Goal: Information Seeking & Learning: Check status

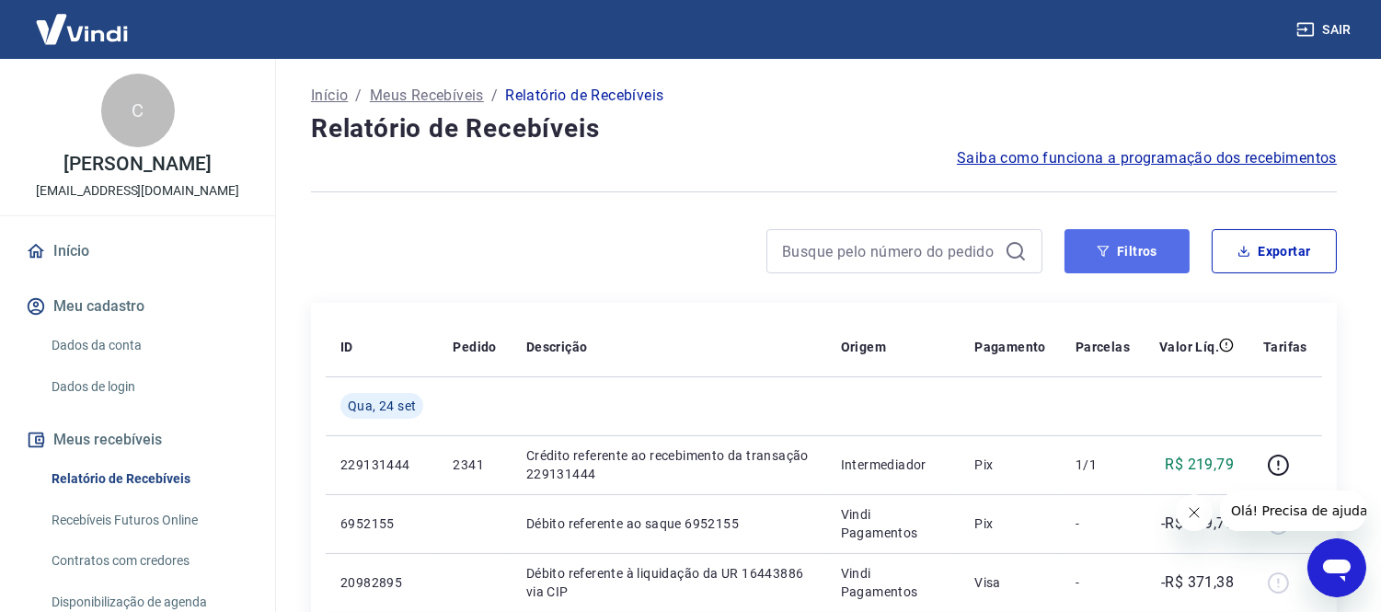
click at [1170, 239] on button "Filtros" at bounding box center [1126, 251] width 125 height 44
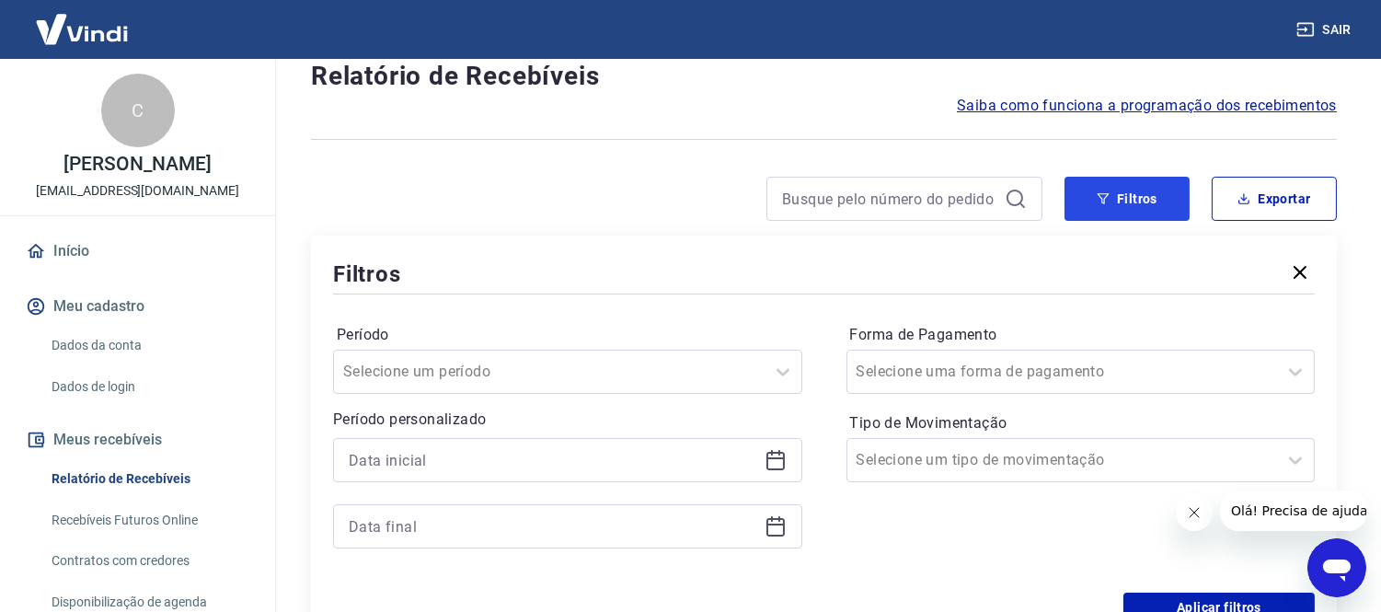
scroll to position [102, 0]
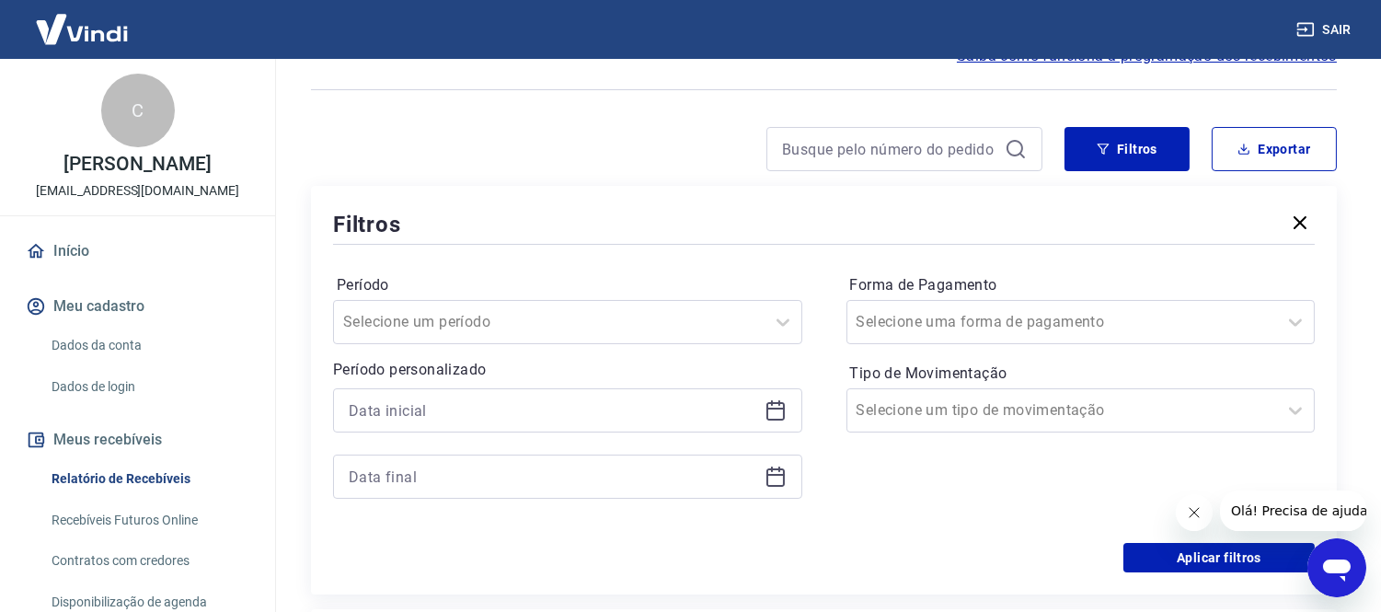
click at [782, 421] on div at bounding box center [567, 410] width 469 height 44
click at [782, 417] on icon at bounding box center [775, 410] width 22 height 22
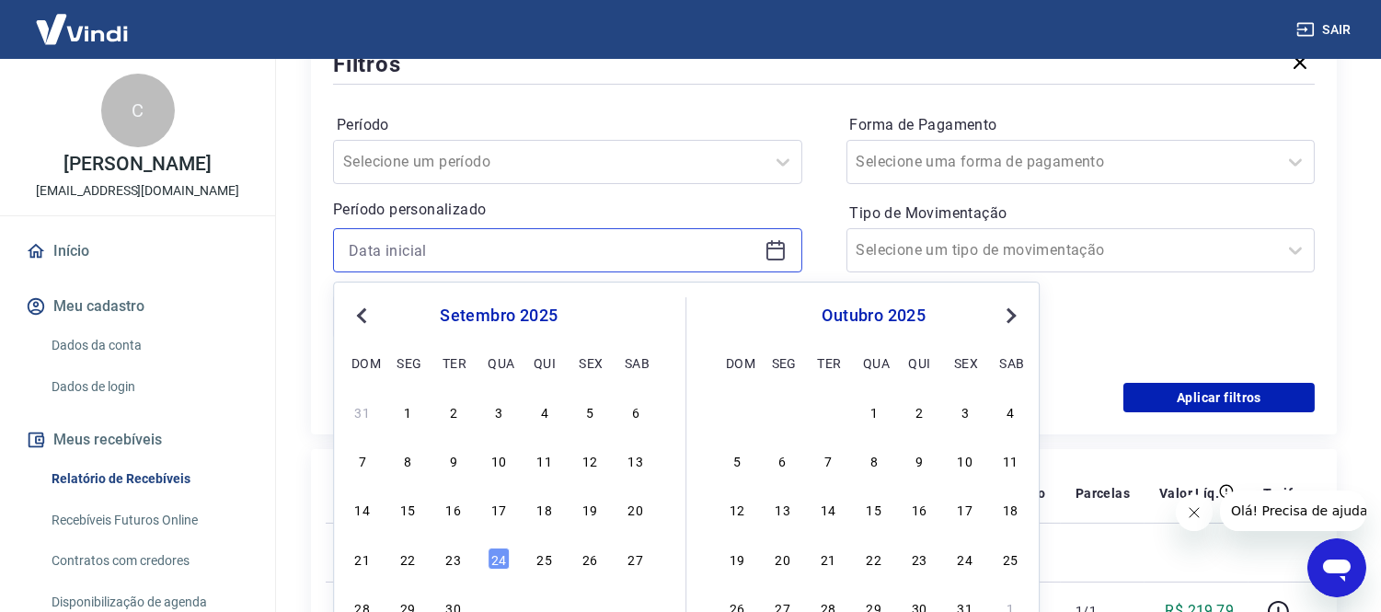
scroll to position [306, 0]
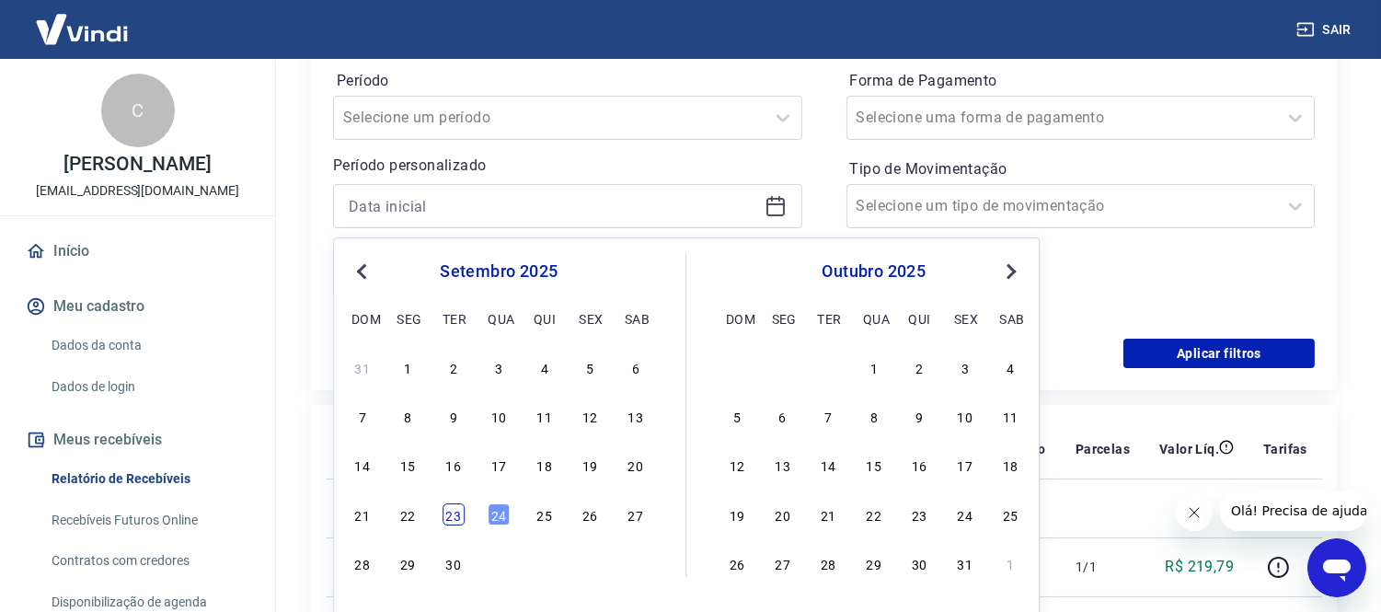
click at [461, 520] on div "23" at bounding box center [453, 514] width 22 height 22
type input "[DATE]"
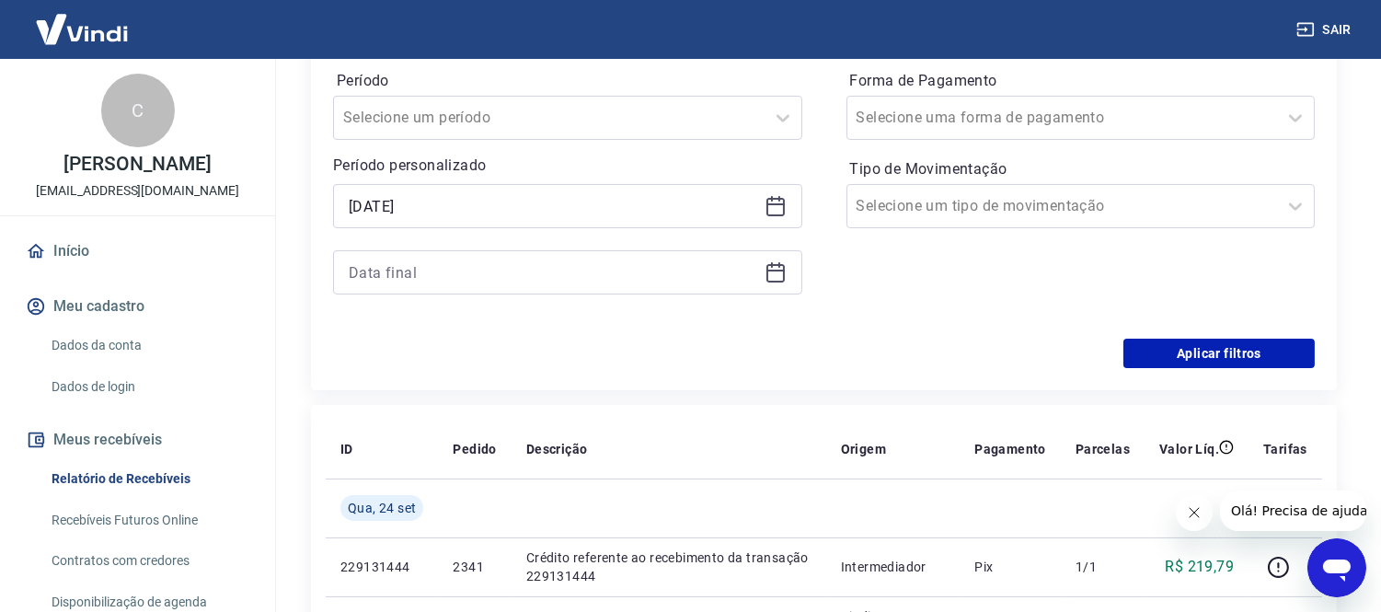
click at [778, 269] on icon at bounding box center [775, 272] width 22 height 22
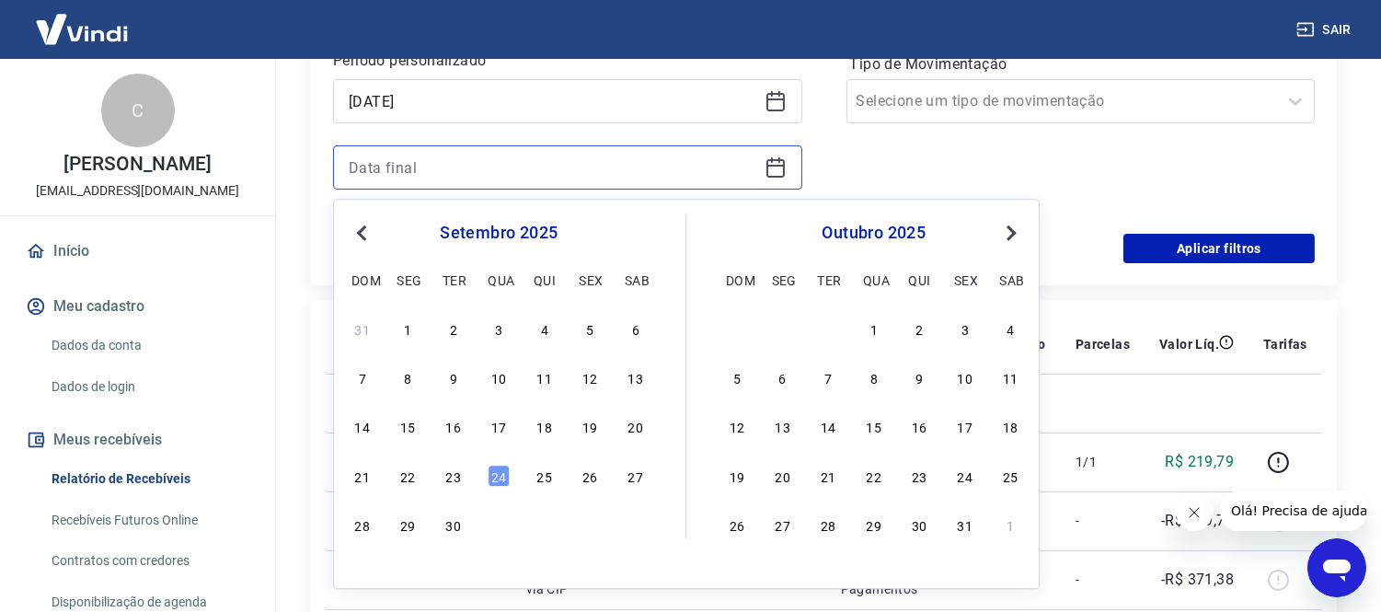
scroll to position [511, 0]
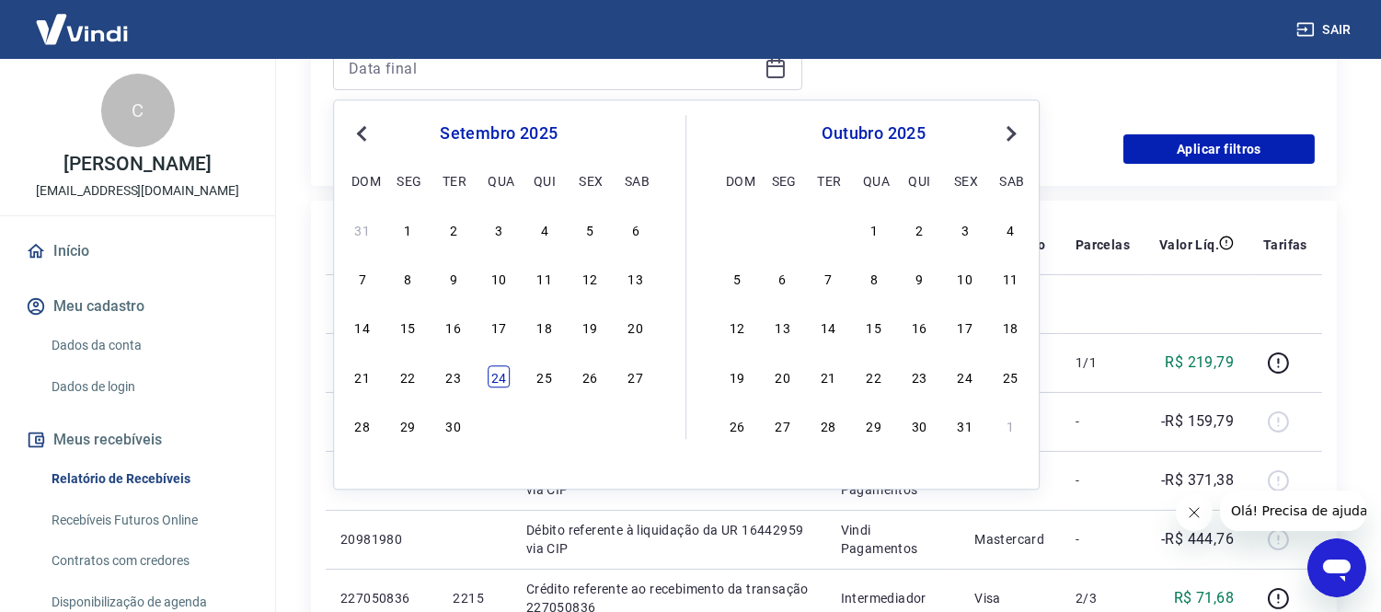
click at [489, 369] on div "24" at bounding box center [499, 376] width 22 height 22
type input "[DATE]"
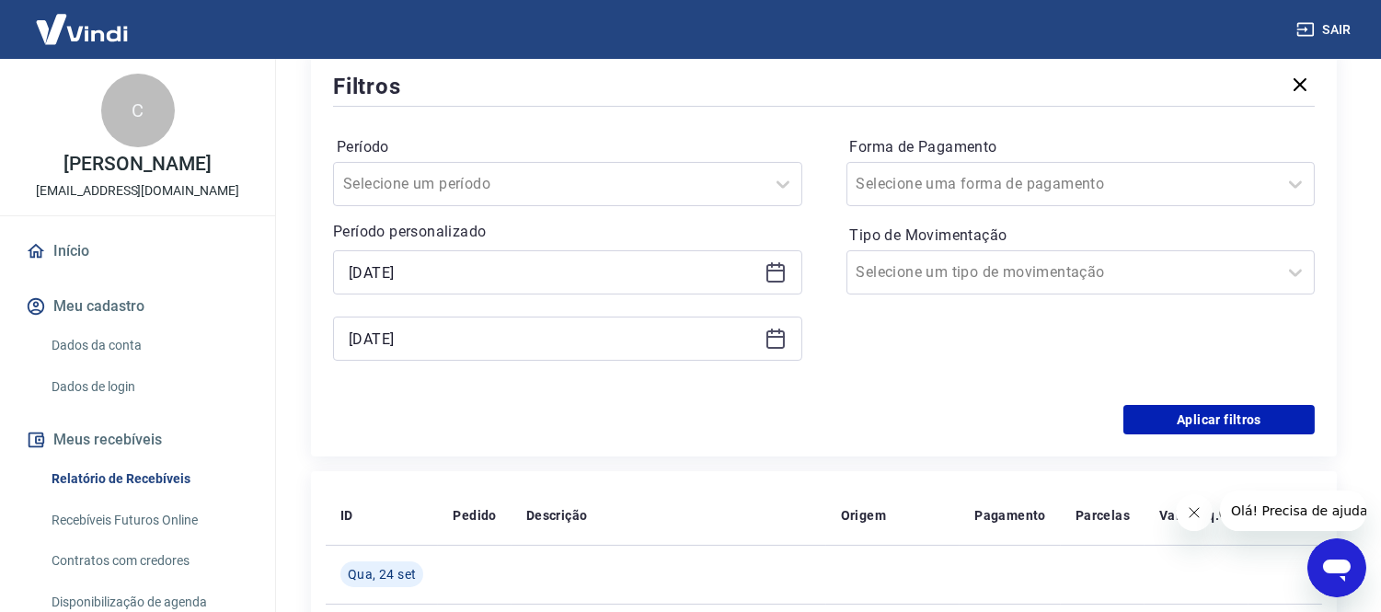
scroll to position [204, 0]
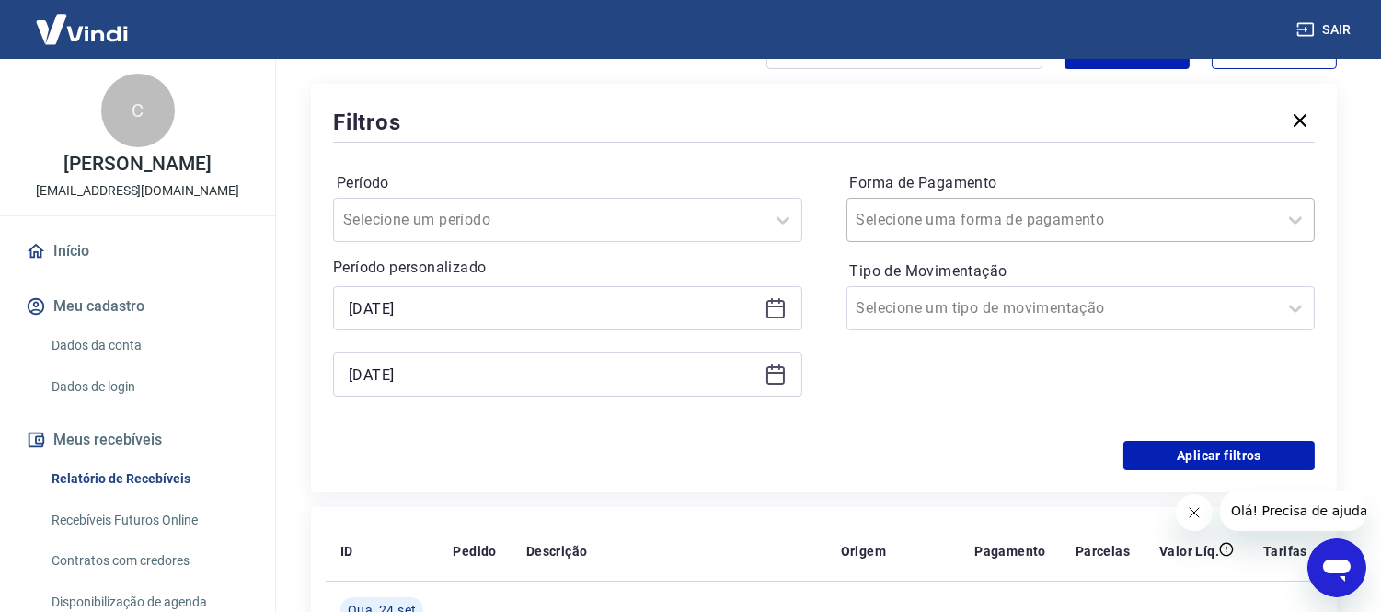
click at [970, 212] on input "Forma de Pagamento" at bounding box center [949, 220] width 186 height 22
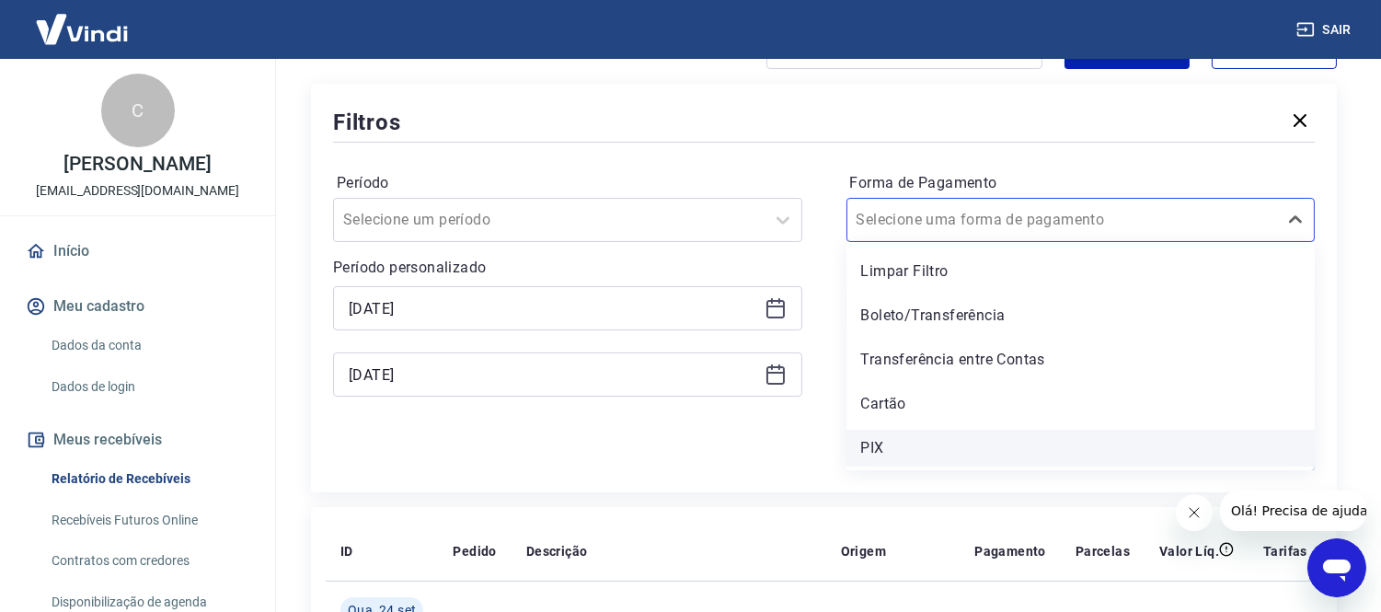
click at [878, 447] on div "PIX" at bounding box center [1080, 448] width 469 height 37
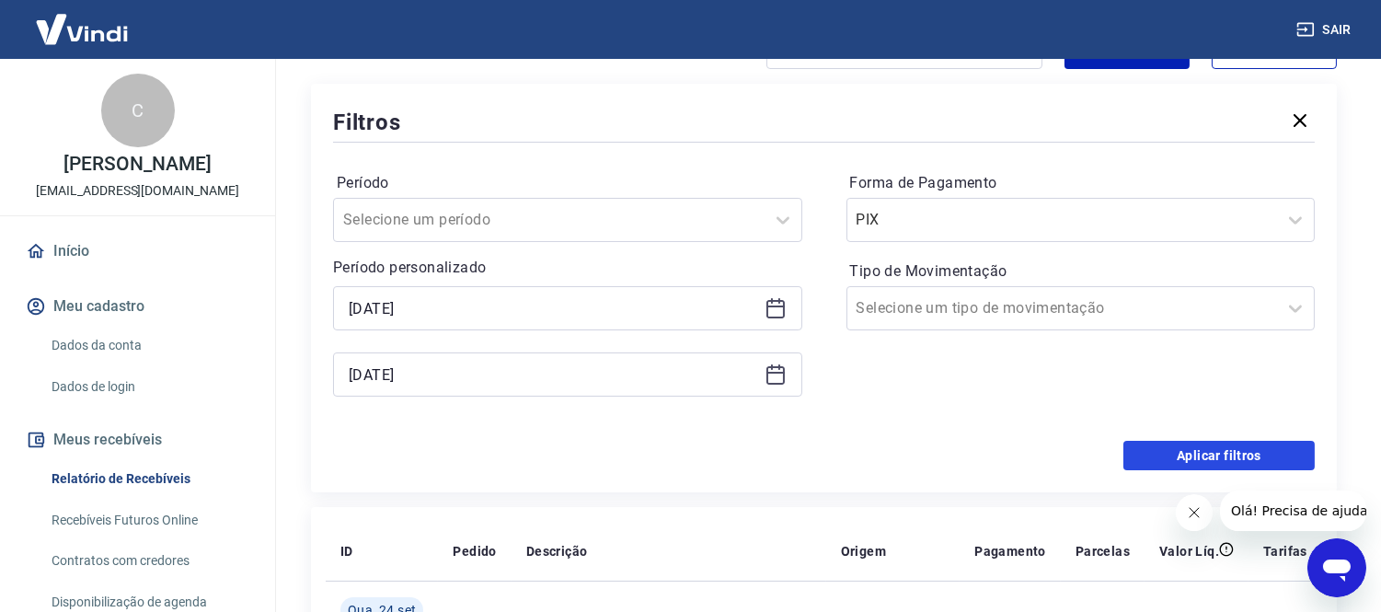
click at [1165, 462] on button "Aplicar filtros" at bounding box center [1218, 455] width 191 height 29
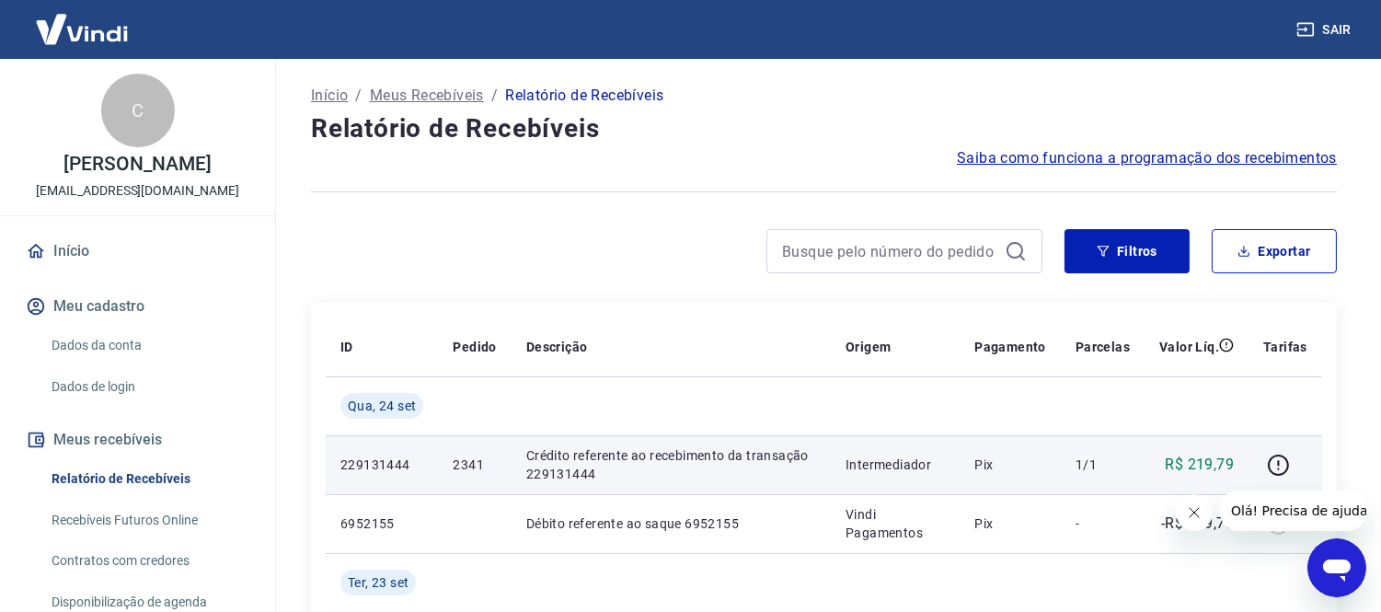
drag, startPoint x: 1215, startPoint y: 516, endPoint x: 982, endPoint y: 490, distance: 234.1
click at [1215, 515] on div at bounding box center [1271, 510] width 190 height 40
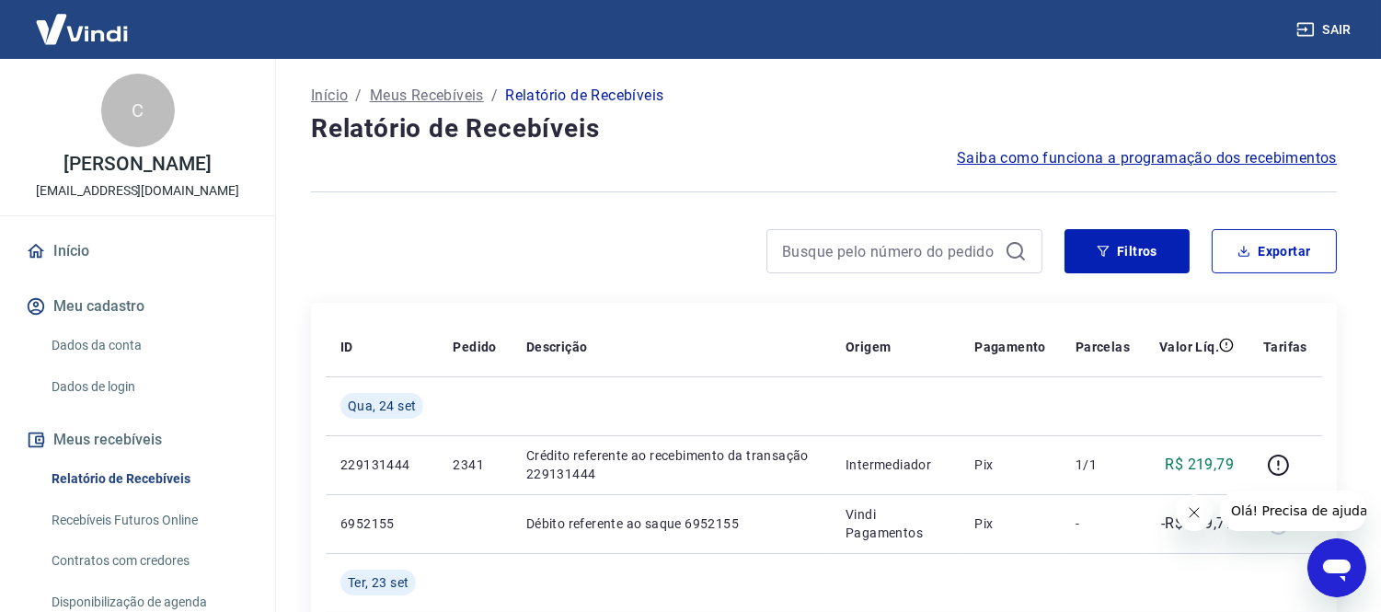
click at [1197, 507] on icon "Fechar mensagem da empresa" at bounding box center [1193, 511] width 15 height 15
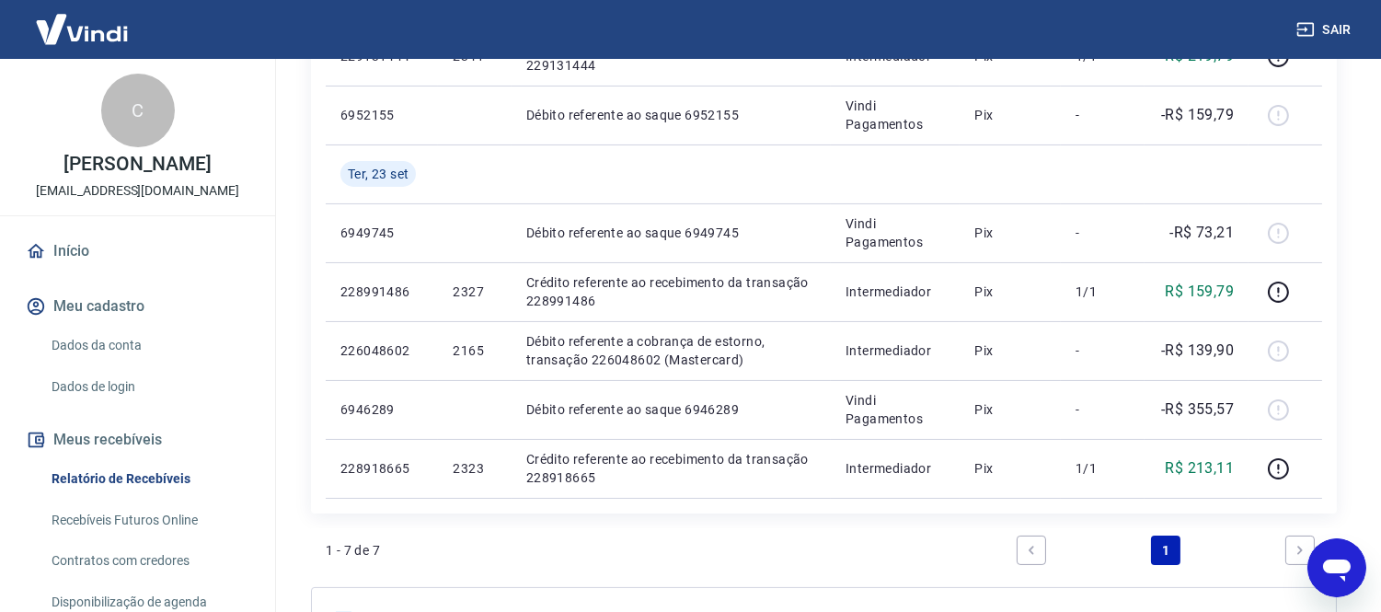
scroll to position [511, 0]
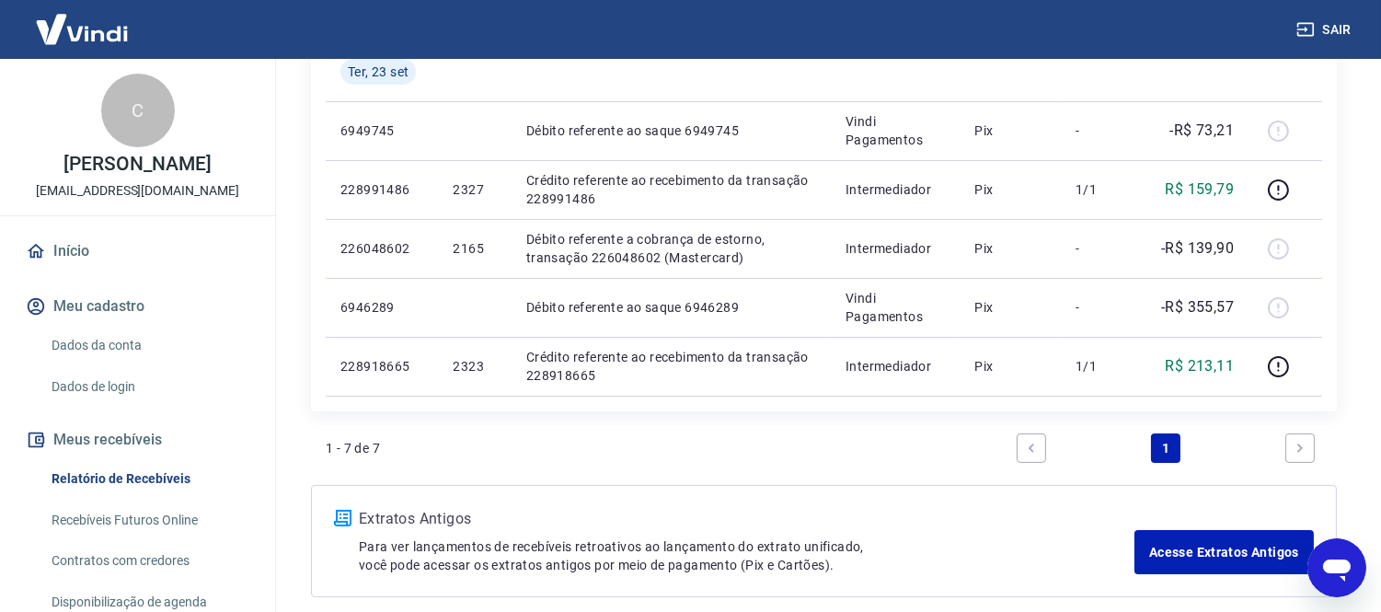
click at [692, 465] on div "1 - 7 de 7 1" at bounding box center [824, 448] width 996 height 44
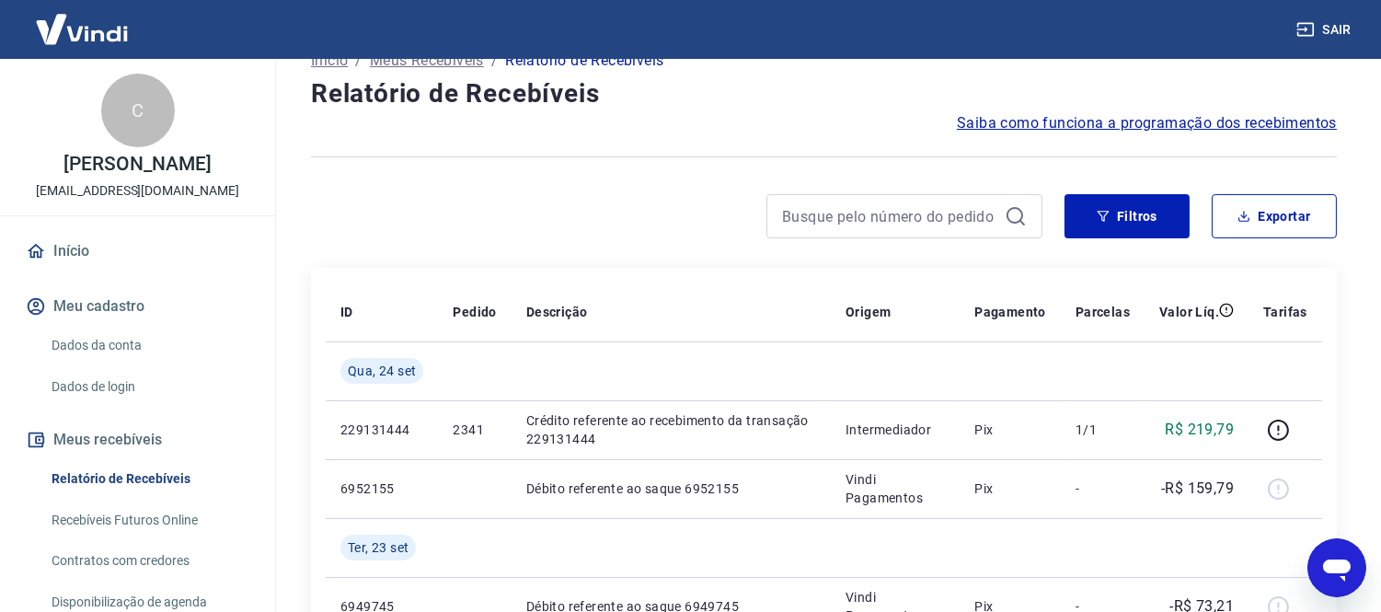
scroll to position [0, 0]
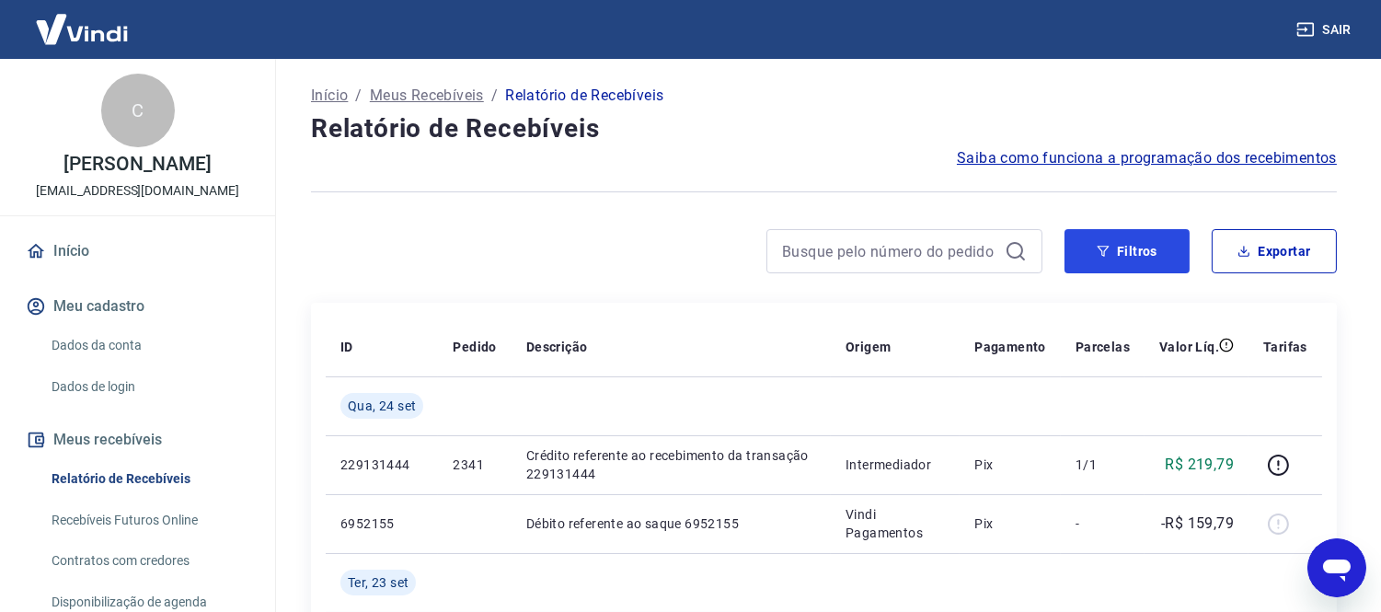
drag, startPoint x: 1100, startPoint y: 253, endPoint x: 1058, endPoint y: 286, distance: 53.7
click at [1101, 254] on icon "button" at bounding box center [1102, 251] width 13 height 13
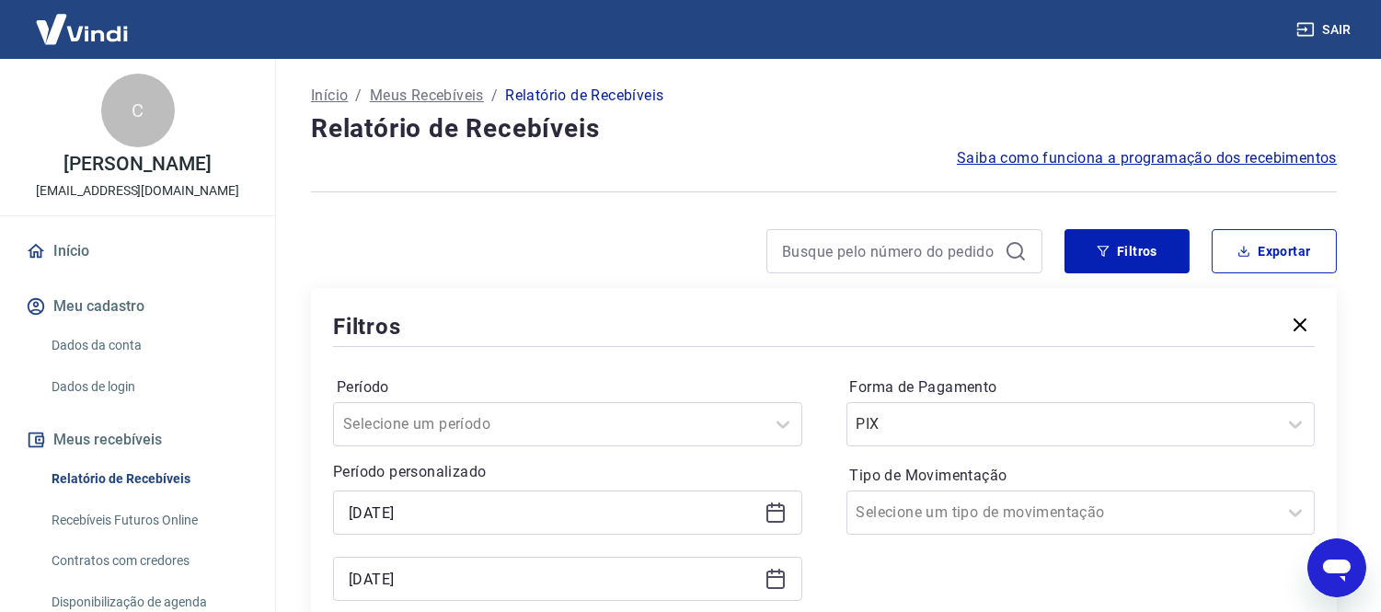
click at [768, 517] on icon at bounding box center [775, 512] width 22 height 22
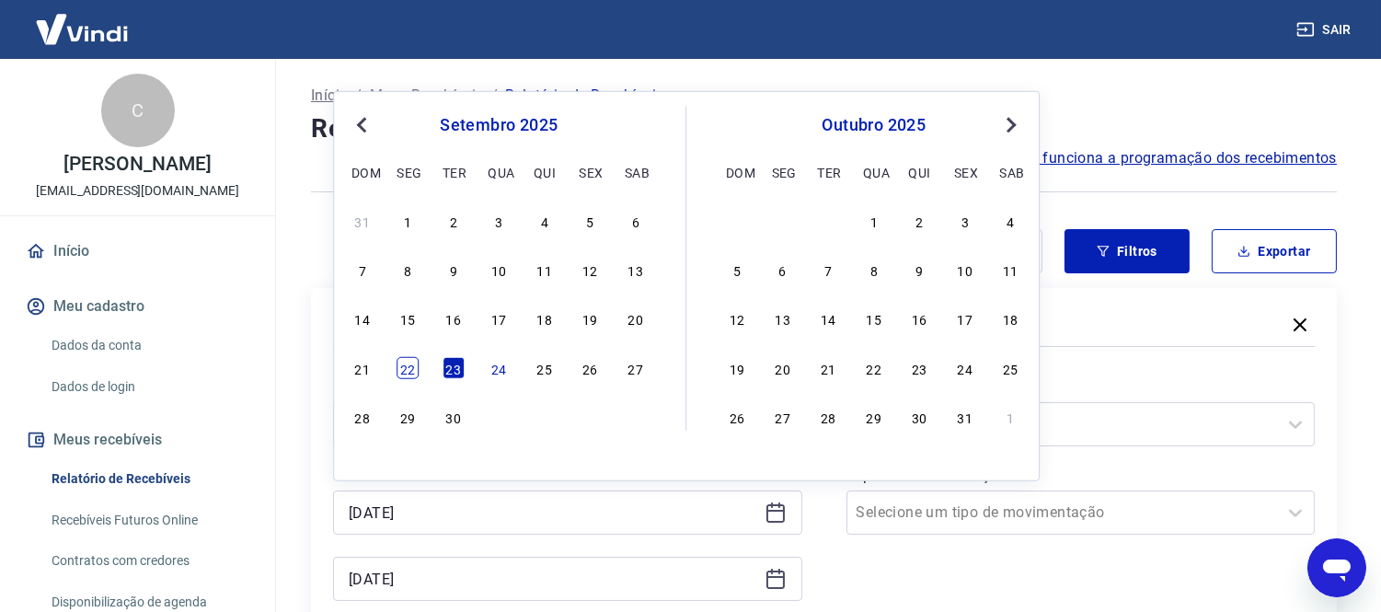
click at [409, 372] on div "22" at bounding box center [407, 368] width 22 height 22
type input "[DATE]"
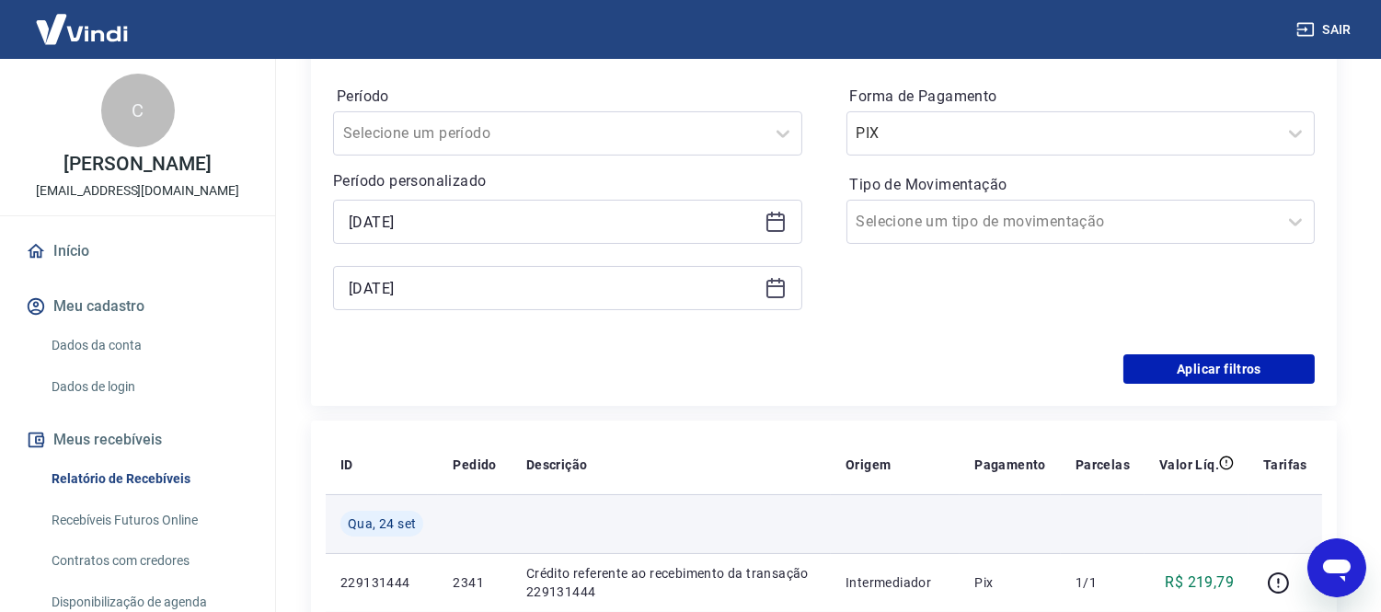
scroll to position [306, 0]
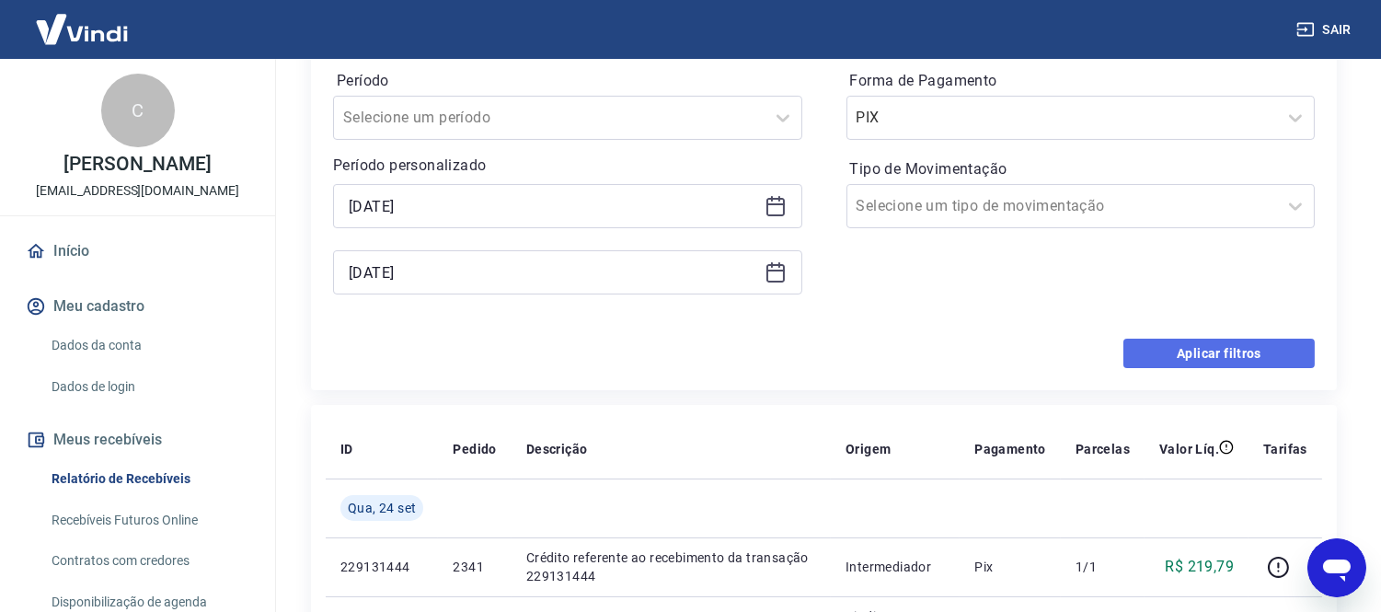
click at [1210, 346] on button "Aplicar filtros" at bounding box center [1218, 352] width 191 height 29
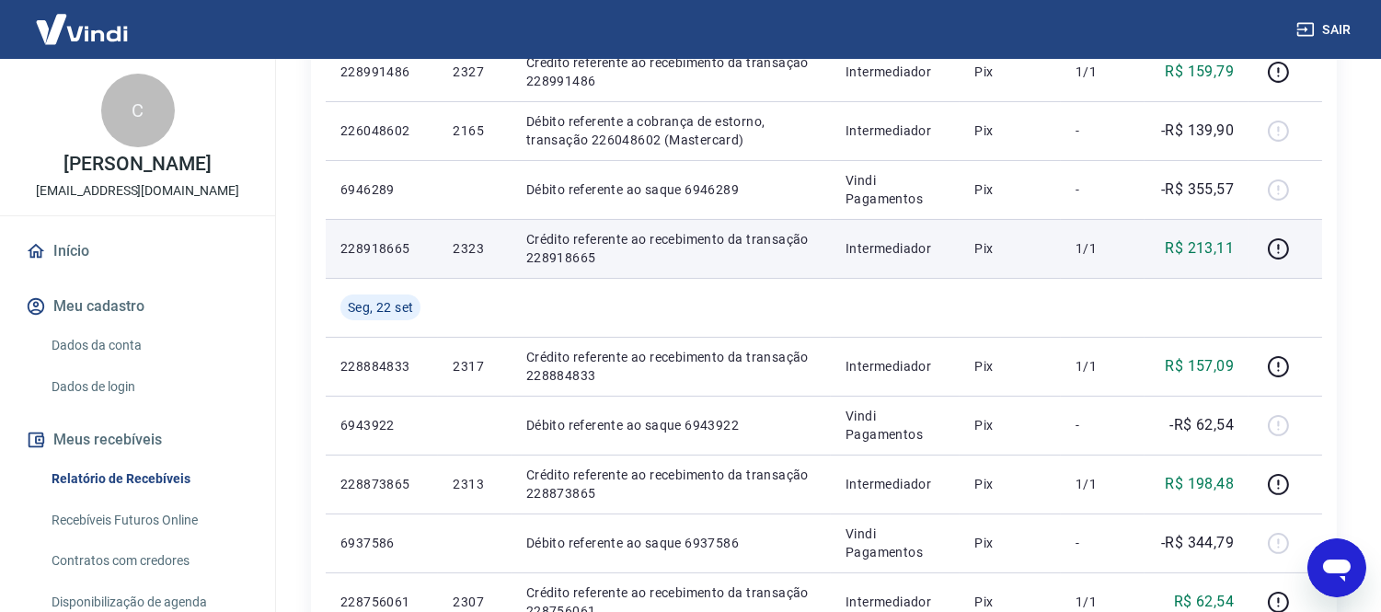
scroll to position [511, 0]
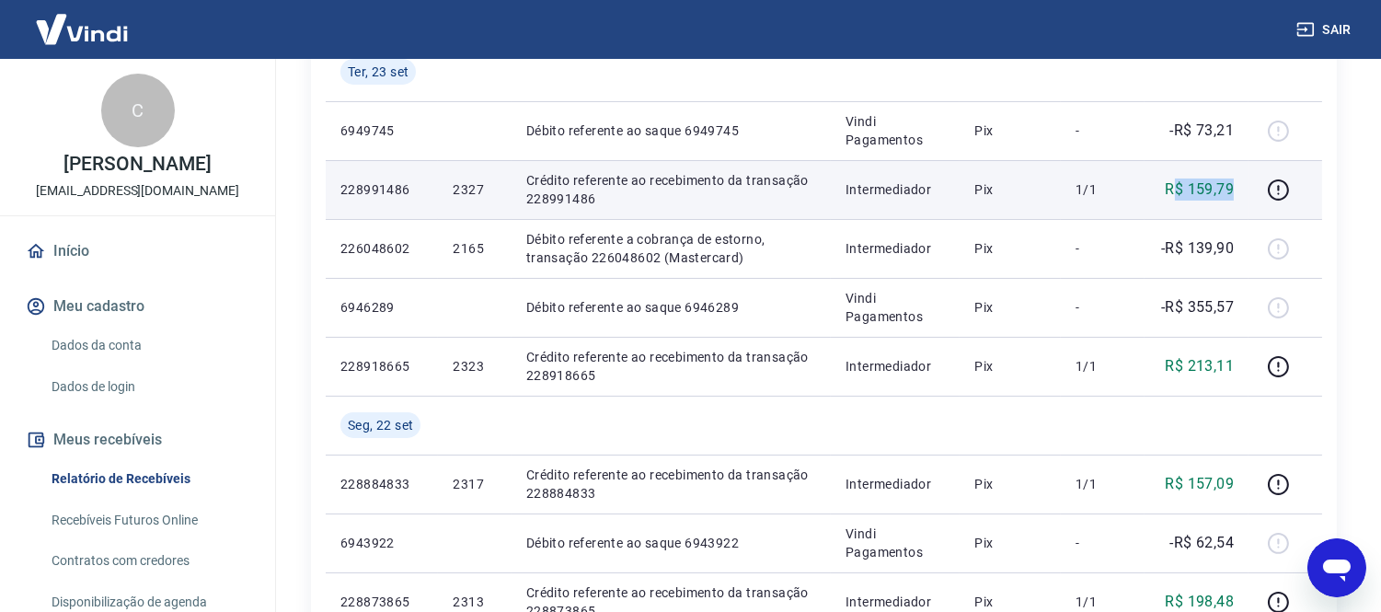
drag, startPoint x: 1174, startPoint y: 185, endPoint x: 1237, endPoint y: 186, distance: 63.5
click at [1237, 186] on td "R$ 159,79" at bounding box center [1196, 189] width 104 height 59
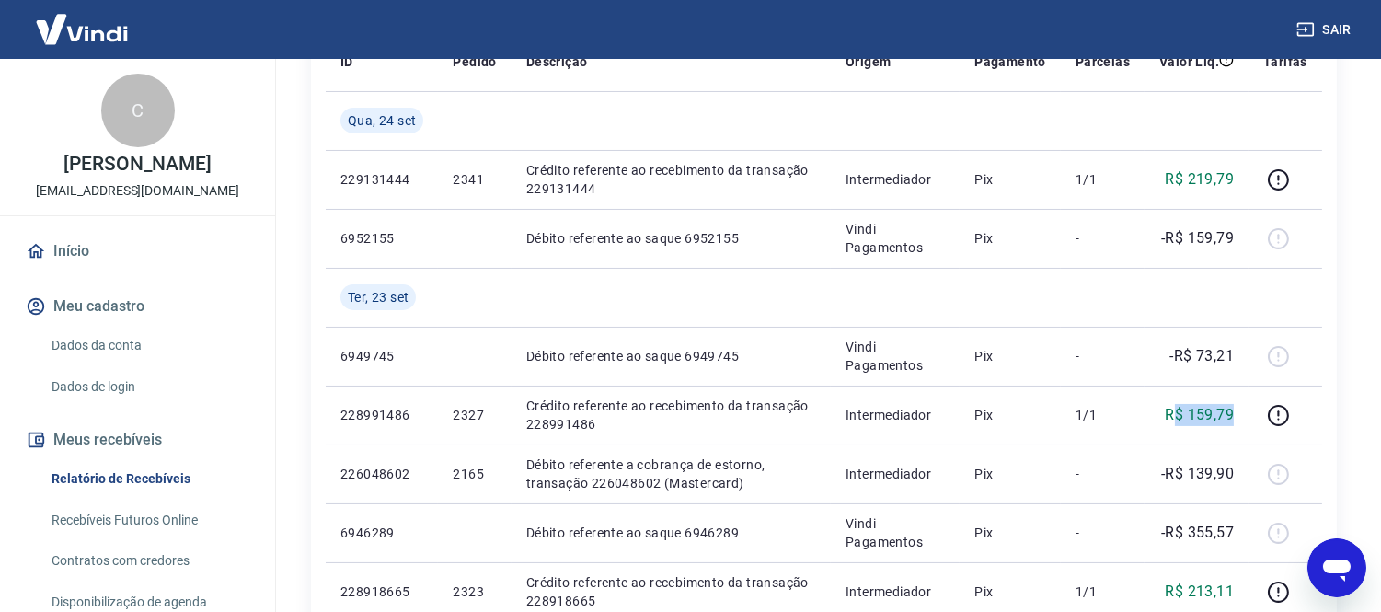
scroll to position [343, 0]
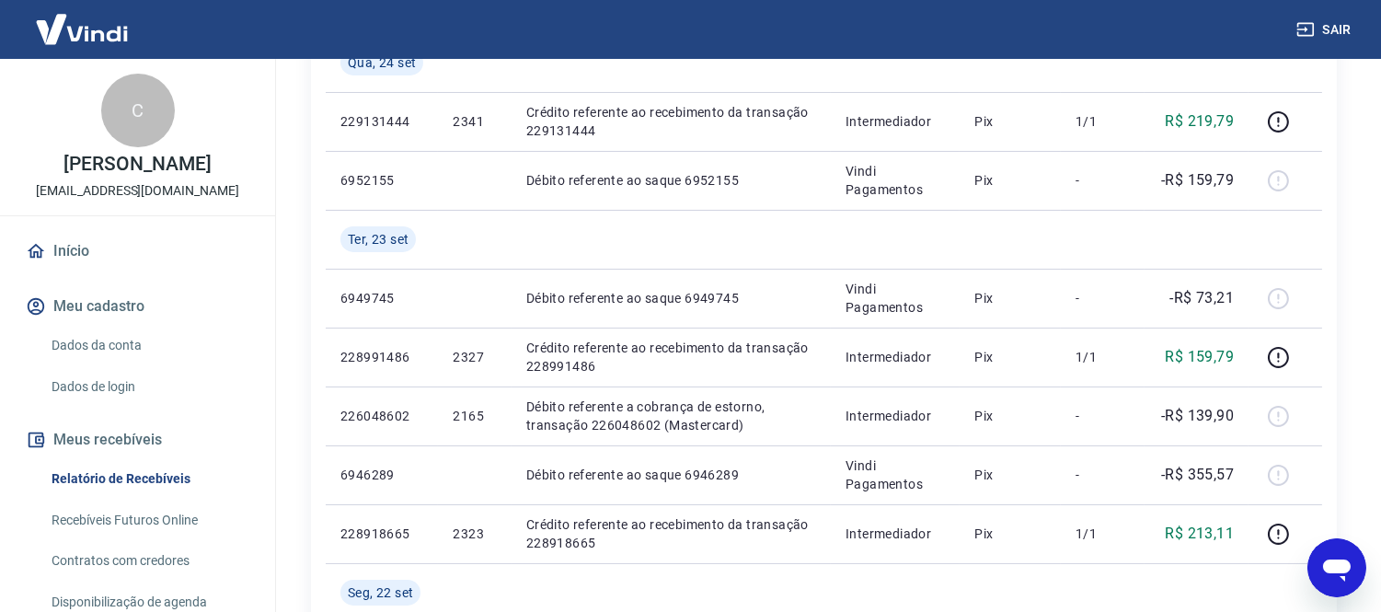
click at [1371, 308] on div "Início / Meus Recebíveis / Relatório de Recebíveis Relatório de Recebíveis Saib…" at bounding box center [824, 428] width 1114 height 1424
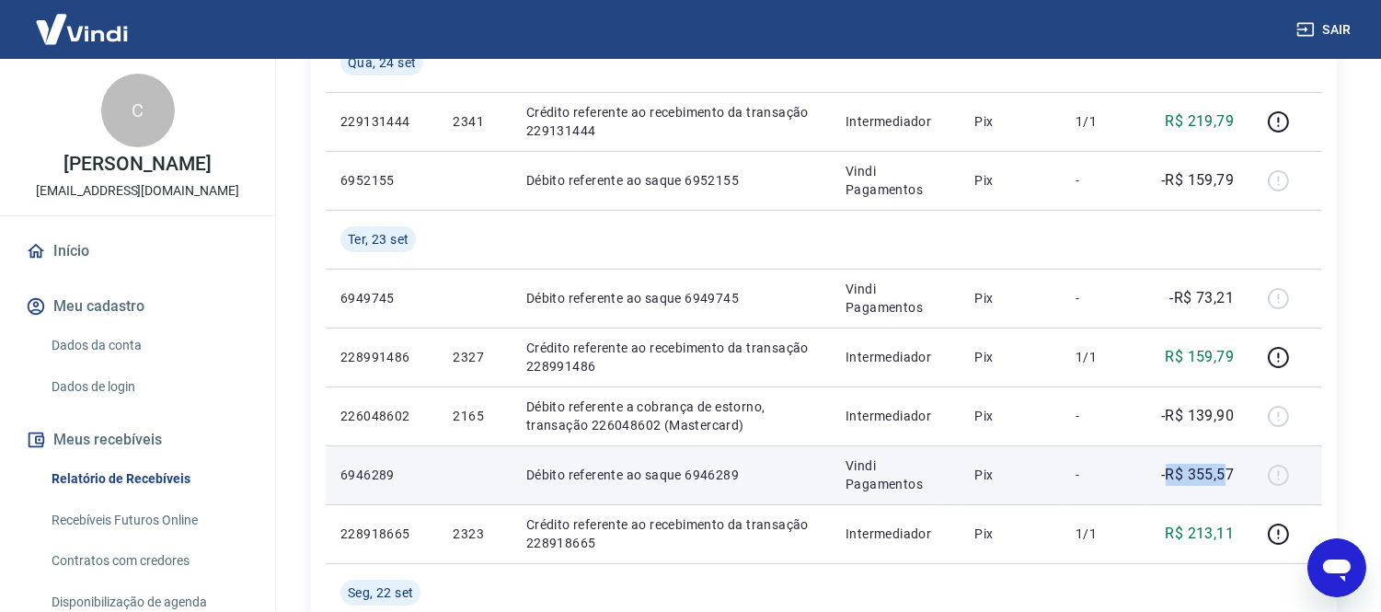
drag, startPoint x: 1168, startPoint y: 466, endPoint x: 1224, endPoint y: 472, distance: 56.4
click at [1224, 472] on p "-R$ 355,57" at bounding box center [1197, 475] width 73 height 22
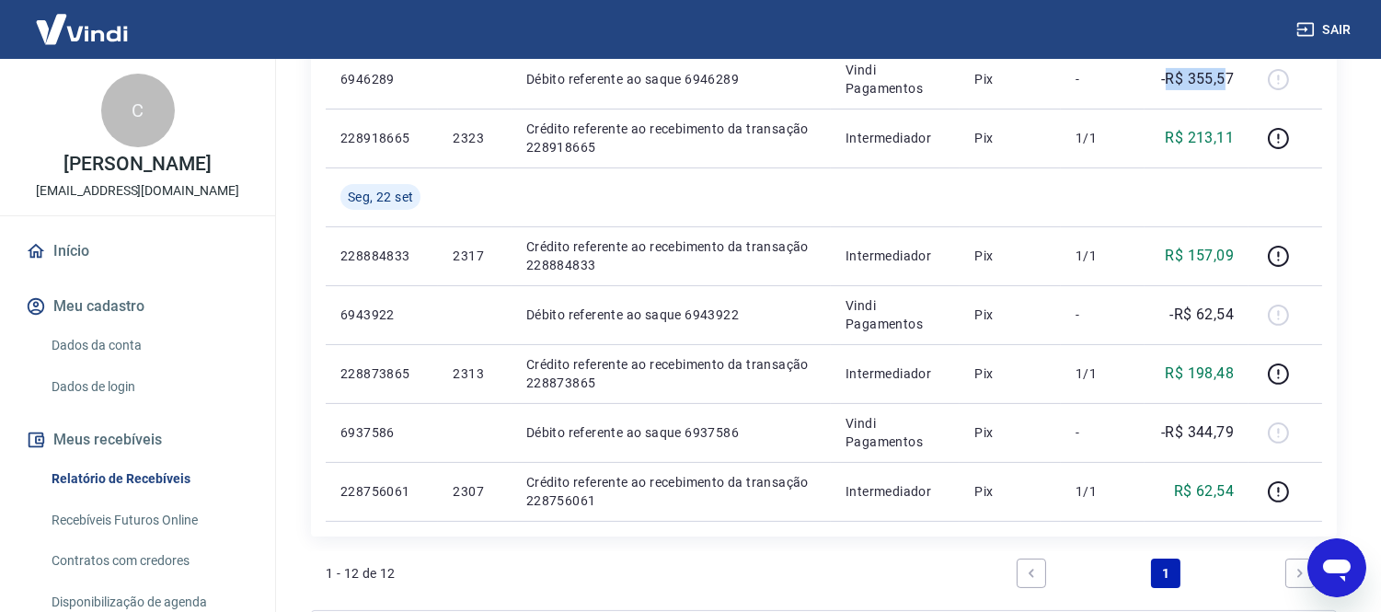
scroll to position [769, 0]
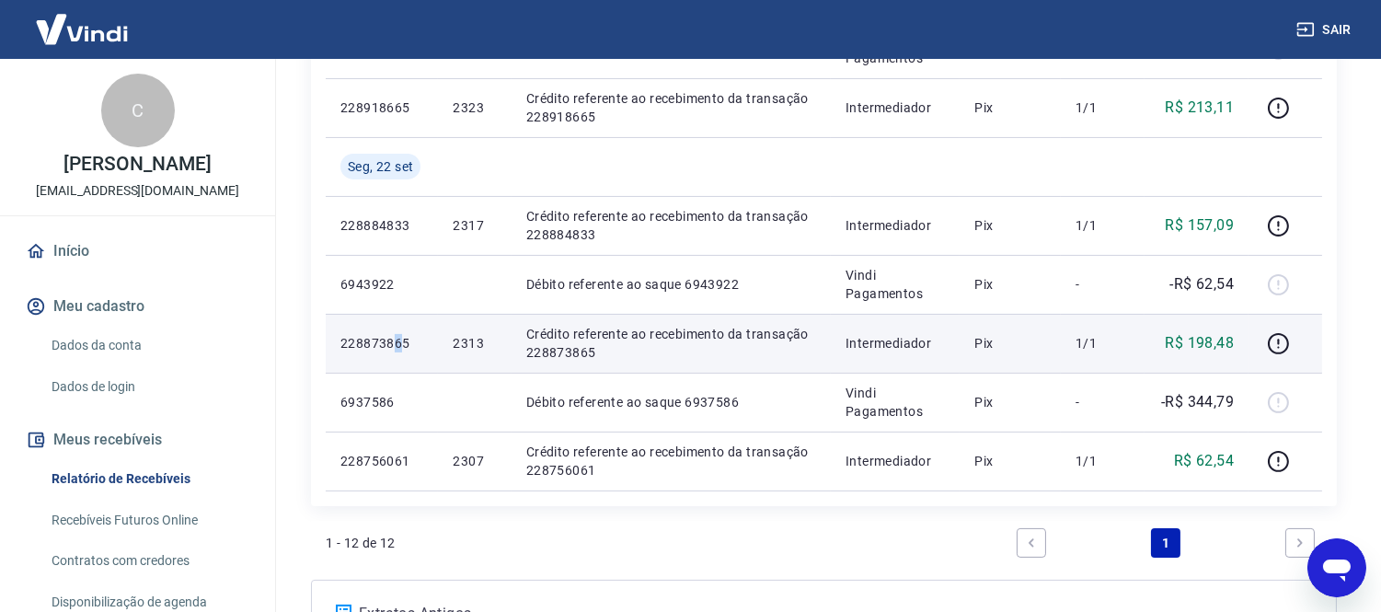
click at [397, 337] on p "228873865" at bounding box center [381, 343] width 83 height 18
click at [398, 337] on p "228873865" at bounding box center [381, 343] width 83 height 18
click at [378, 340] on p "228873865" at bounding box center [381, 343] width 83 height 18
copy p "228873865"
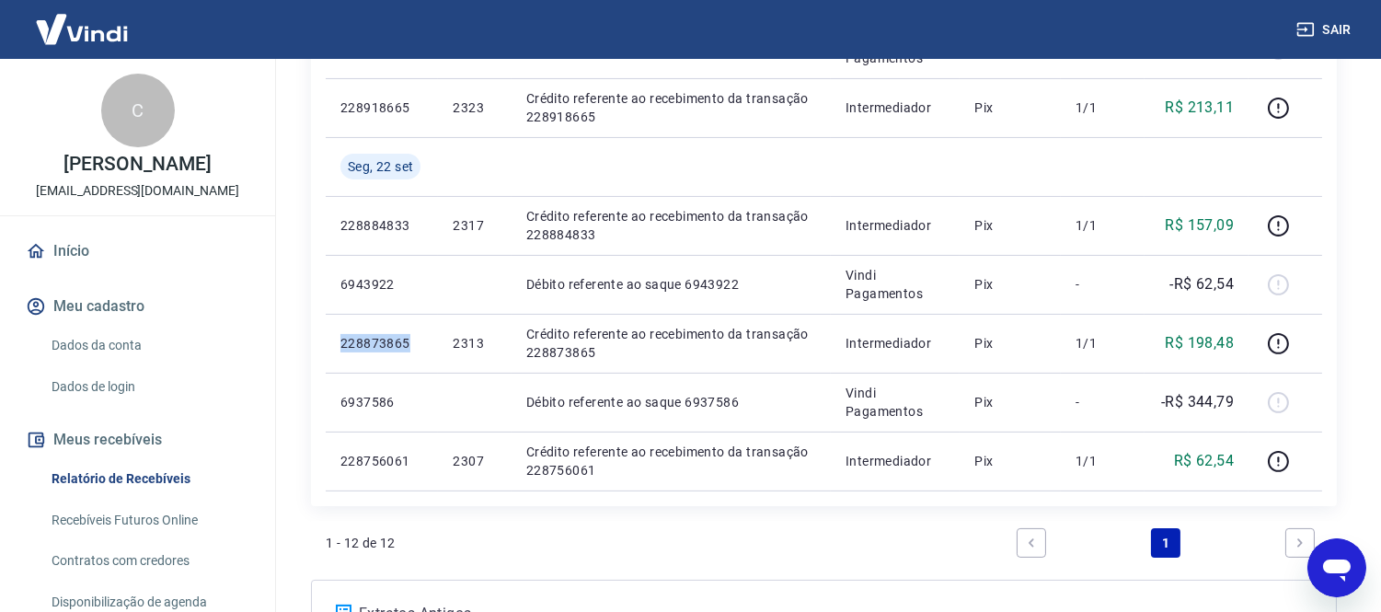
copy p "228873865"
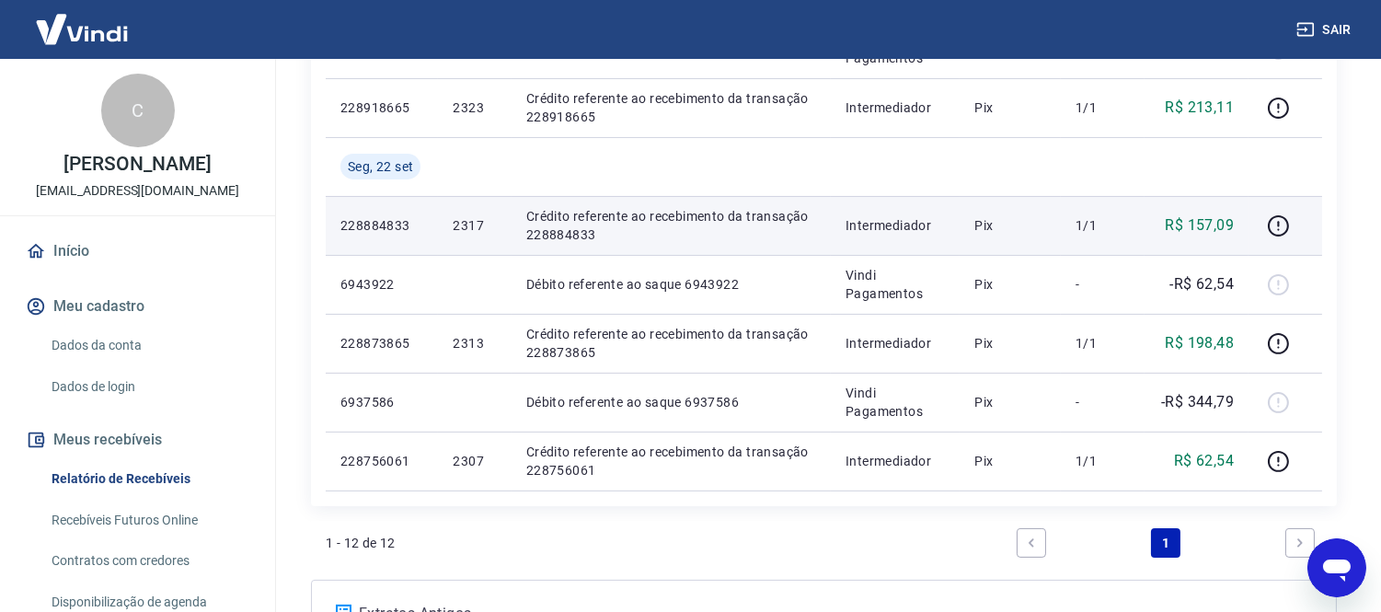
click at [377, 222] on p "228884833" at bounding box center [381, 225] width 83 height 18
copy p "228884833"
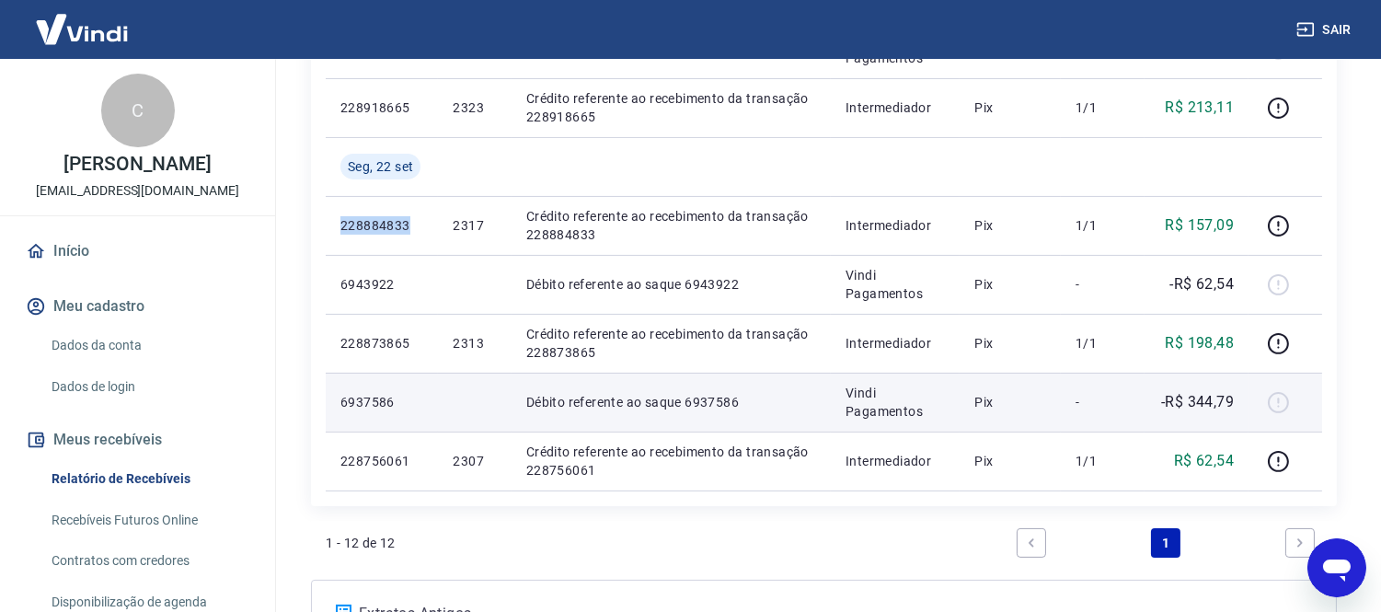
copy p "228884833"
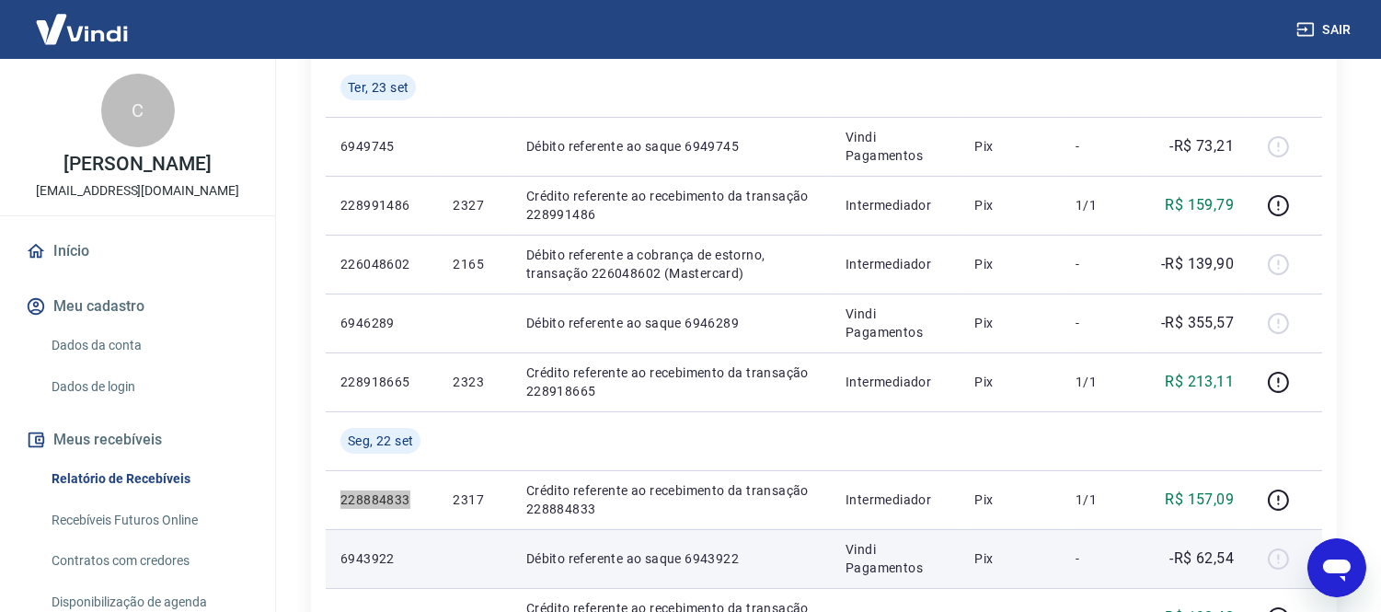
scroll to position [463, 0]
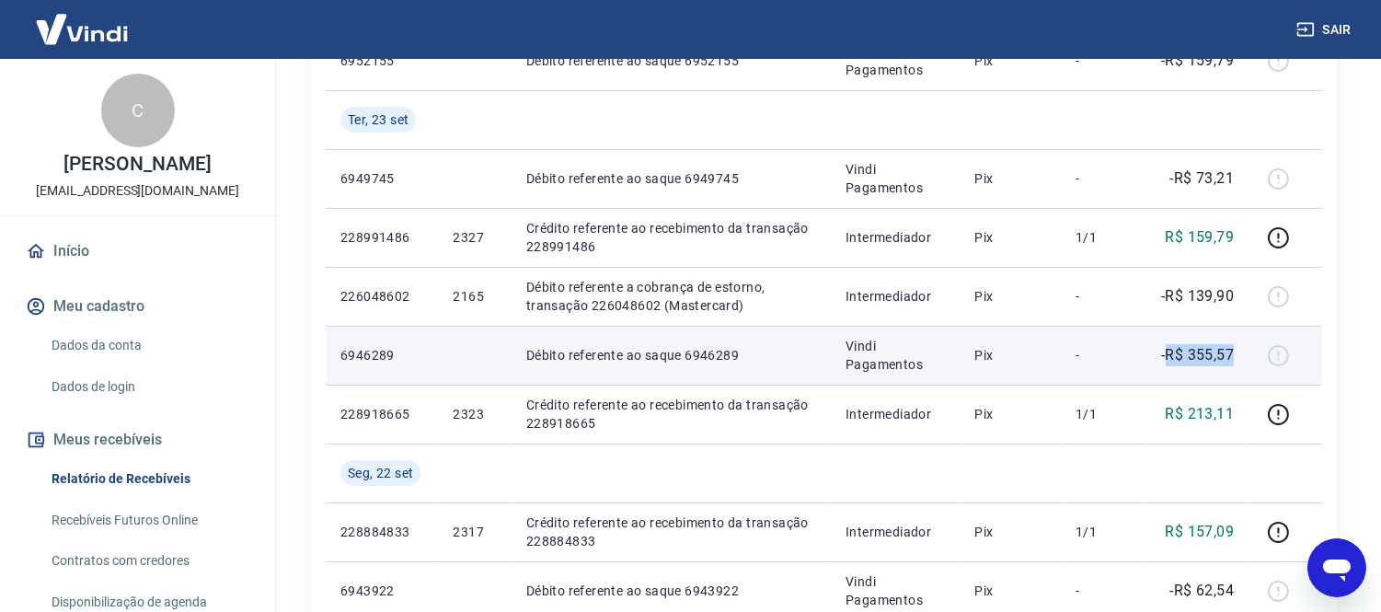
drag, startPoint x: 1168, startPoint y: 356, endPoint x: 1236, endPoint y: 355, distance: 68.1
click at [1236, 355] on td "-R$ 355,57" at bounding box center [1196, 355] width 104 height 59
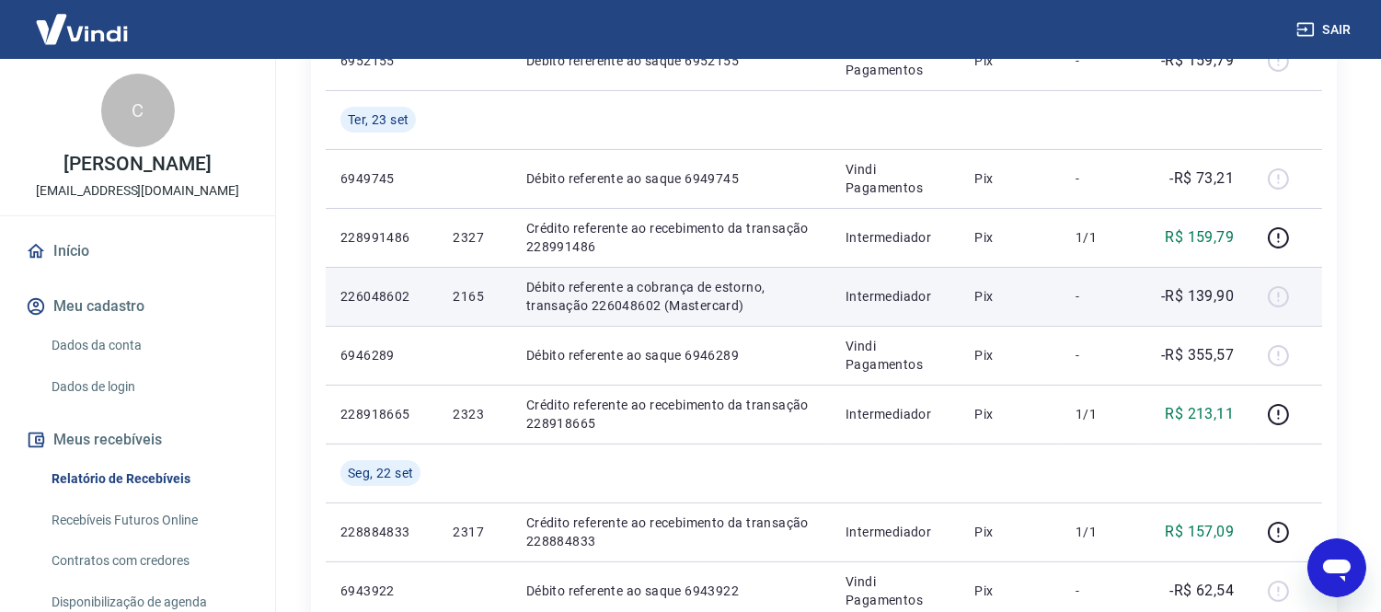
click at [426, 296] on td "226048602" at bounding box center [382, 296] width 112 height 59
click at [396, 299] on p "226048602" at bounding box center [381, 296] width 83 height 18
copy p "226048602"
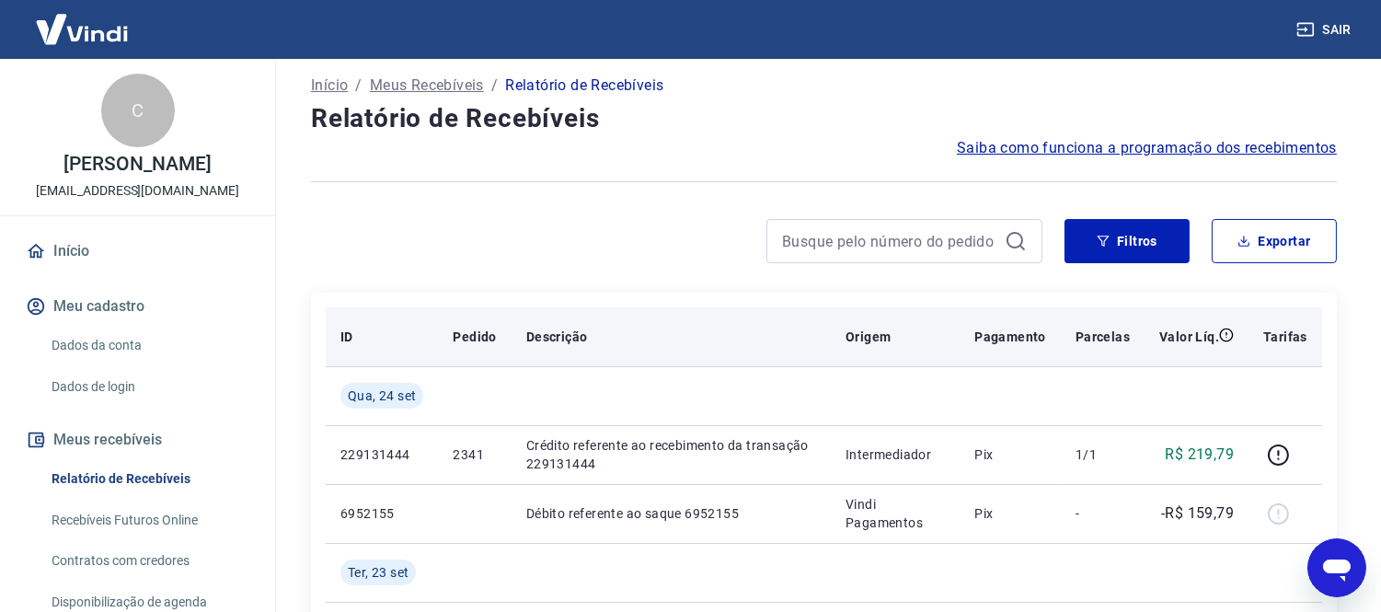
scroll to position [0, 0]
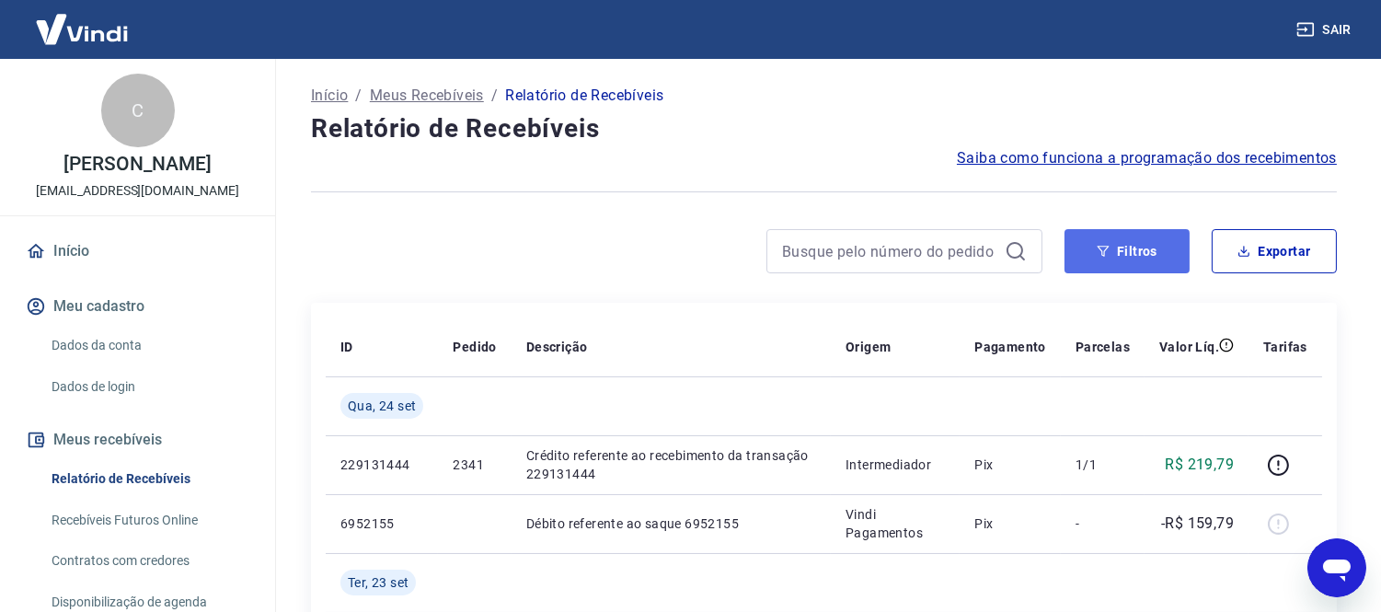
click at [1178, 239] on button "Filtros" at bounding box center [1126, 251] width 125 height 44
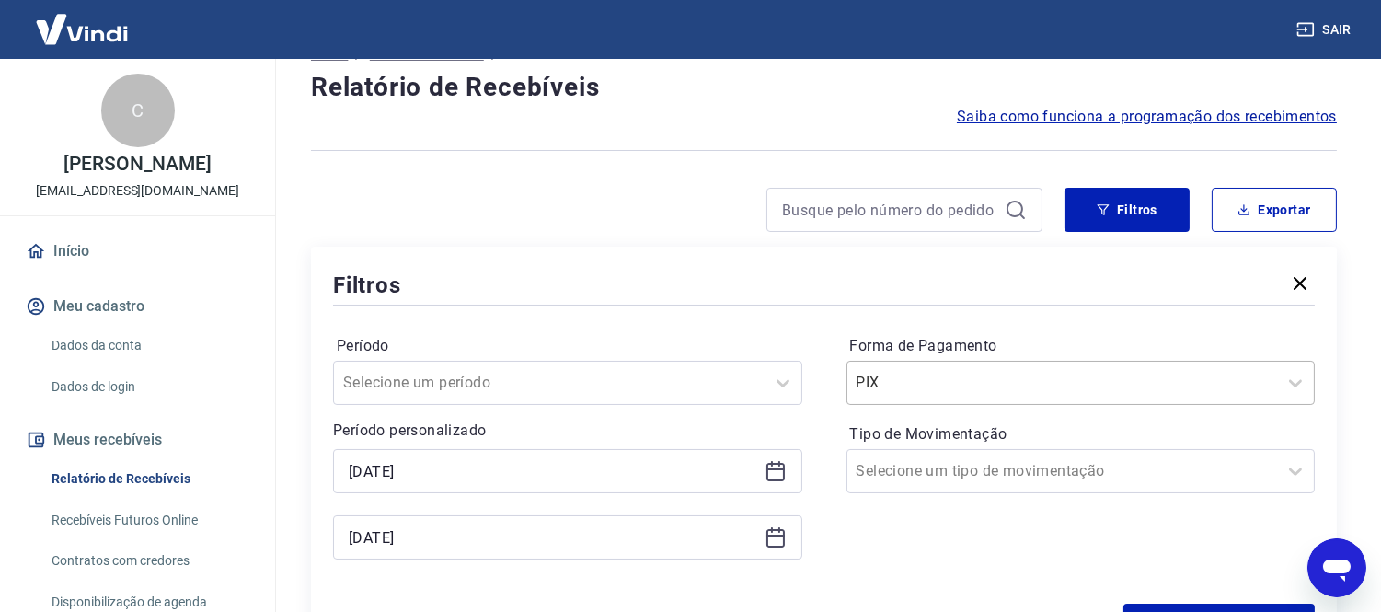
click at [929, 405] on div "PIX" at bounding box center [1080, 383] width 469 height 44
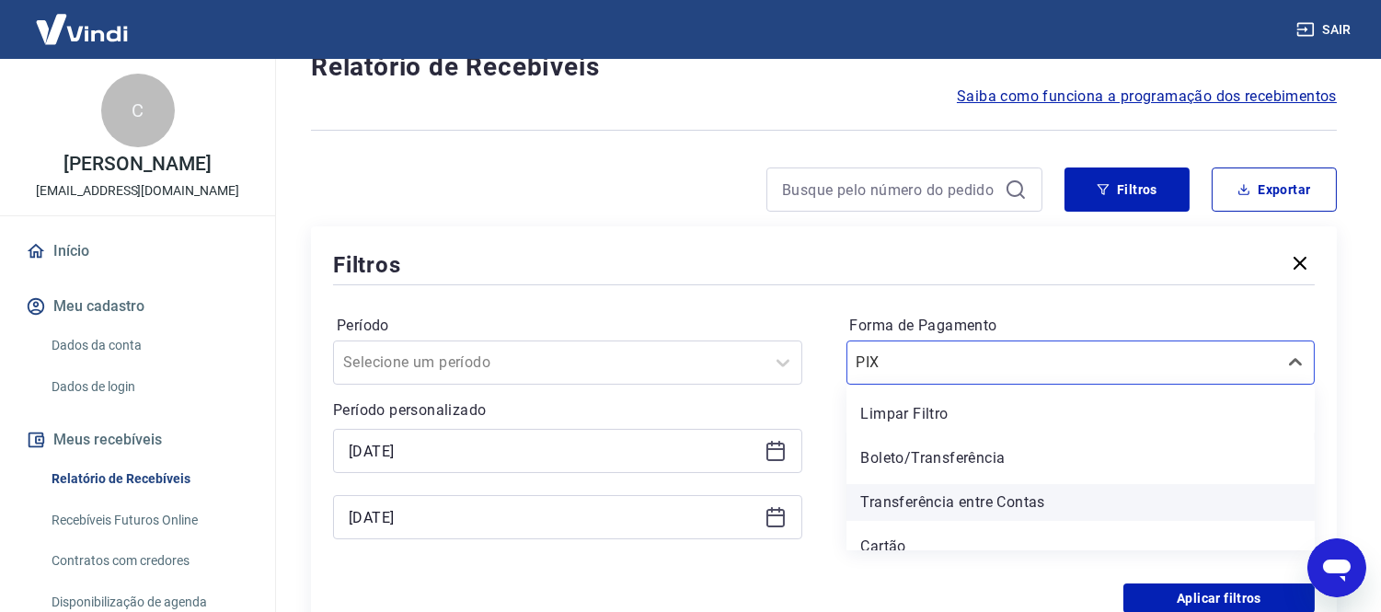
scroll to position [62, 0]
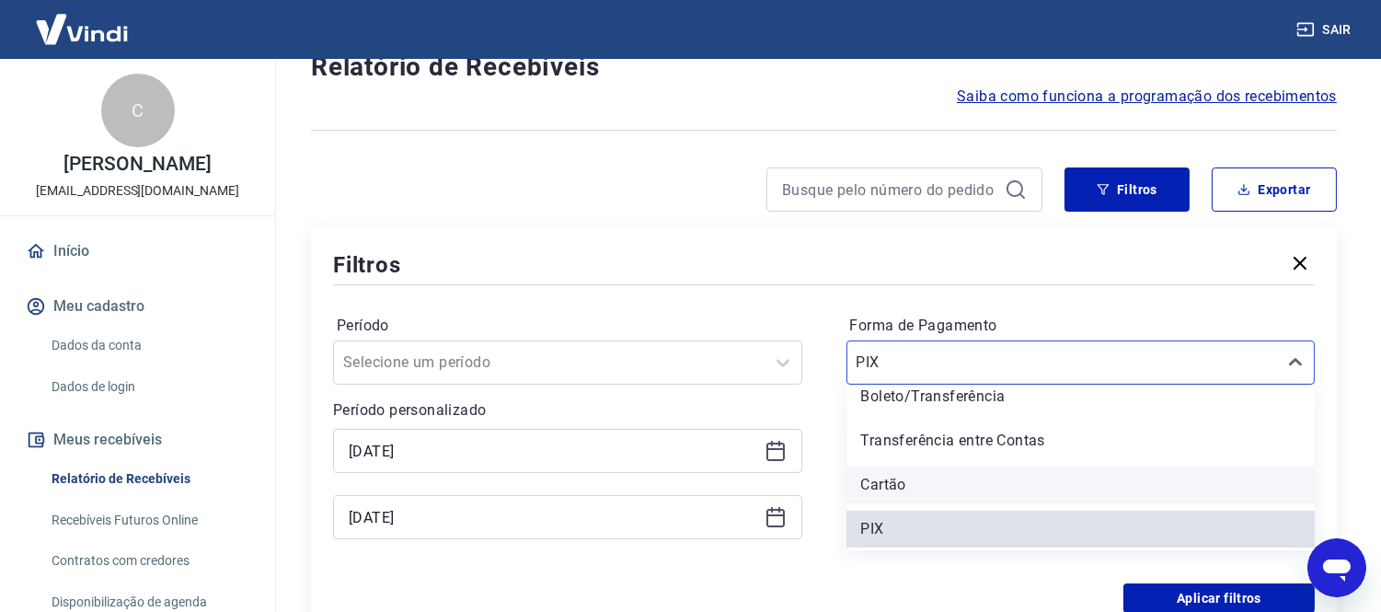
click at [889, 490] on div "Cartão" at bounding box center [1080, 484] width 469 height 37
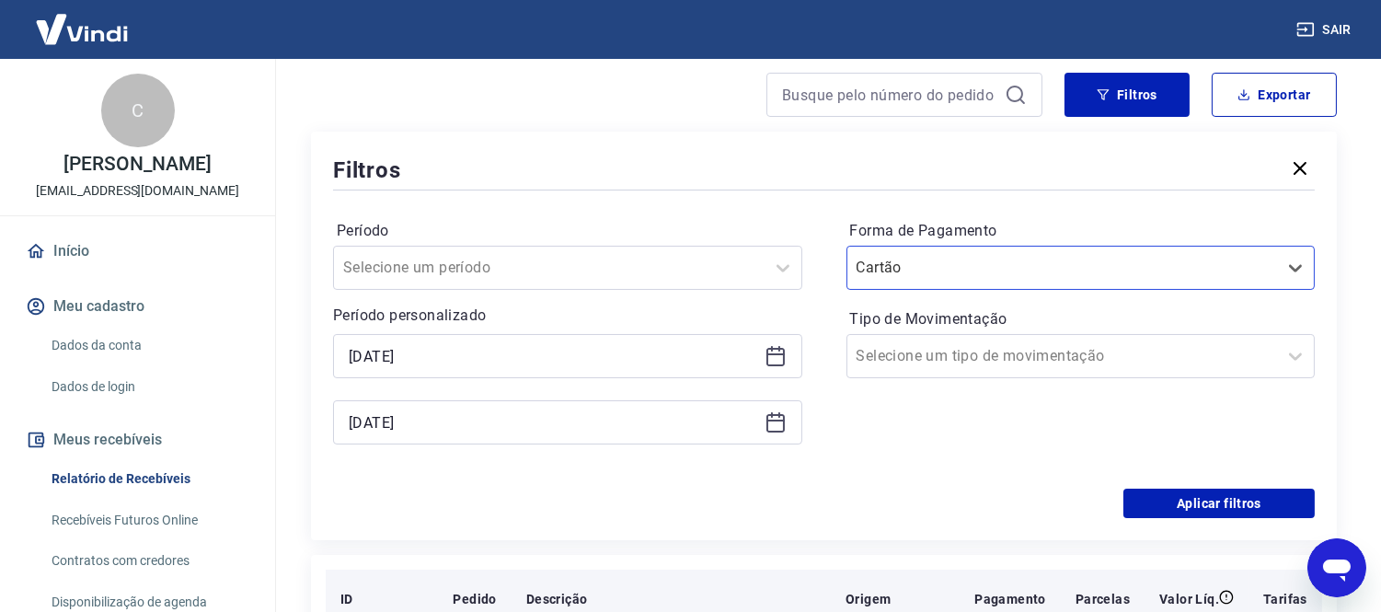
scroll to position [267, 0]
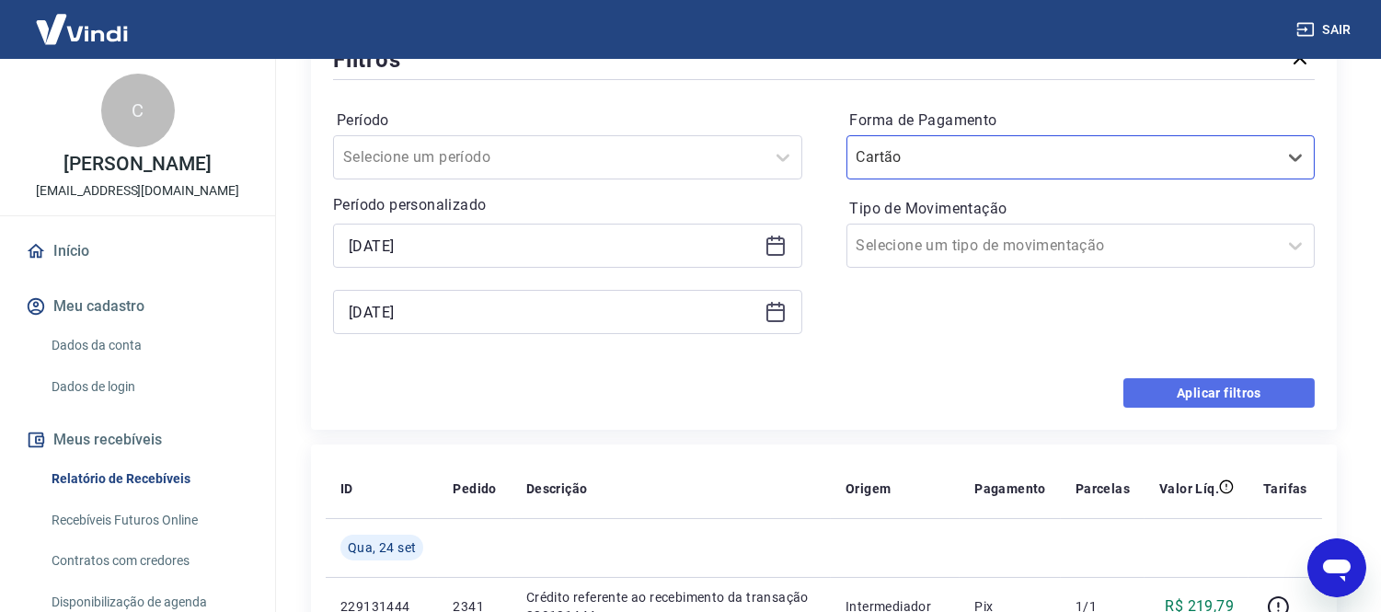
click at [1212, 398] on button "Aplicar filtros" at bounding box center [1218, 392] width 191 height 29
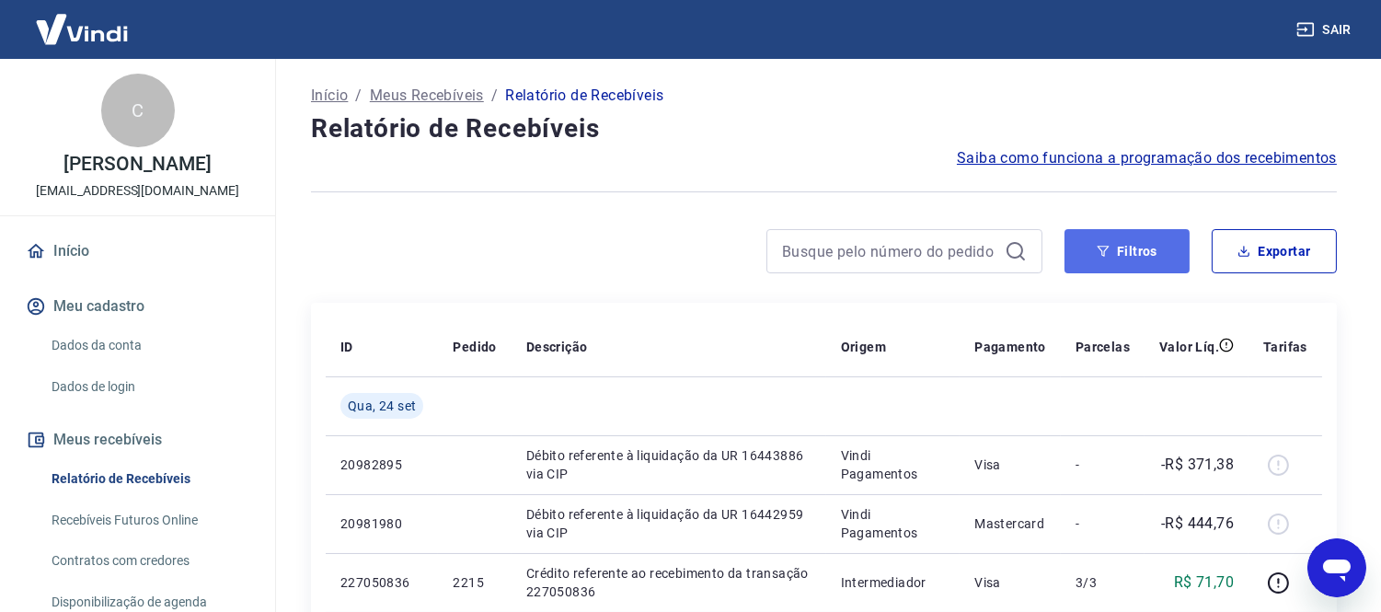
click at [1136, 246] on button "Filtros" at bounding box center [1126, 251] width 125 height 44
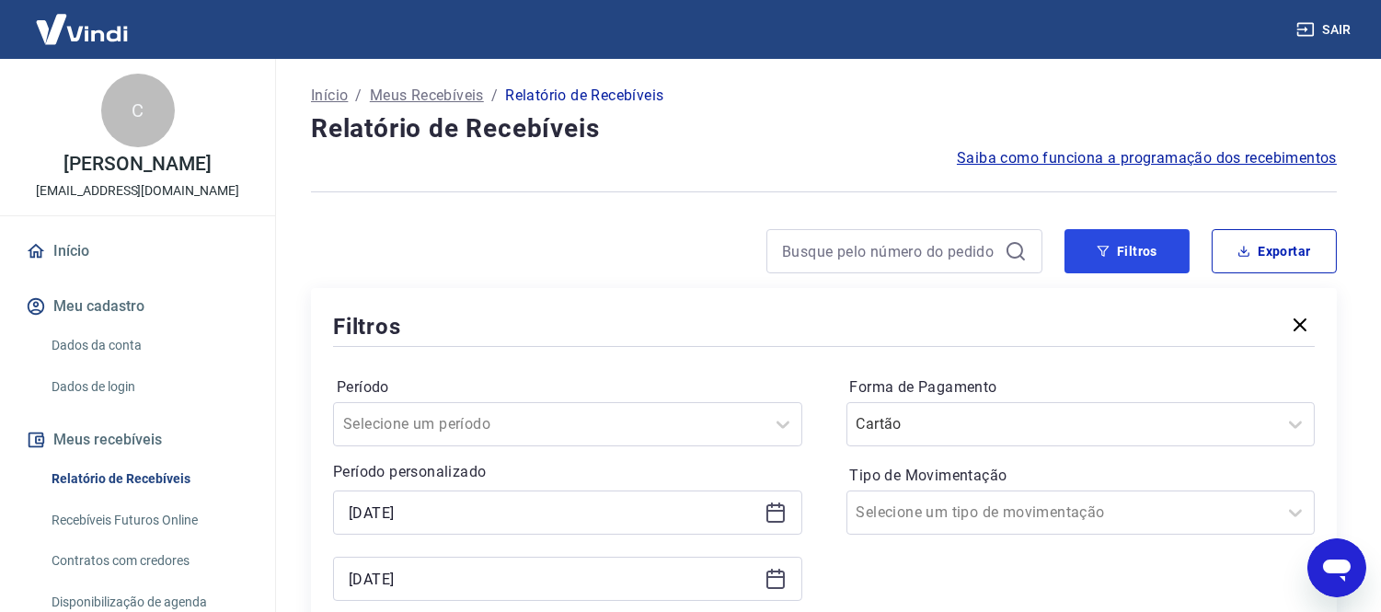
scroll to position [306, 0]
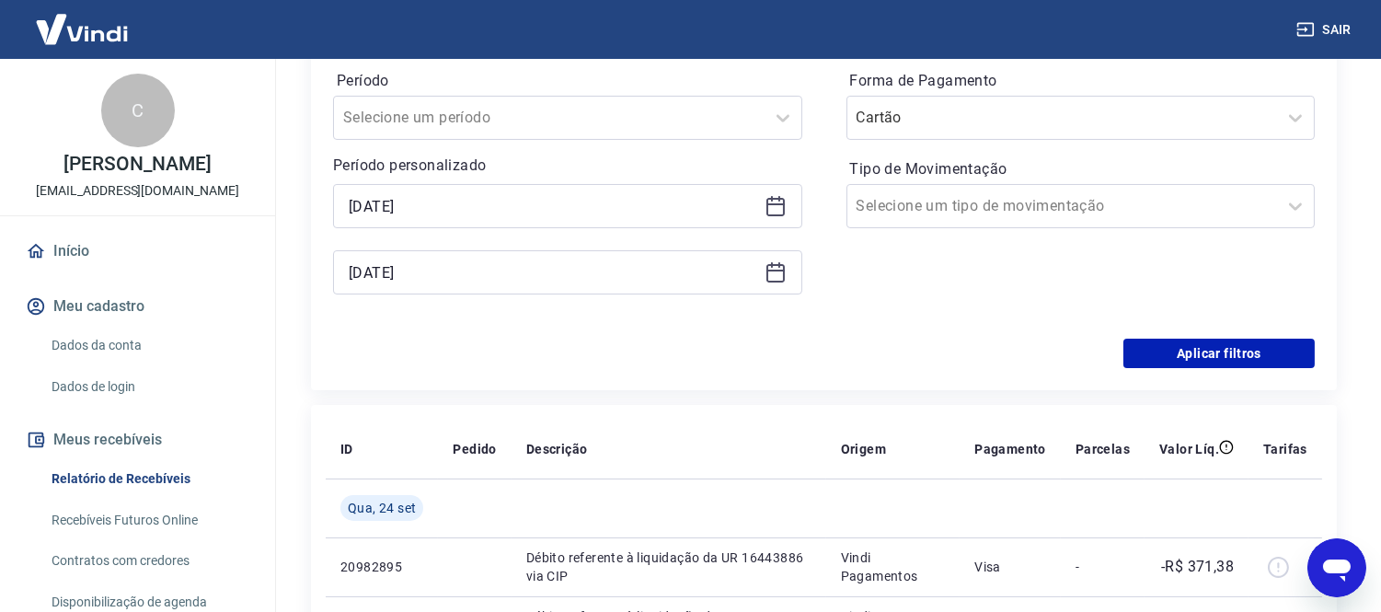
click at [787, 195] on div "[DATE]" at bounding box center [567, 206] width 469 height 44
click at [782, 197] on icon at bounding box center [775, 206] width 22 height 22
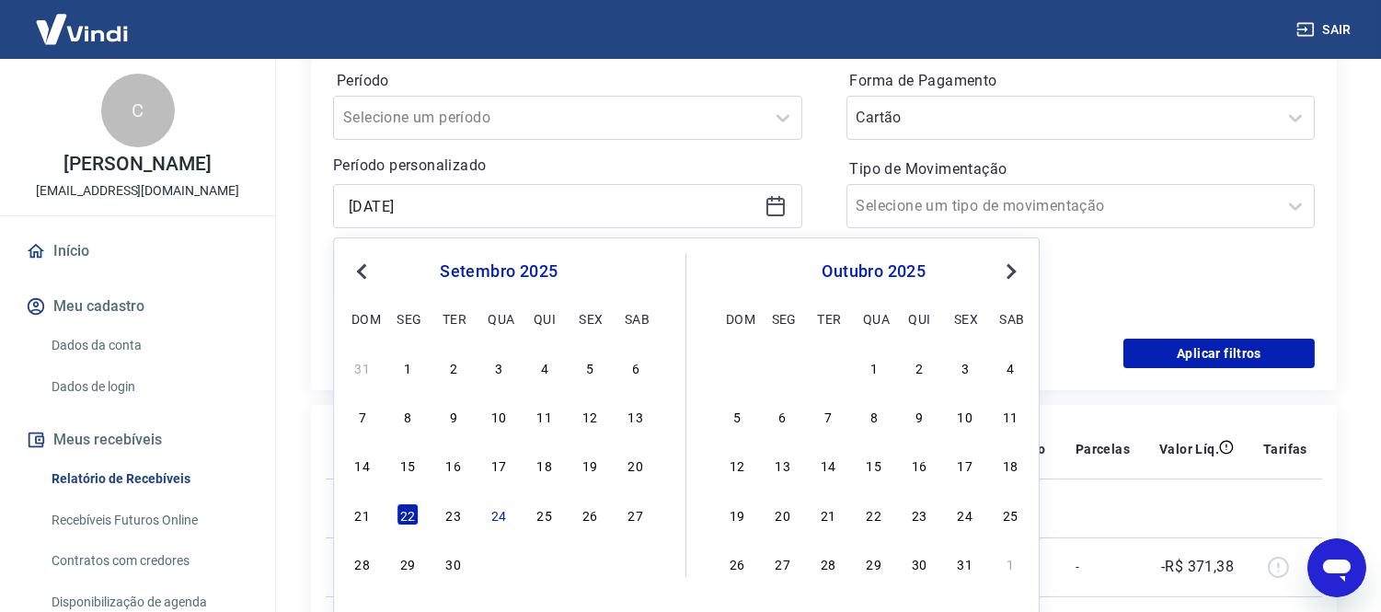
click at [463, 519] on div "23" at bounding box center [453, 514] width 22 height 22
type input "[DATE]"
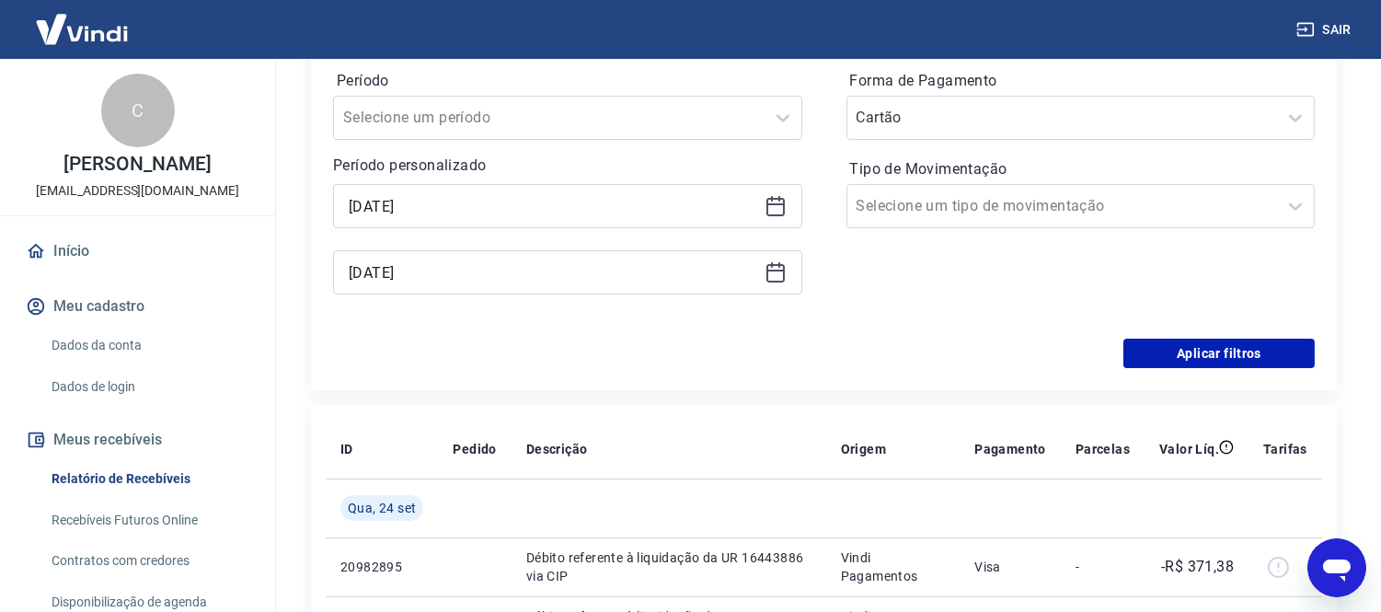
click at [770, 279] on icon at bounding box center [775, 272] width 22 height 22
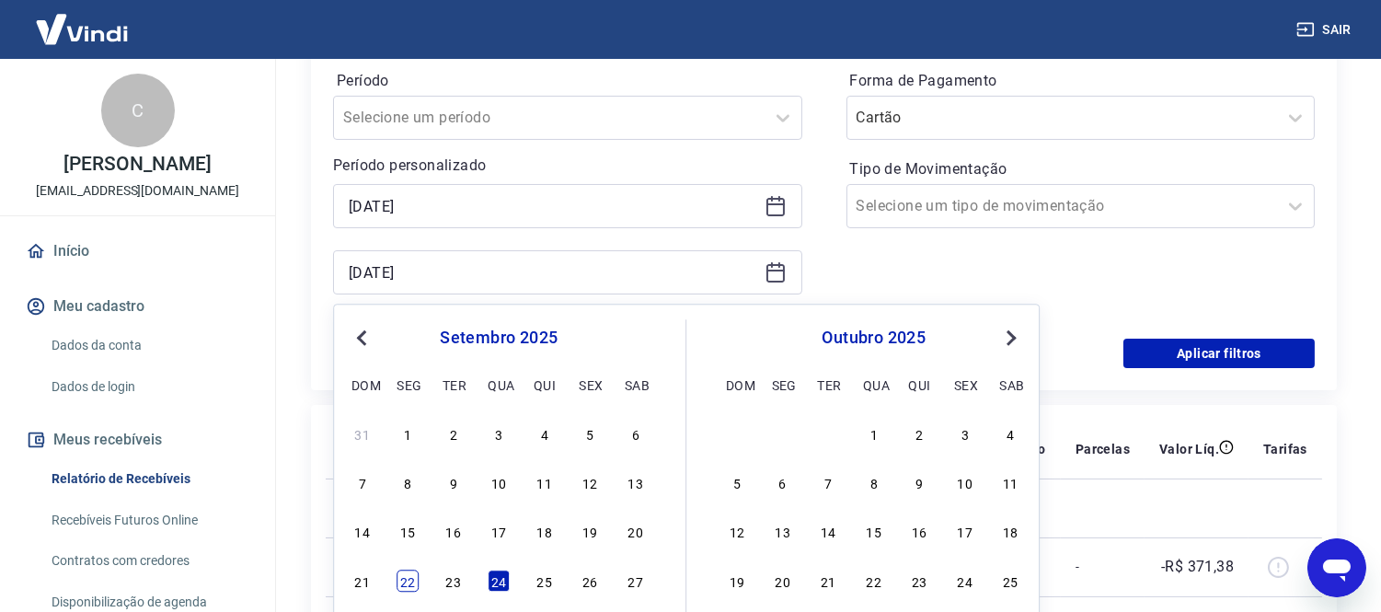
click at [418, 584] on div "22" at bounding box center [407, 580] width 22 height 22
type input "[DATE]"
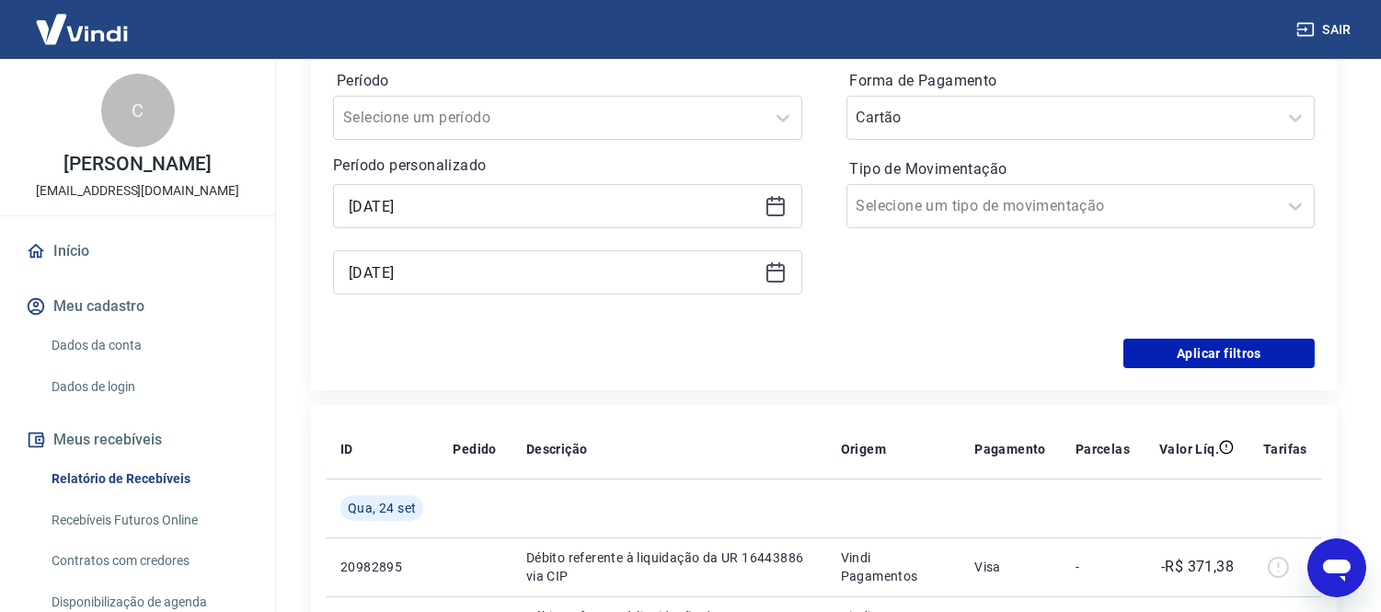
click at [801, 217] on div "[DATE]" at bounding box center [567, 206] width 469 height 44
click at [784, 205] on icon at bounding box center [775, 207] width 18 height 18
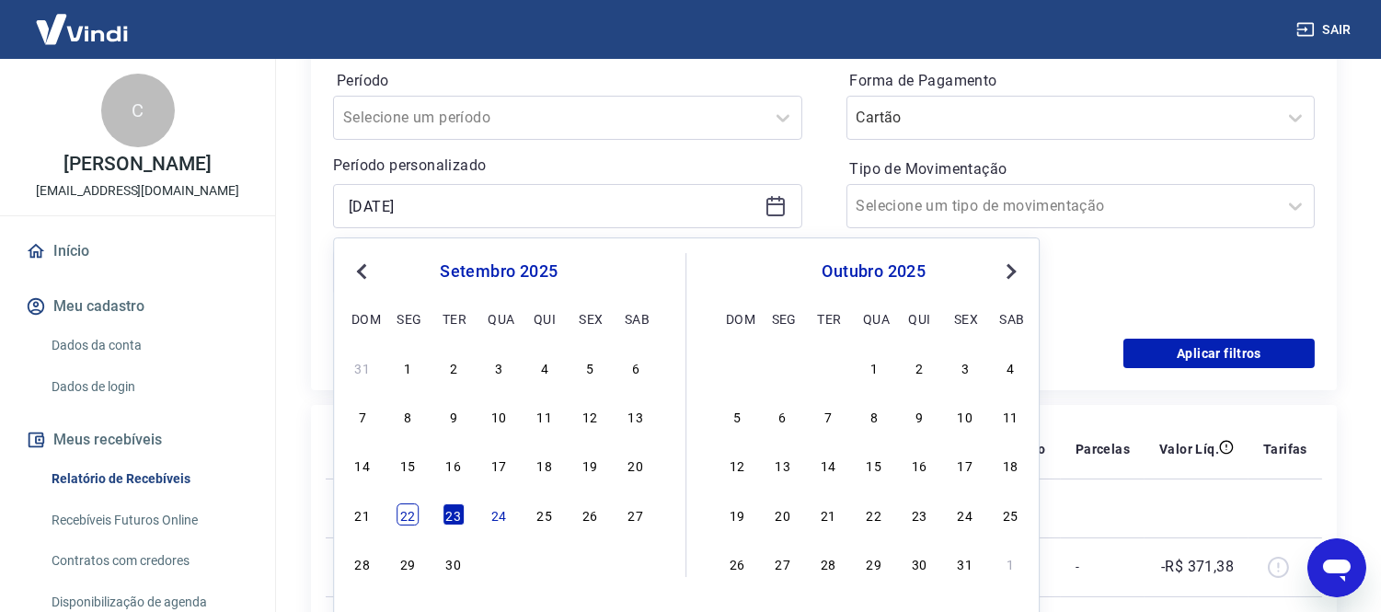
click at [415, 511] on div "22" at bounding box center [407, 514] width 22 height 22
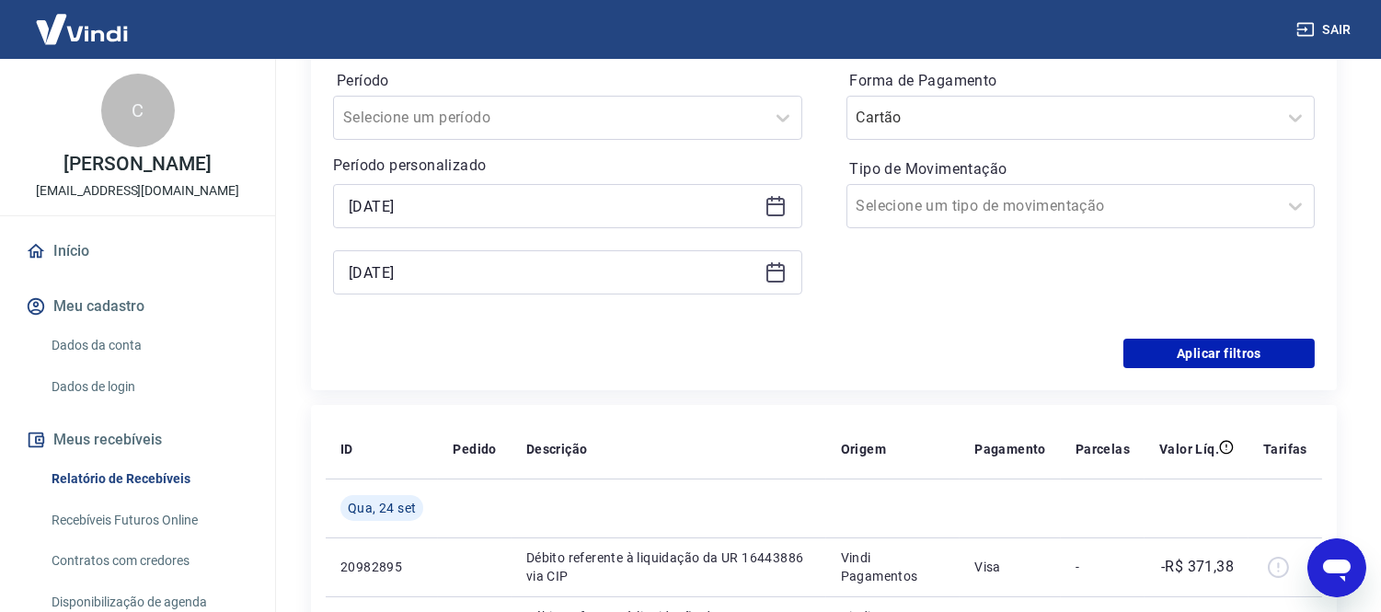
click at [784, 208] on icon at bounding box center [775, 207] width 18 height 18
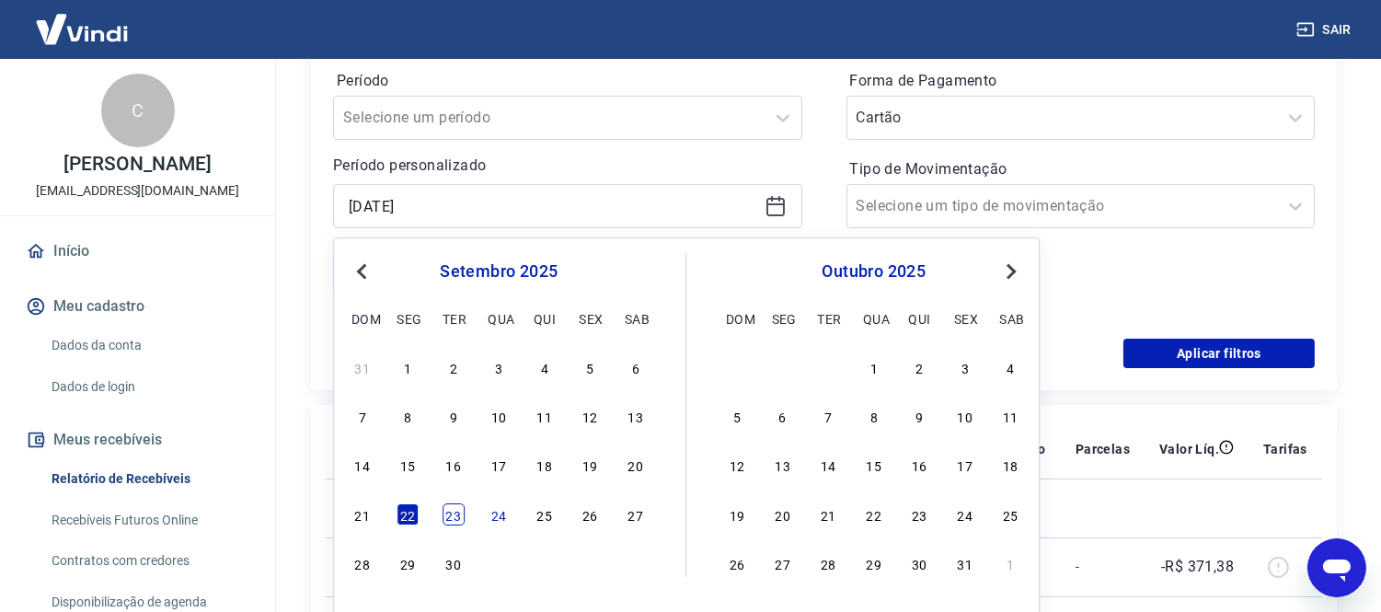
click at [453, 518] on div "23" at bounding box center [453, 514] width 22 height 22
type input "[DATE]"
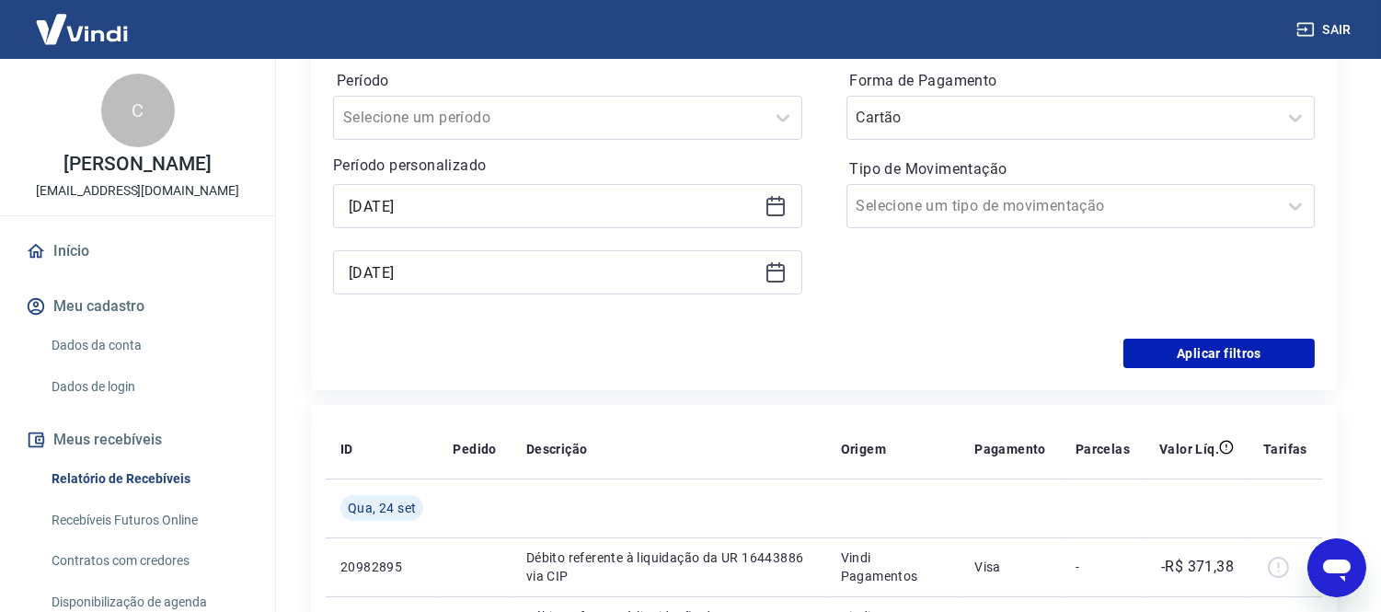
click at [777, 270] on icon at bounding box center [775, 271] width 18 height 2
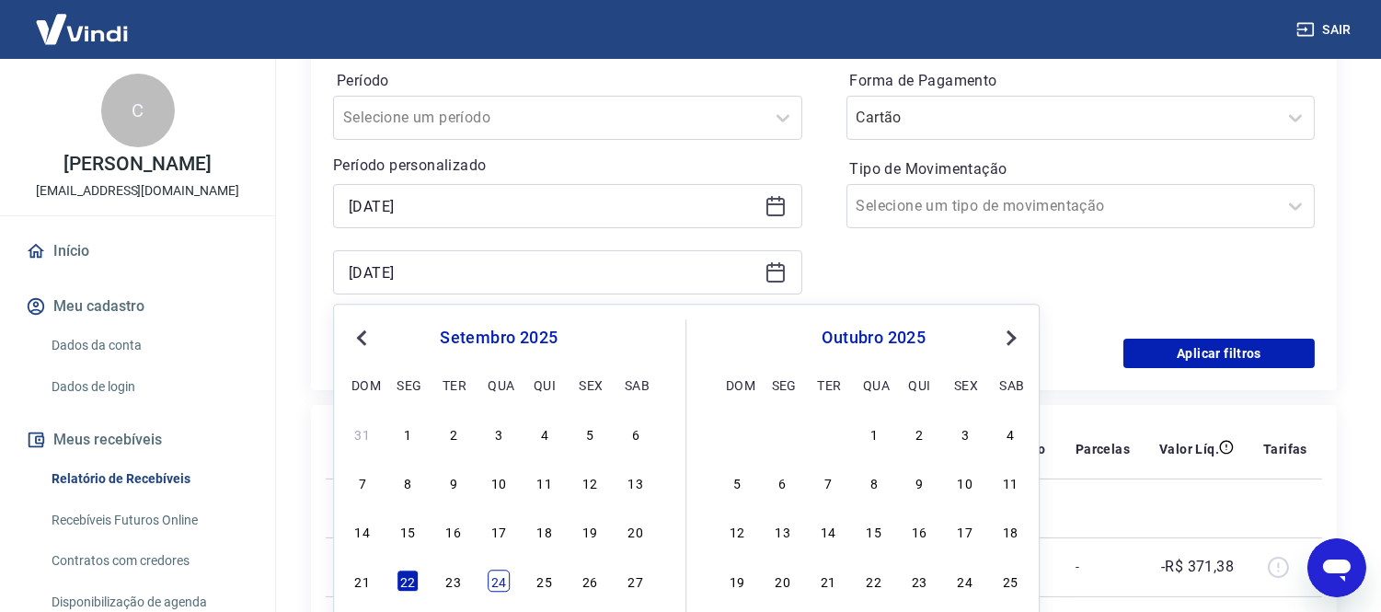
click at [500, 581] on div "24" at bounding box center [499, 580] width 22 height 22
type input "[DATE]"
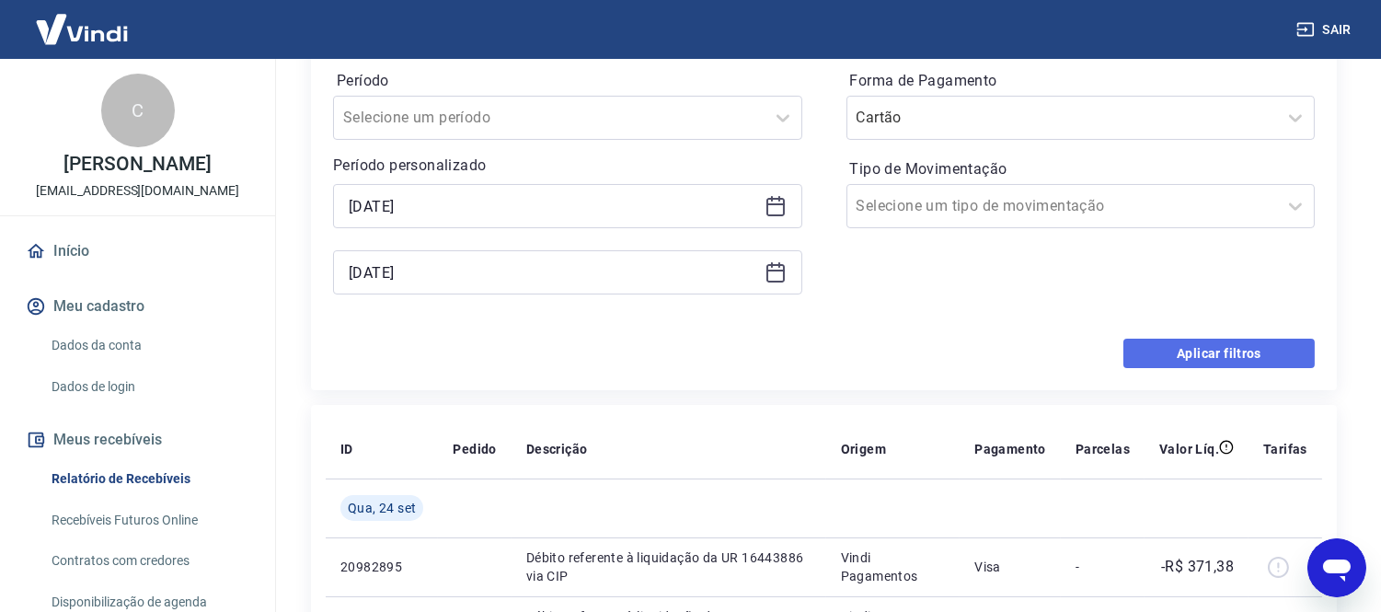
click at [1257, 357] on button "Aplicar filtros" at bounding box center [1218, 352] width 191 height 29
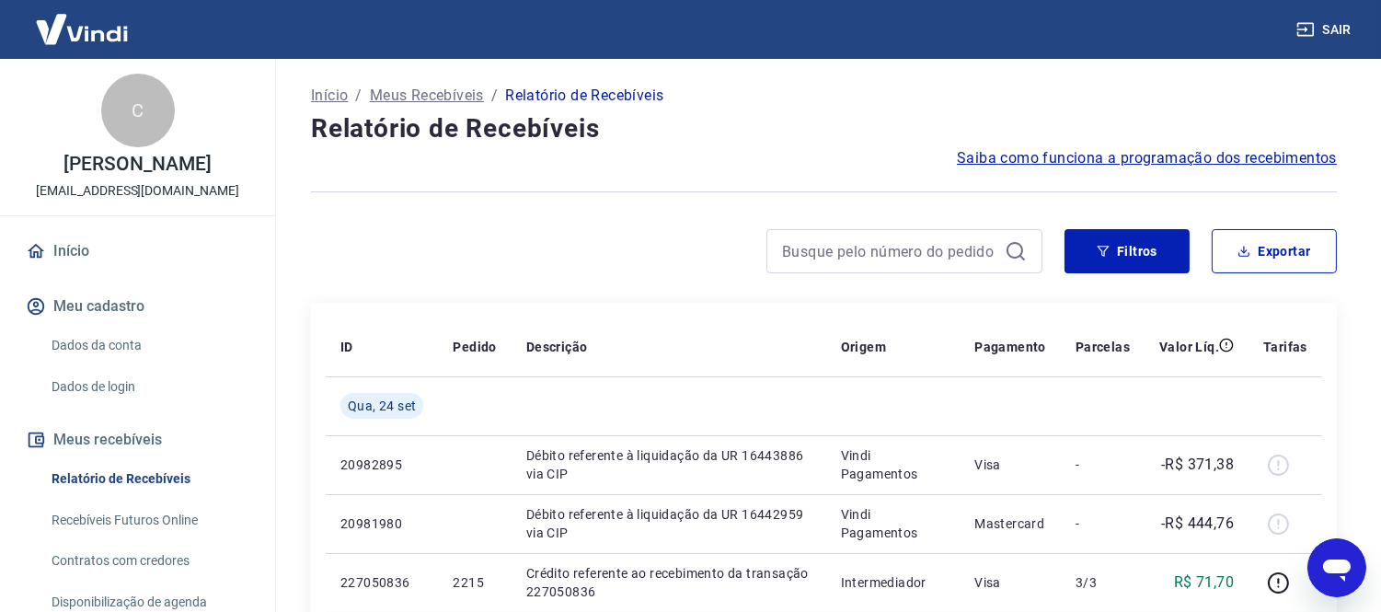
click at [1193, 267] on div "Filtros Exportar" at bounding box center [1200, 251] width 272 height 44
click at [1132, 261] on button "Filtros" at bounding box center [1126, 251] width 125 height 44
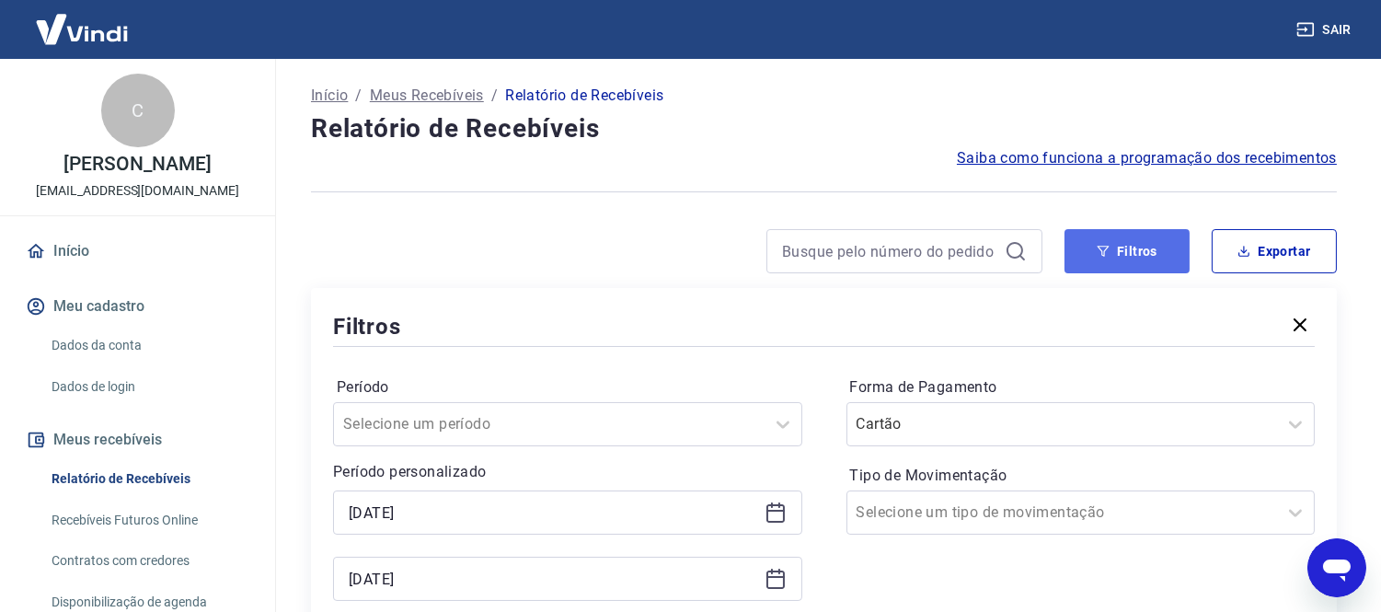
click at [1115, 258] on button "Filtros" at bounding box center [1126, 251] width 125 height 44
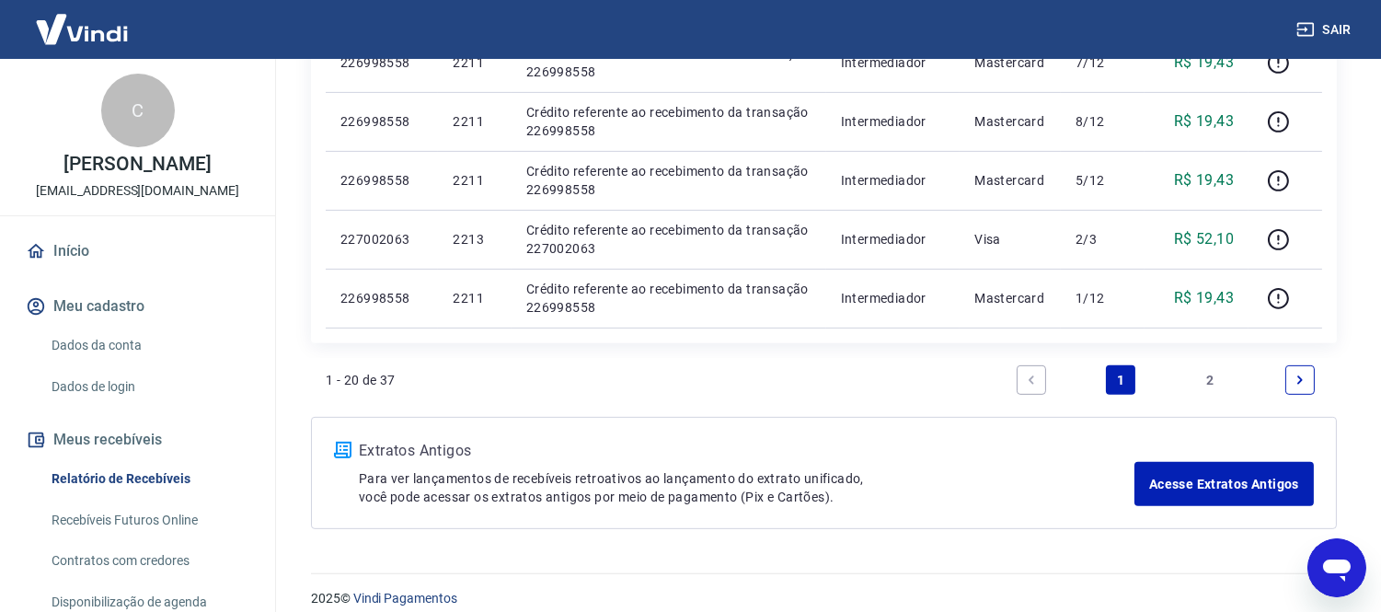
scroll to position [1302, 0]
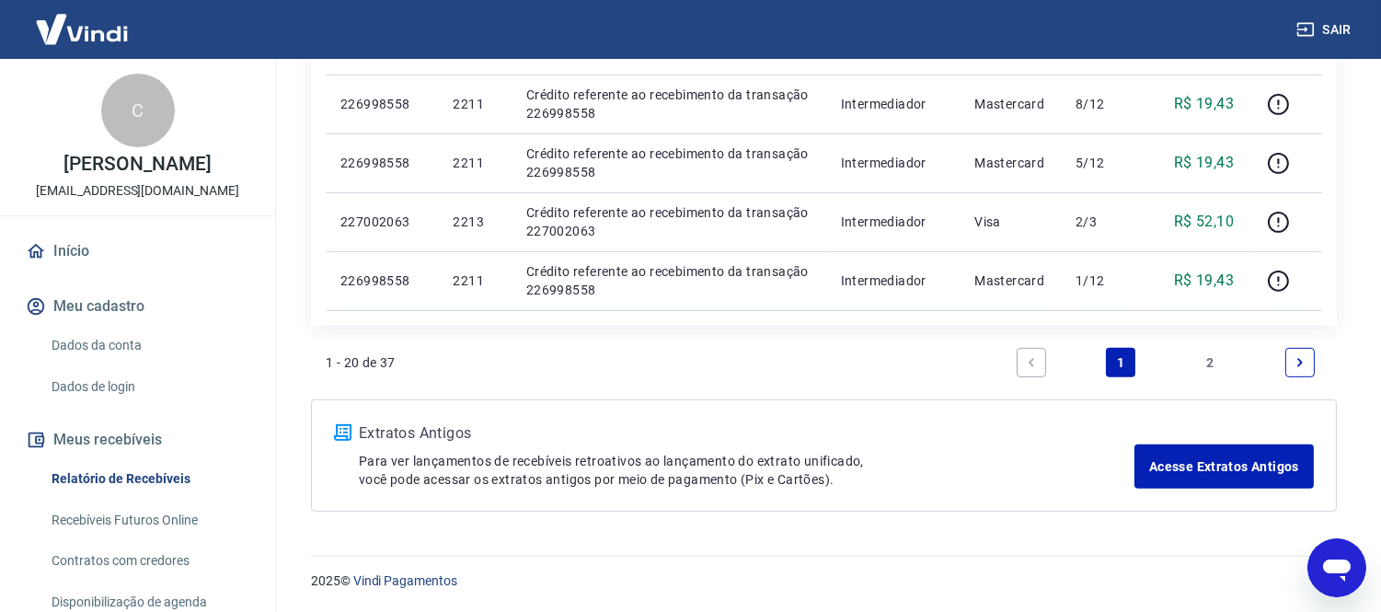
drag, startPoint x: 1214, startPoint y: 357, endPoint x: 802, endPoint y: 554, distance: 456.7
click at [1215, 357] on link "2" at bounding box center [1210, 362] width 29 height 29
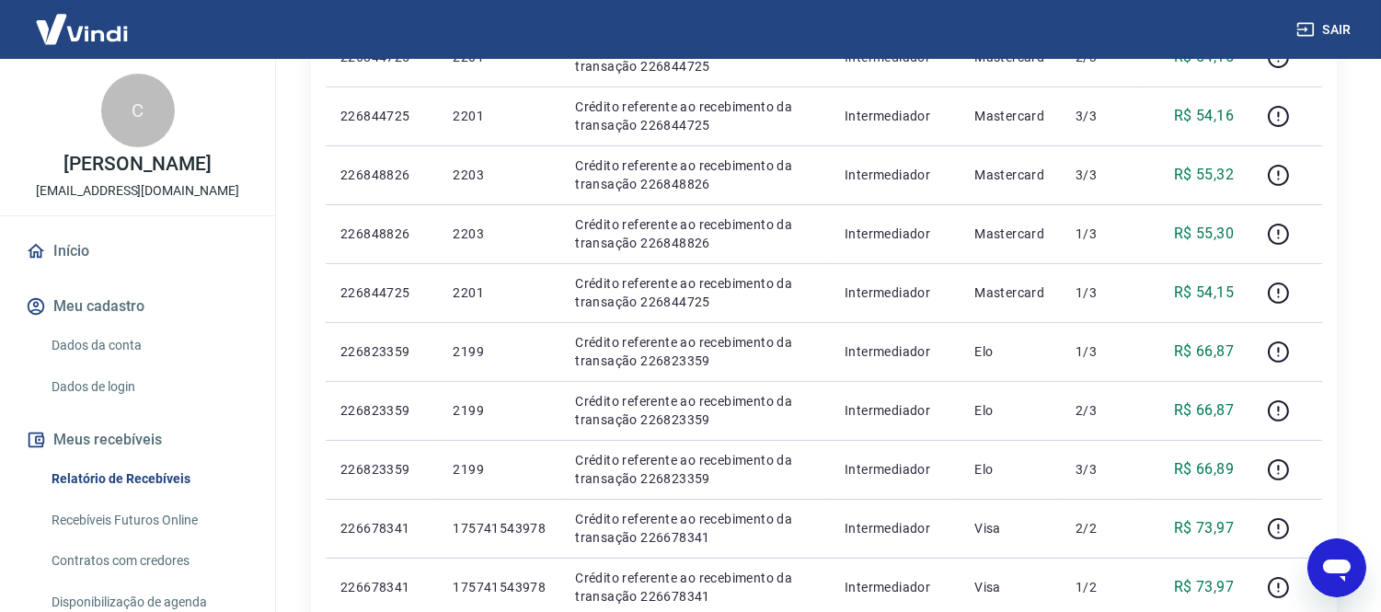
scroll to position [981, 0]
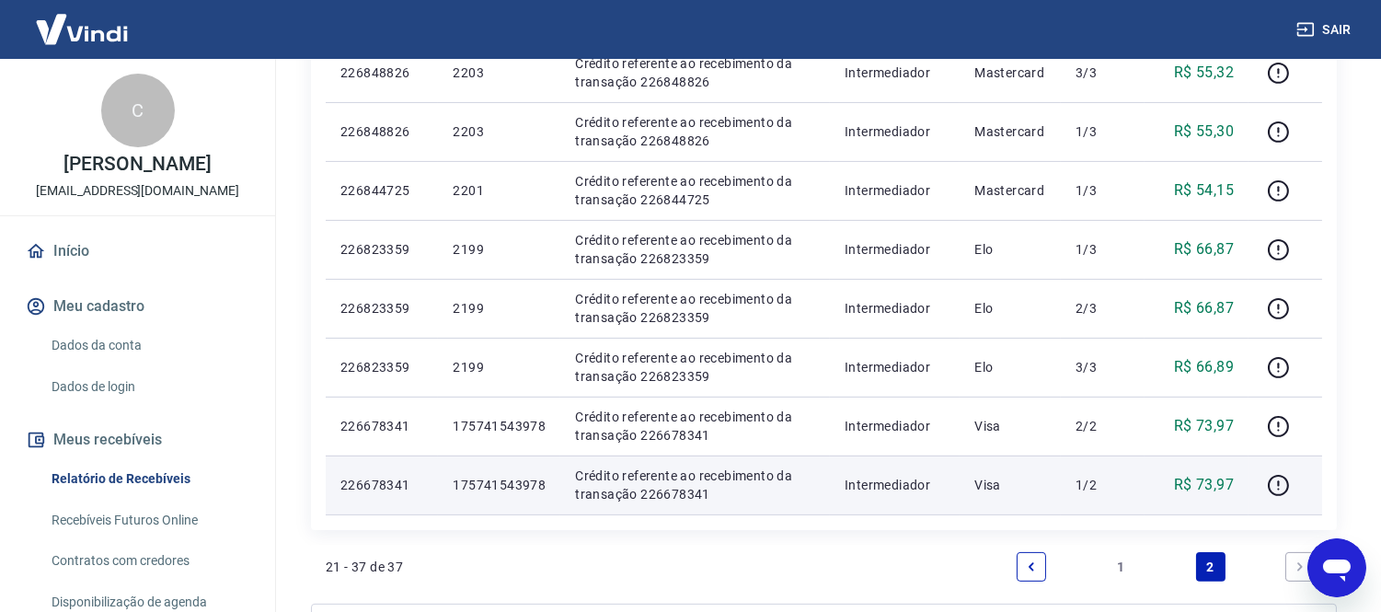
click at [391, 492] on p "226678341" at bounding box center [381, 485] width 83 height 18
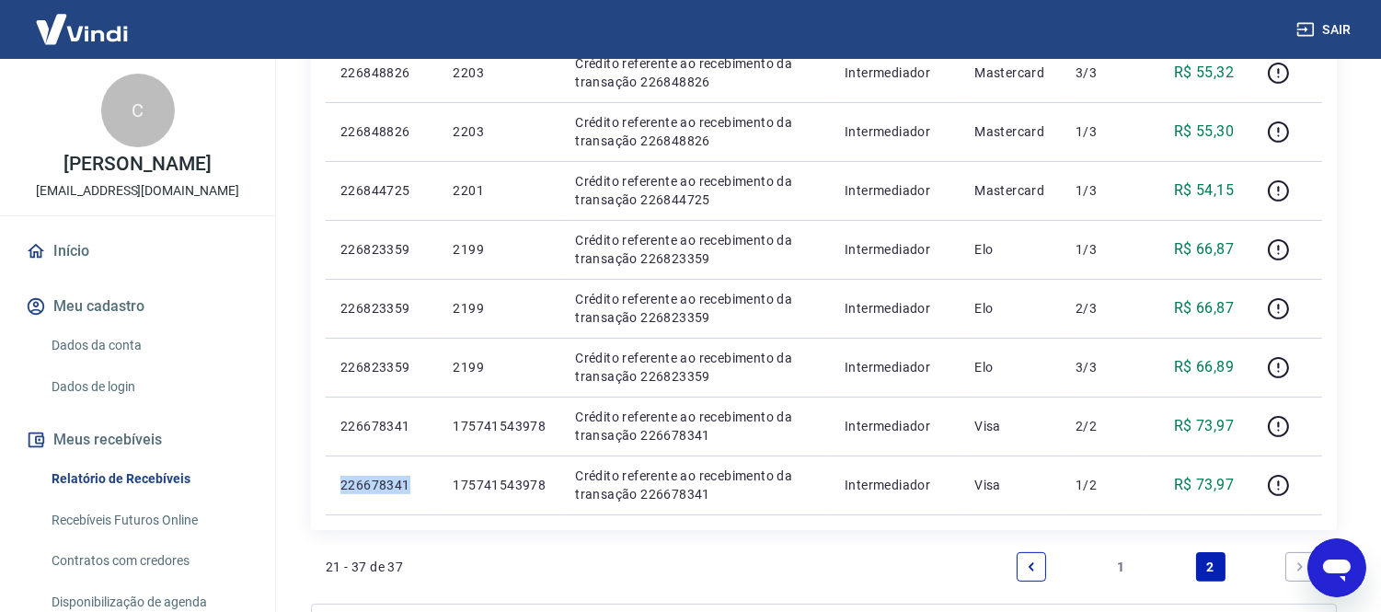
copy p "226678341"
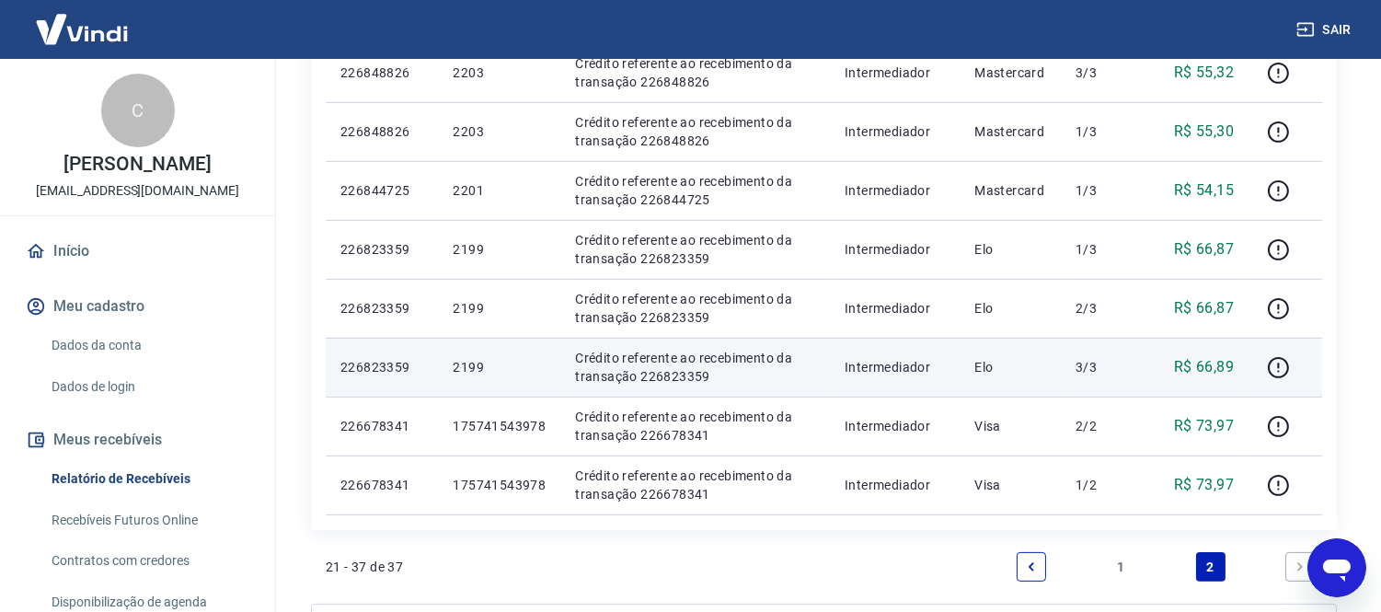
click at [380, 366] on p "226823359" at bounding box center [381, 367] width 83 height 18
copy p "226823359"
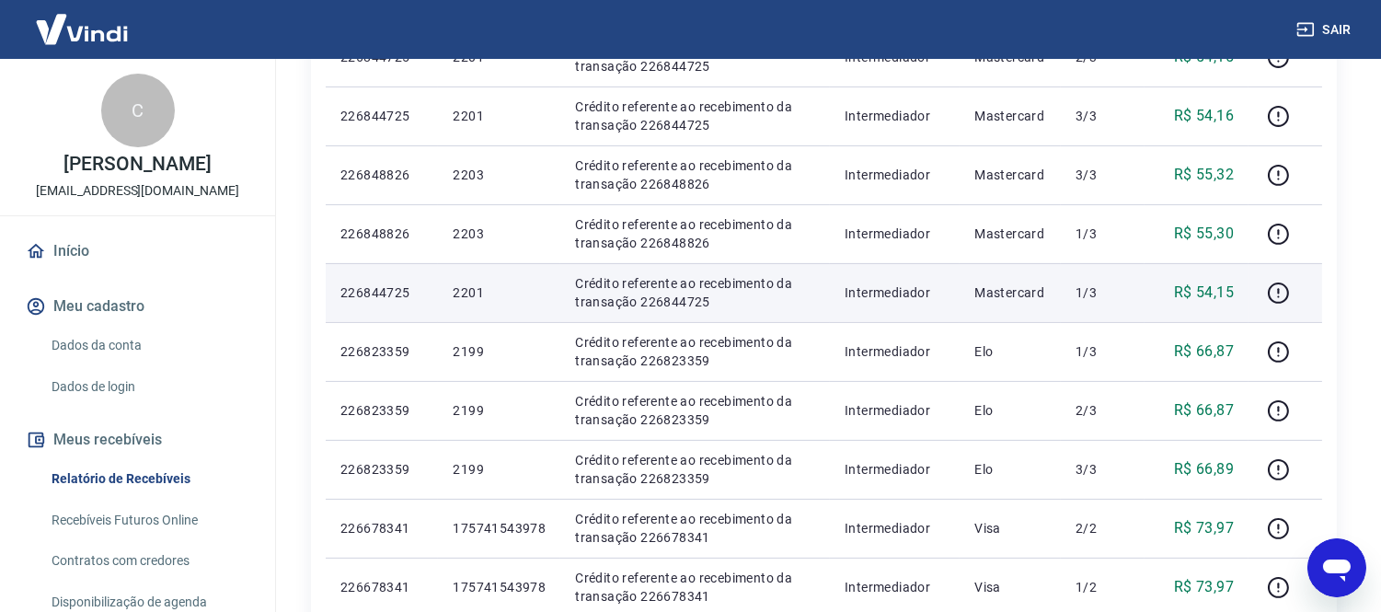
click at [379, 295] on p "226844725" at bounding box center [381, 292] width 83 height 18
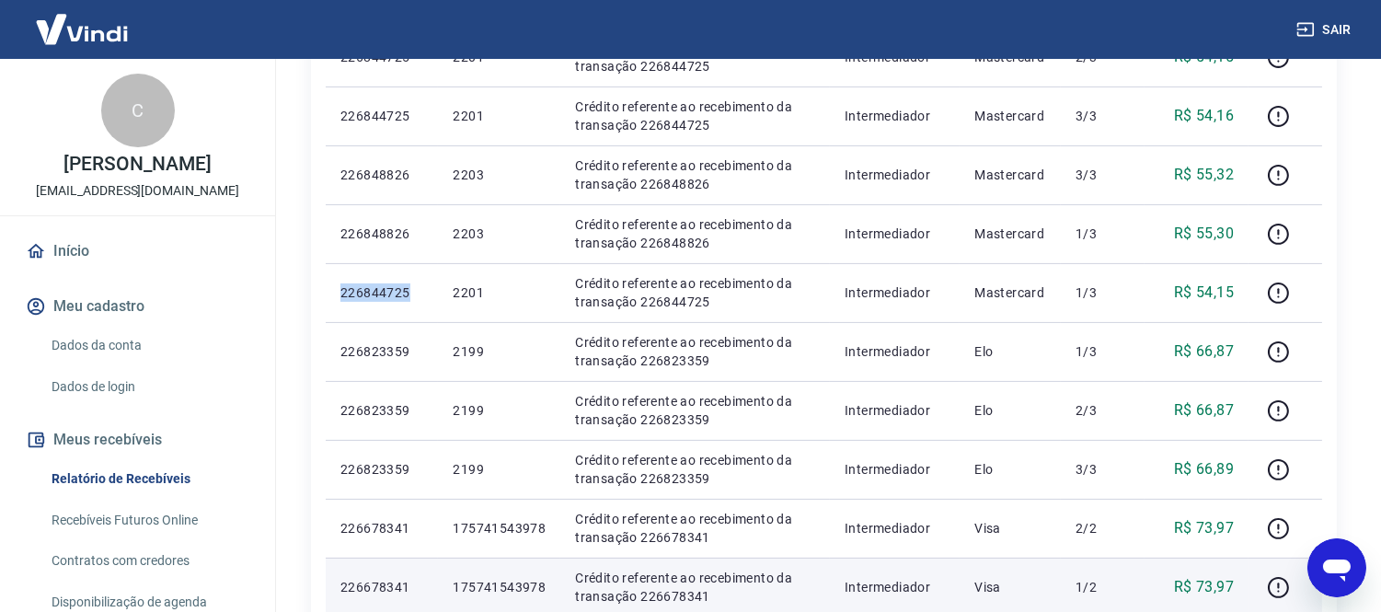
copy p "226844725"
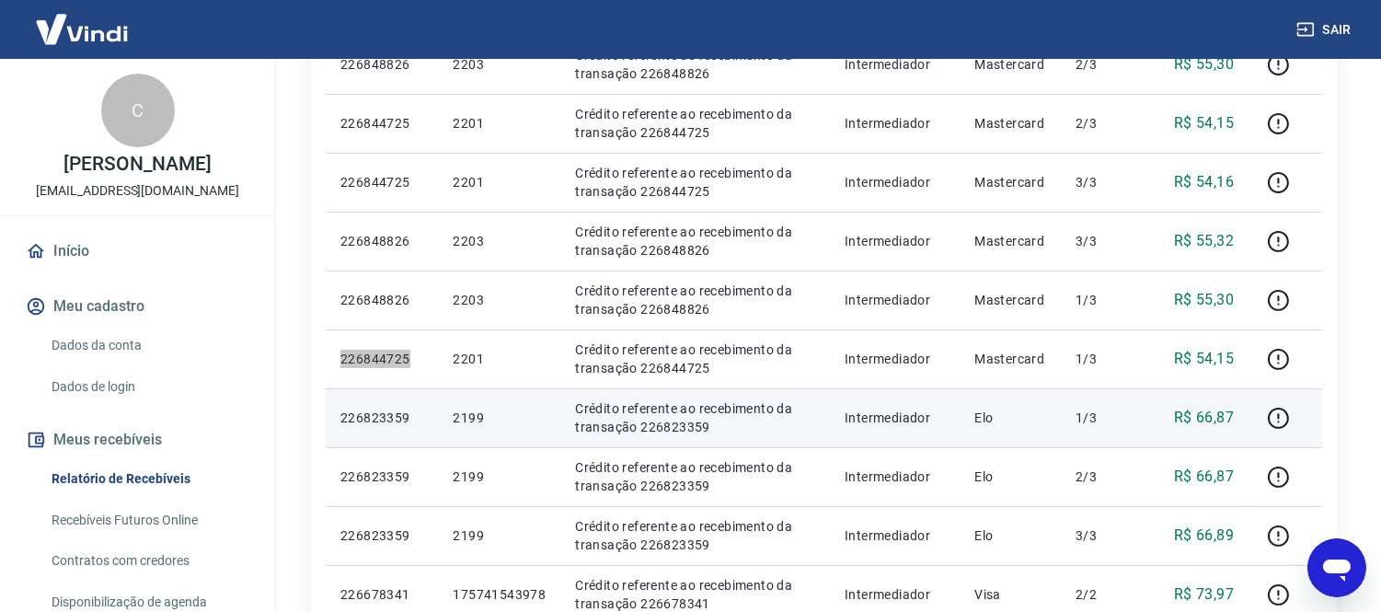
scroll to position [776, 0]
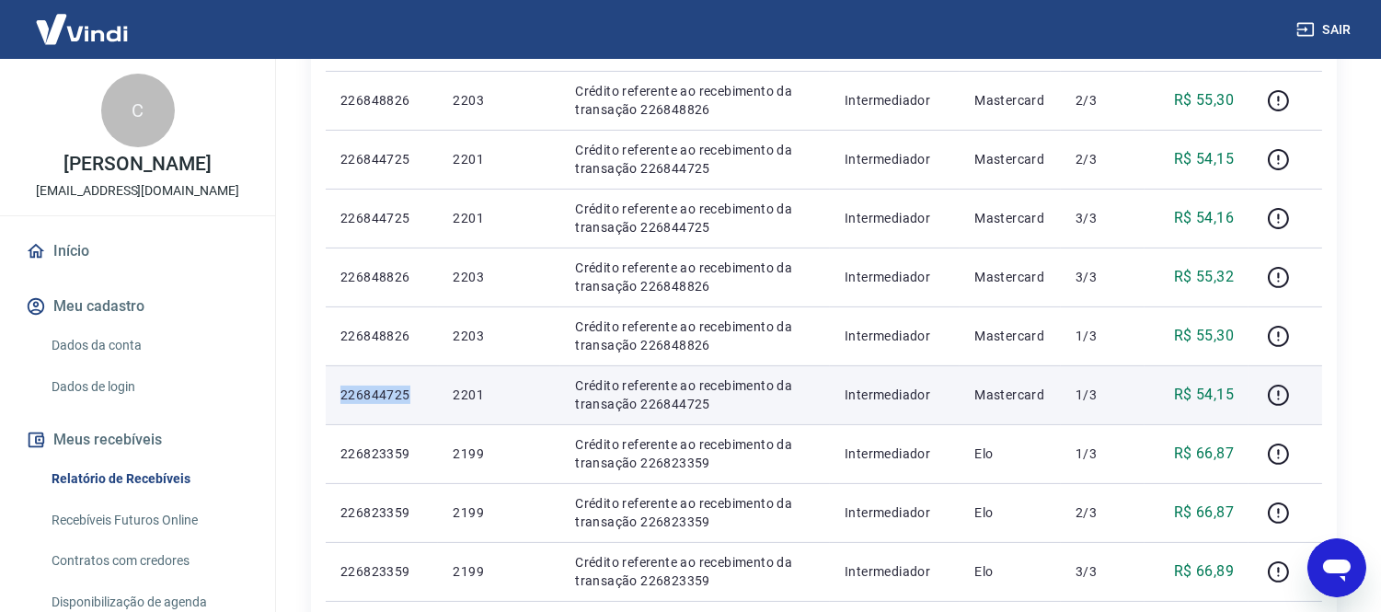
click at [379, 378] on td "226844725" at bounding box center [382, 394] width 112 height 59
click at [378, 378] on td "226844725" at bounding box center [382, 394] width 112 height 59
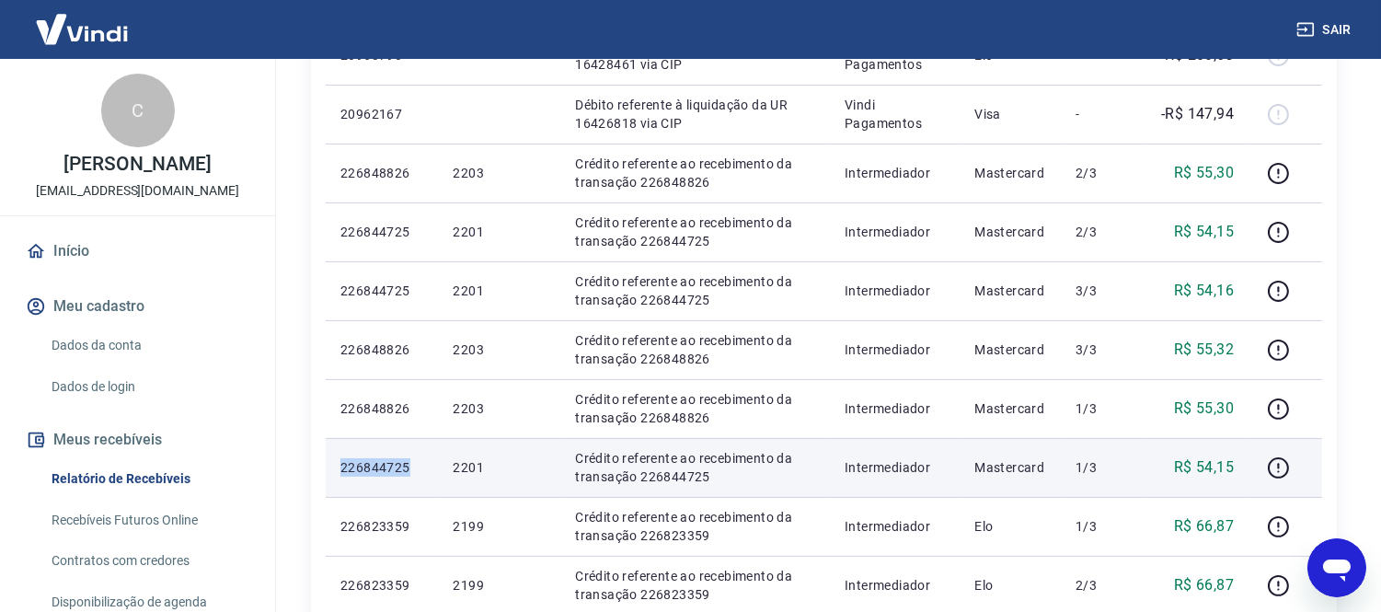
scroll to position [674, 0]
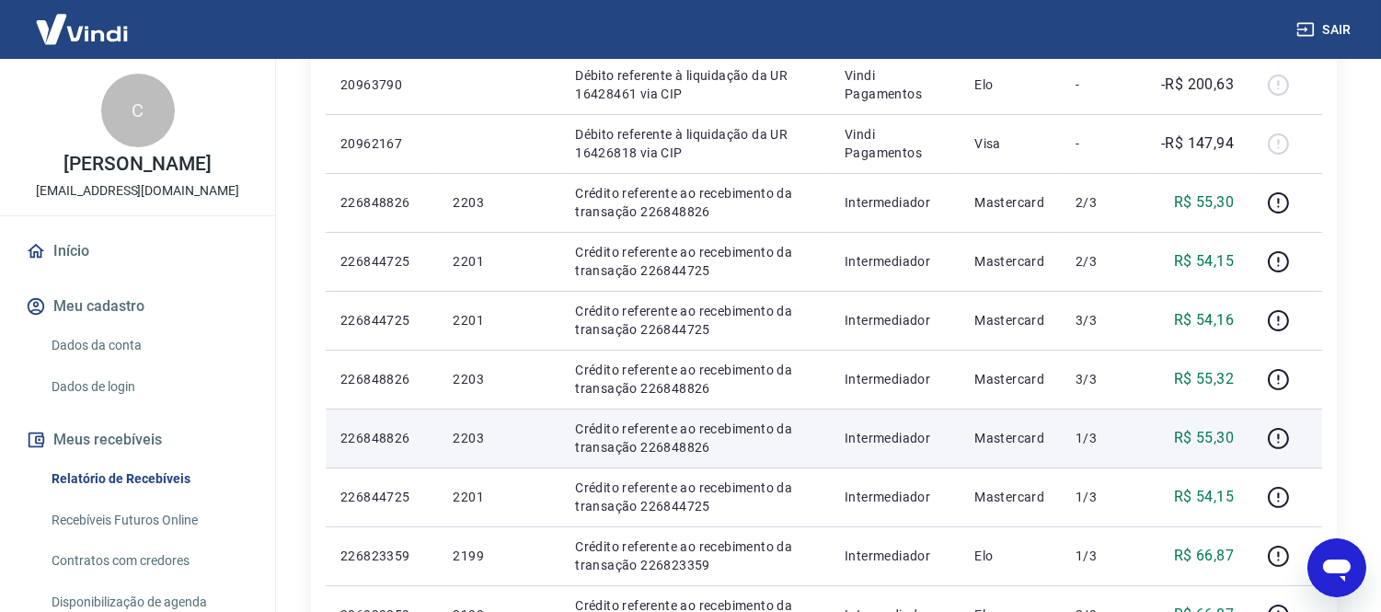
click at [350, 442] on p "226848826" at bounding box center [381, 438] width 83 height 18
click at [351, 440] on p "226848826" at bounding box center [381, 438] width 83 height 18
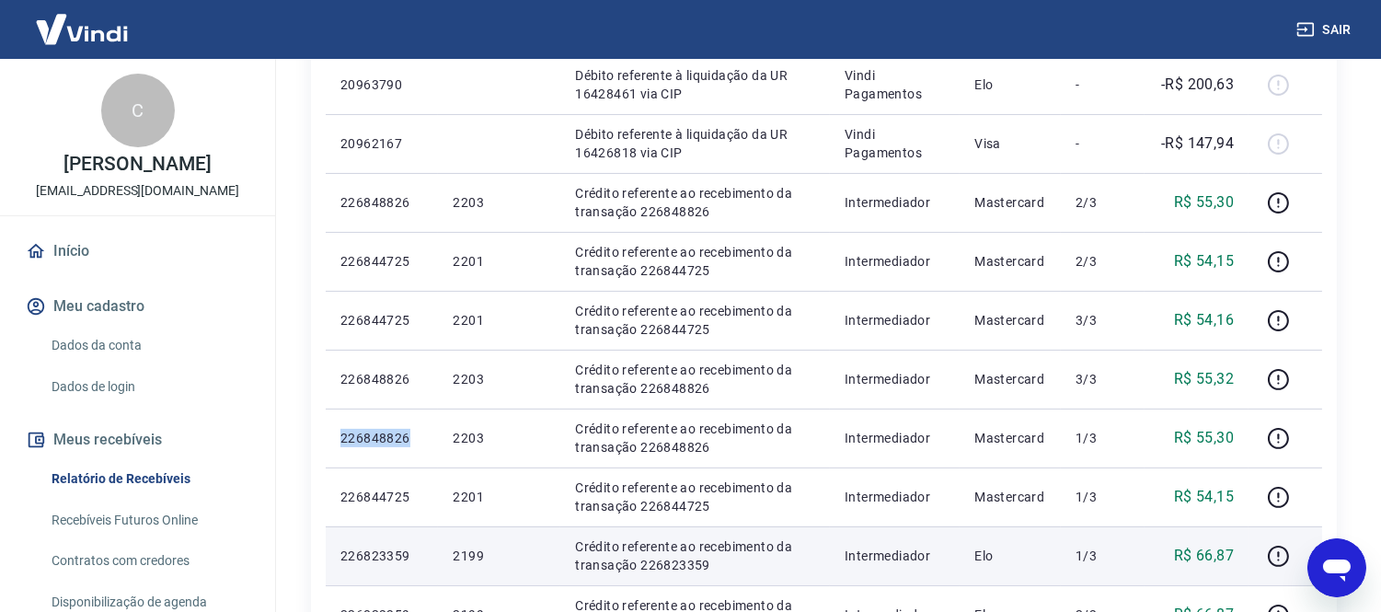
copy p "226848826"
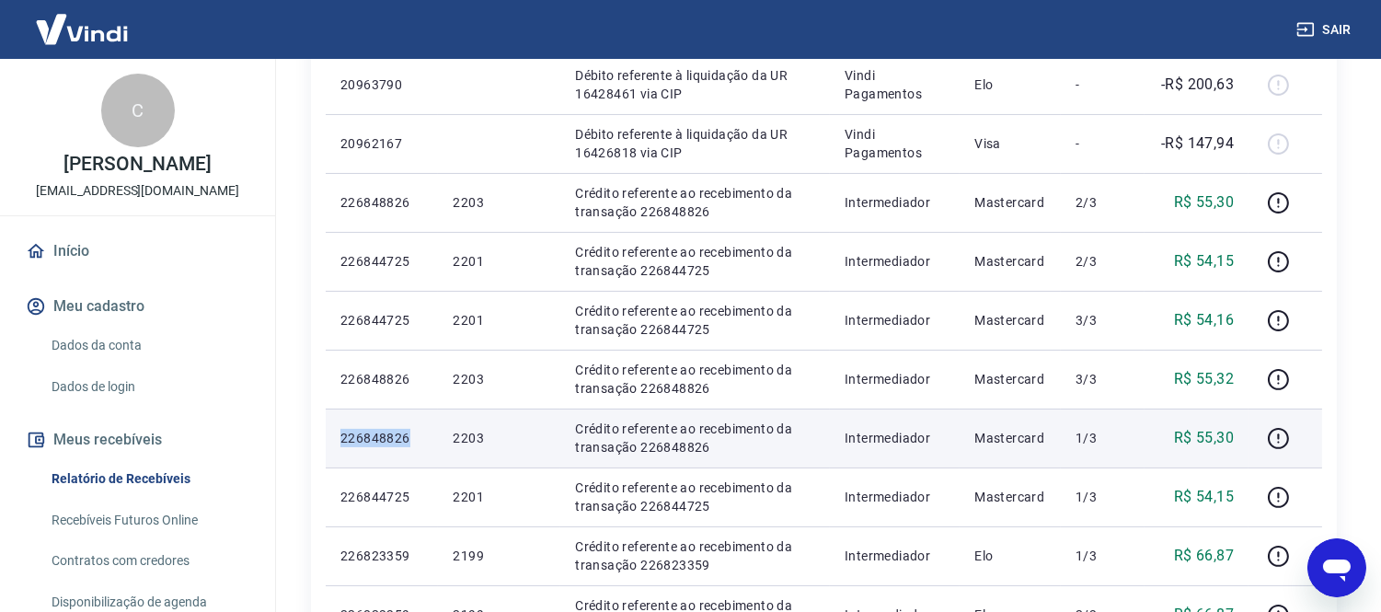
click at [386, 442] on p "226848826" at bounding box center [381, 438] width 83 height 18
copy p "226848826"
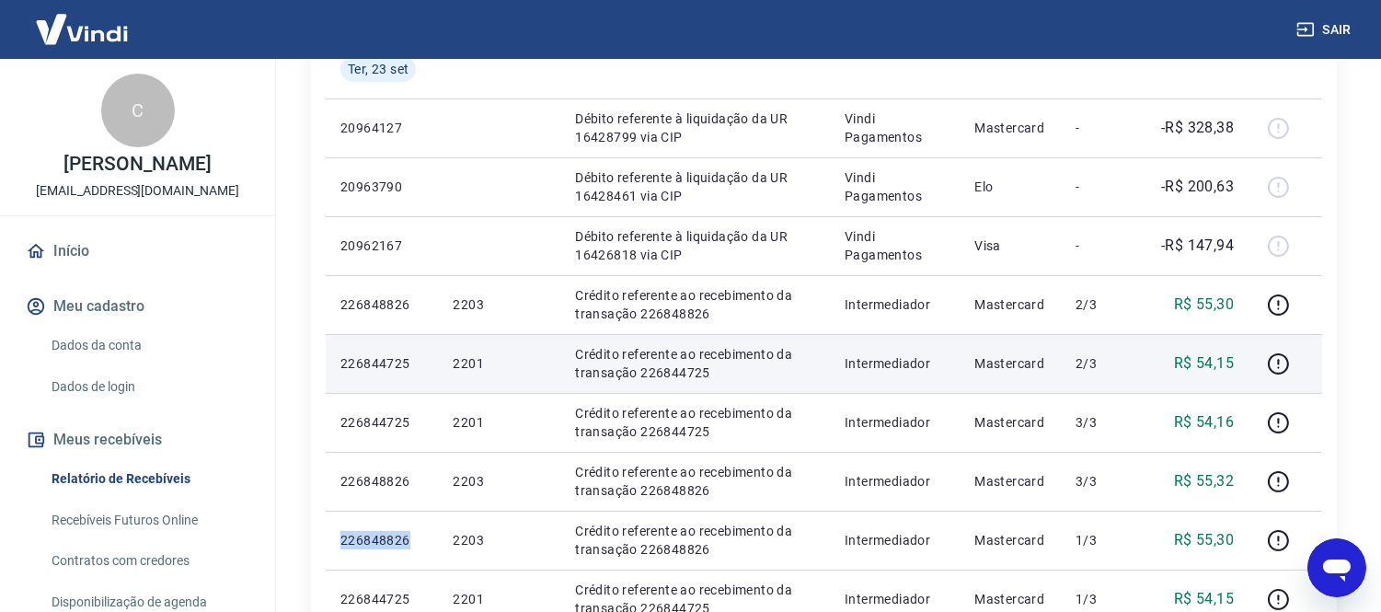
scroll to position [470, 0]
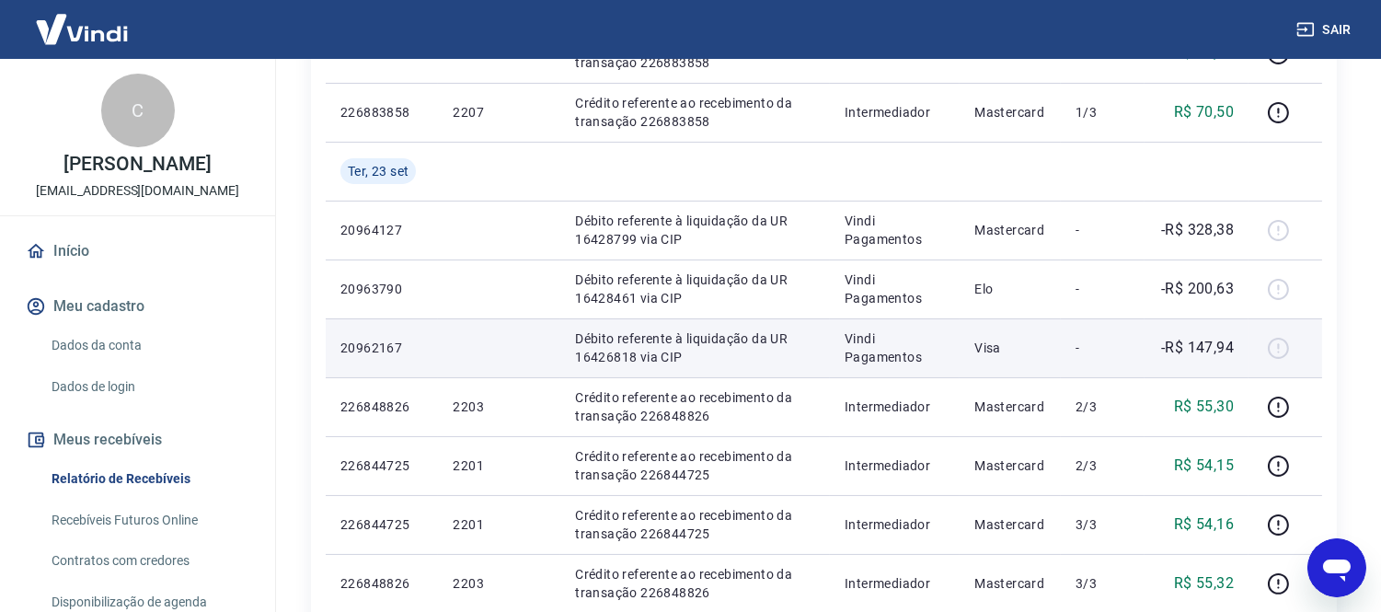
click at [390, 351] on p "20962167" at bounding box center [381, 347] width 83 height 18
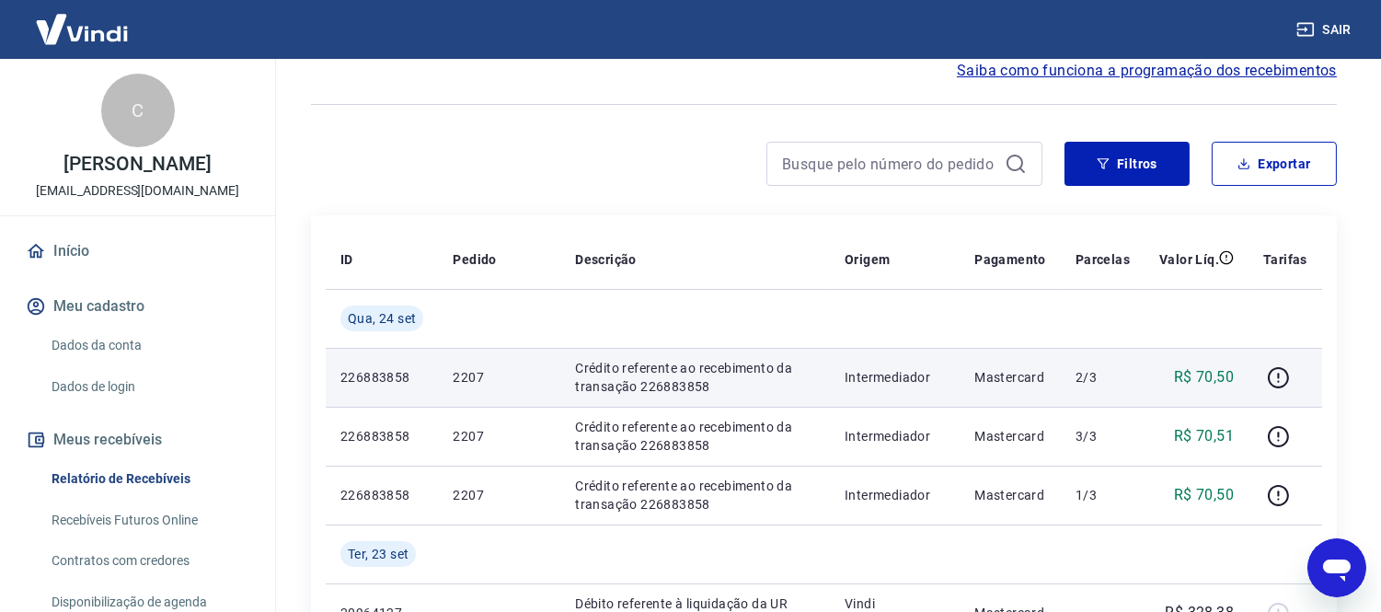
scroll to position [0, 0]
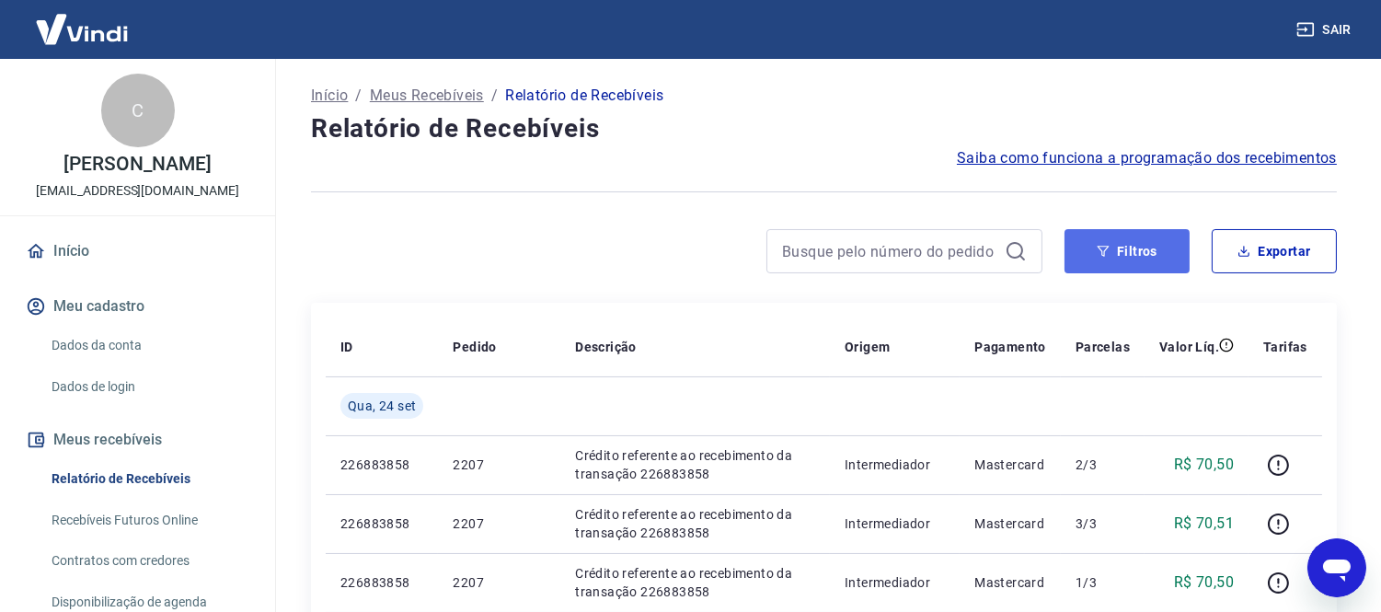
click at [1114, 252] on button "Filtros" at bounding box center [1126, 251] width 125 height 44
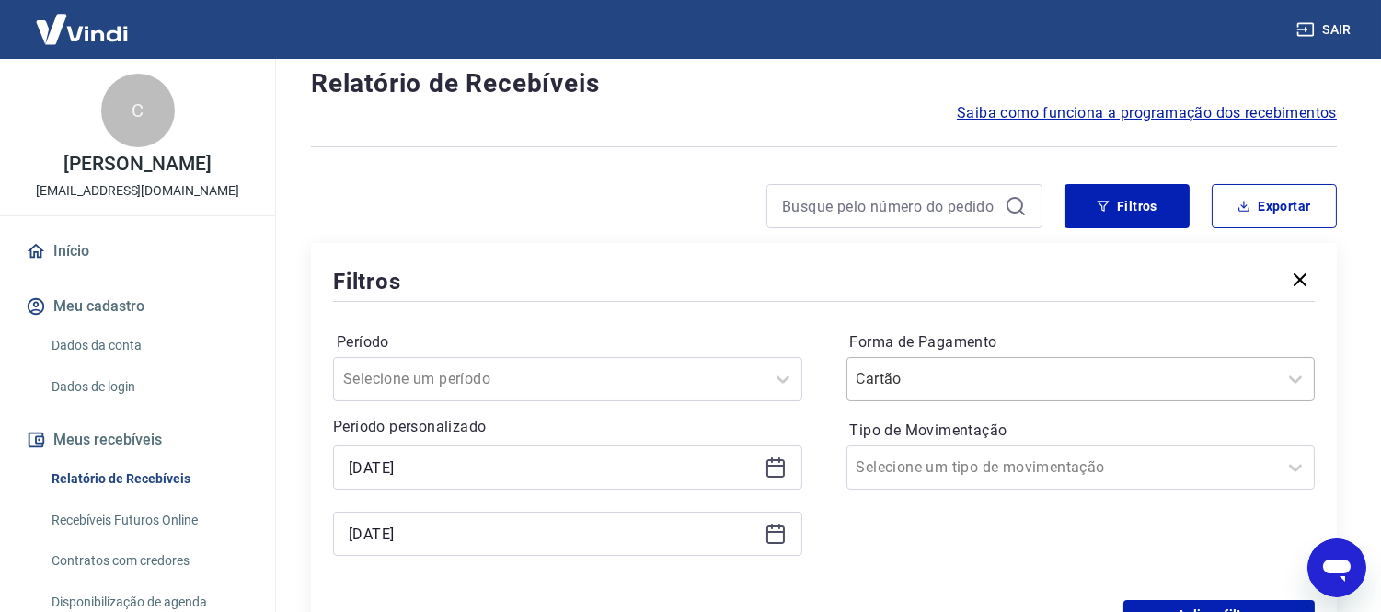
click at [934, 401] on div "Cartão" at bounding box center [1080, 379] width 469 height 44
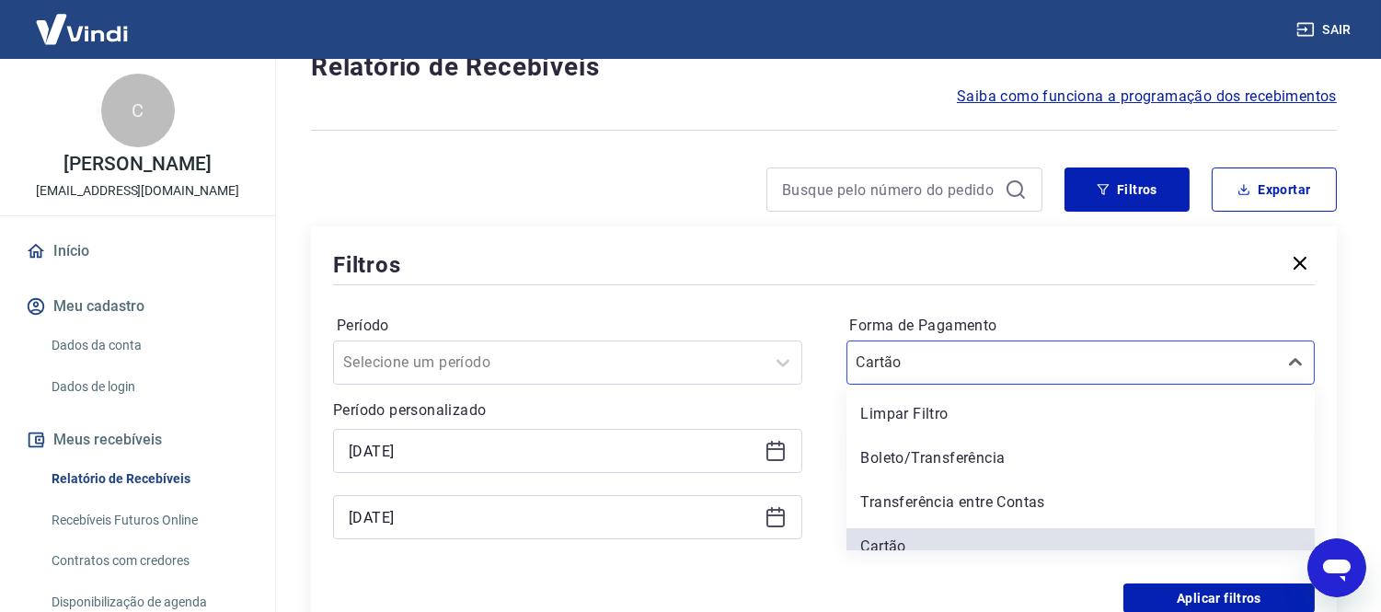
scroll to position [62, 0]
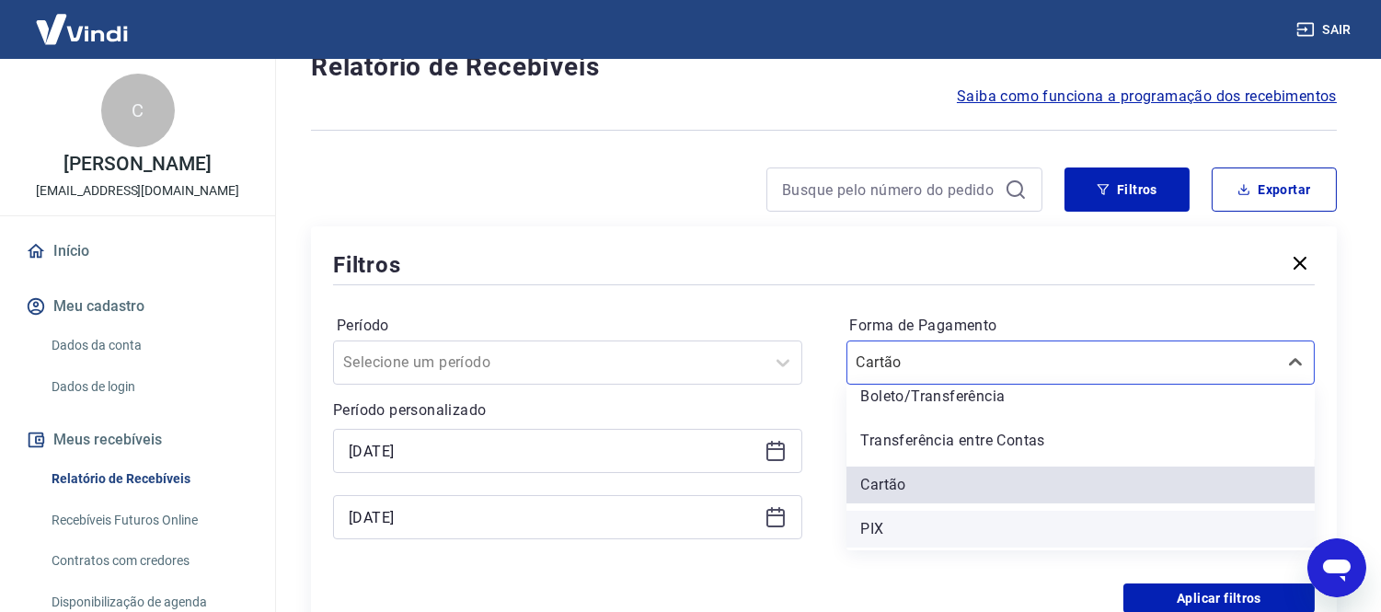
click at [878, 534] on div "PIX" at bounding box center [1080, 529] width 469 height 37
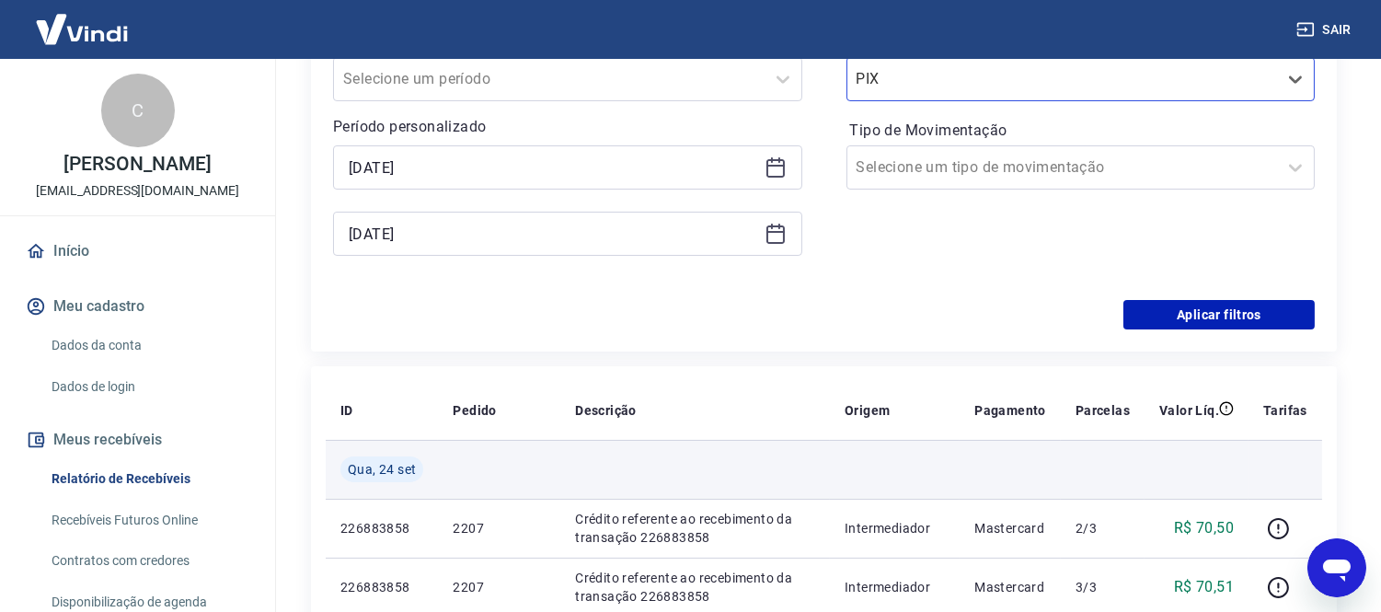
scroll to position [369, 0]
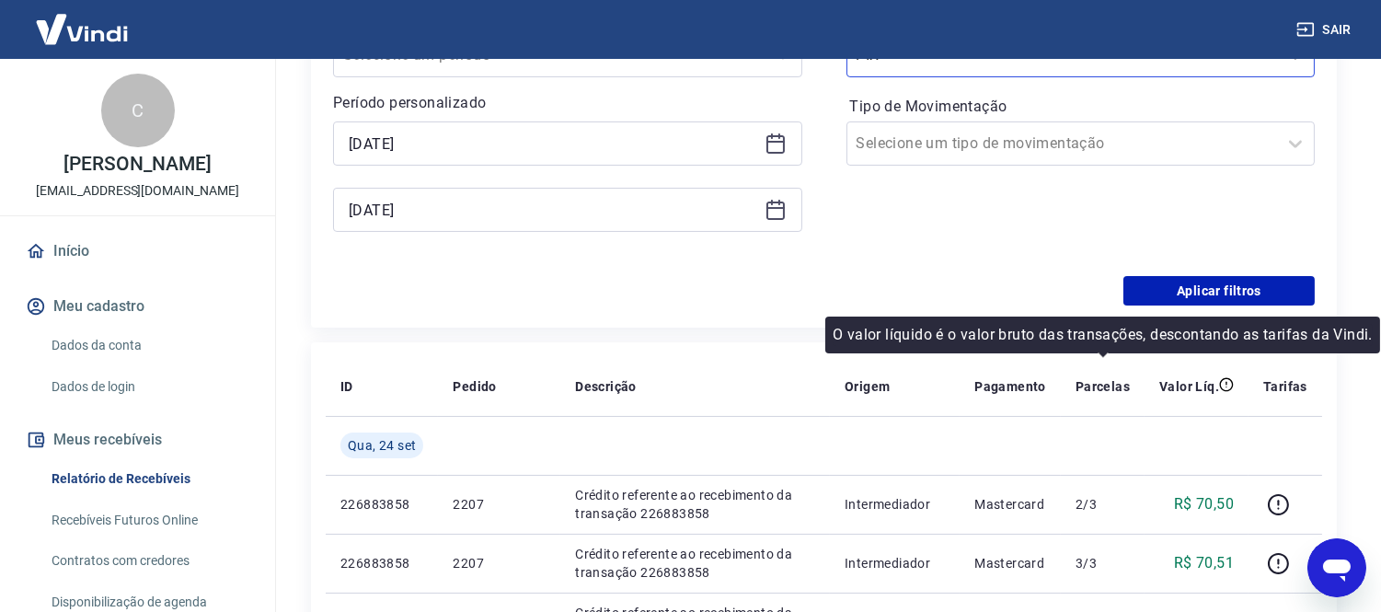
click at [1253, 272] on div "Período Selecione um período Período personalizado [DATE] [DATE] Forma de Pagam…" at bounding box center [823, 129] width 981 height 294
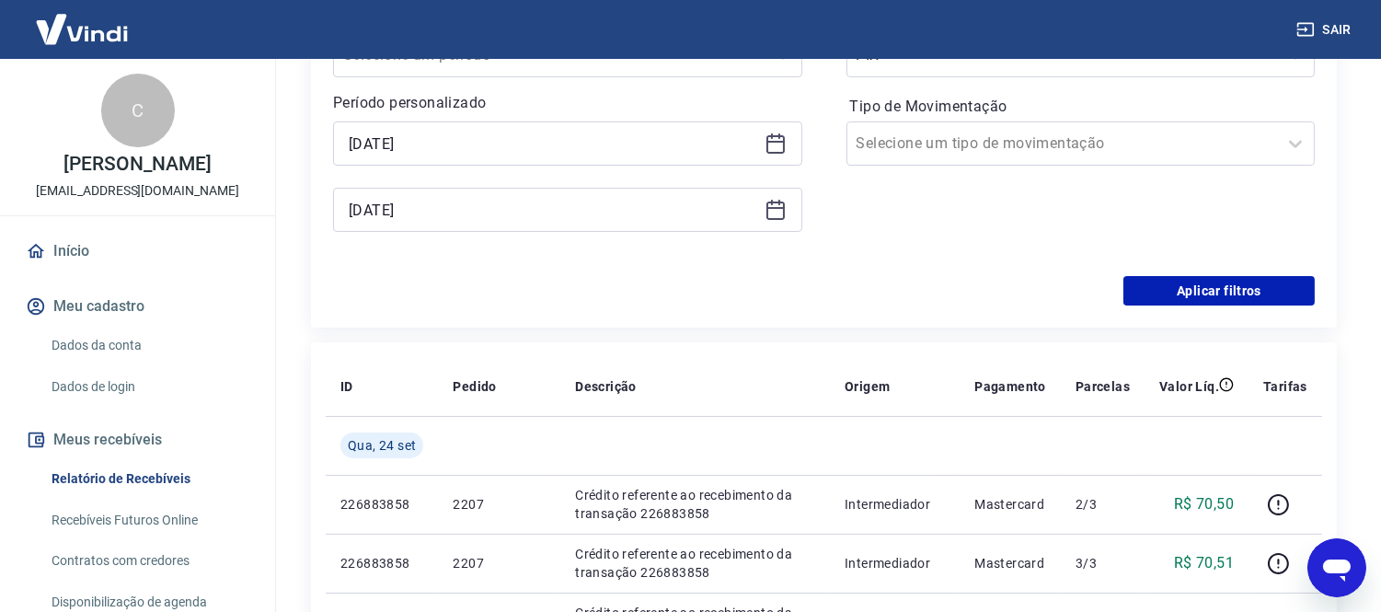
click at [1200, 310] on div "Filtros Período Selecione um período Período personalizado [DATE] [DATE] Forma …" at bounding box center [824, 123] width 1026 height 408
click at [1200, 301] on button "Aplicar filtros" at bounding box center [1218, 290] width 191 height 29
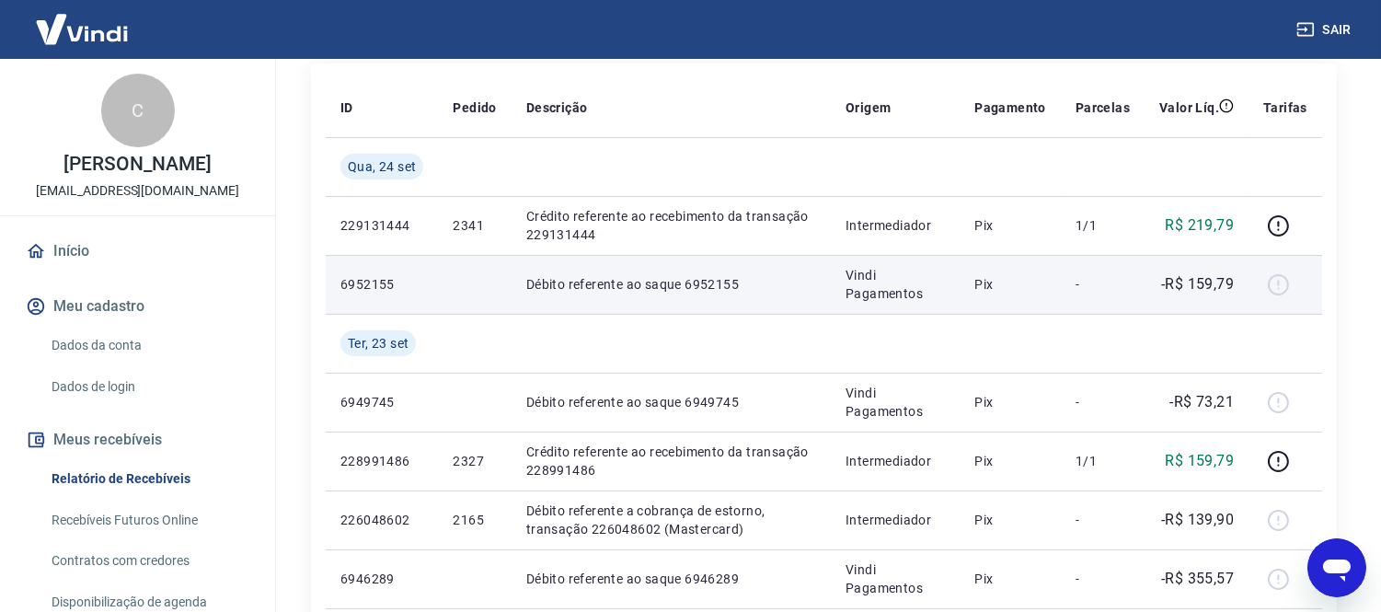
scroll to position [204, 0]
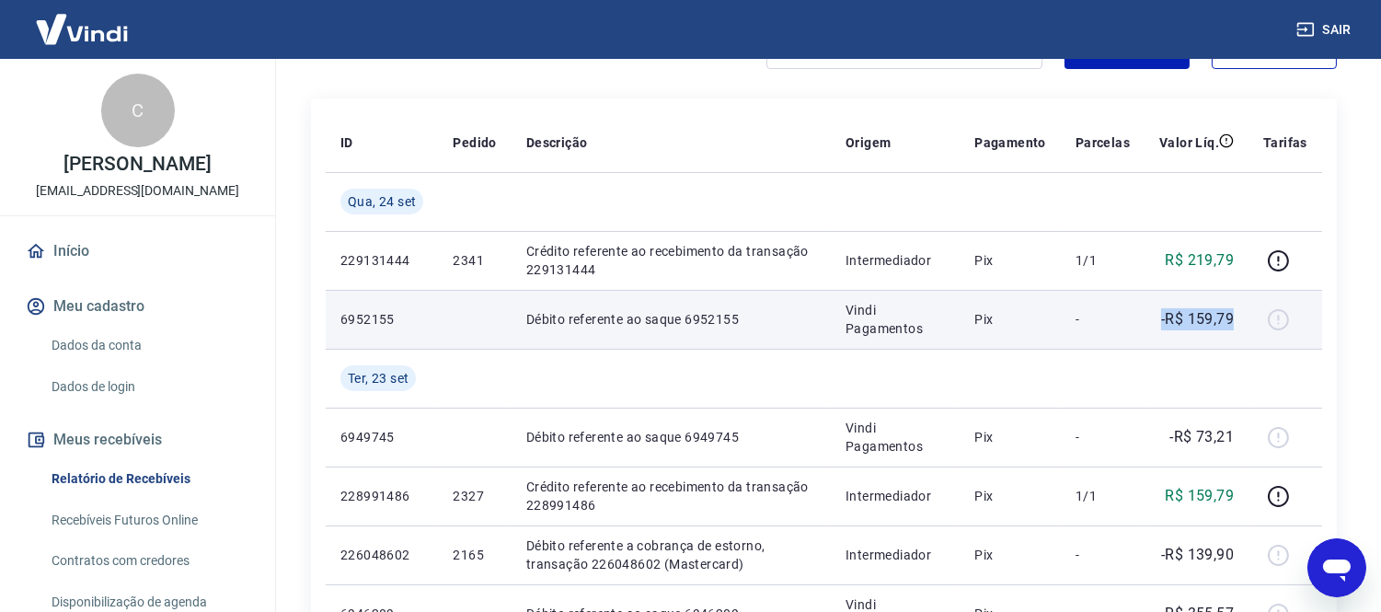
drag, startPoint x: 1151, startPoint y: 322, endPoint x: 1276, endPoint y: 322, distance: 125.1
click at [1276, 322] on tr "6952155 Débito referente ao saque 6952155 Vindi Pagamentos Pix - -R$ 159,79" at bounding box center [824, 319] width 996 height 59
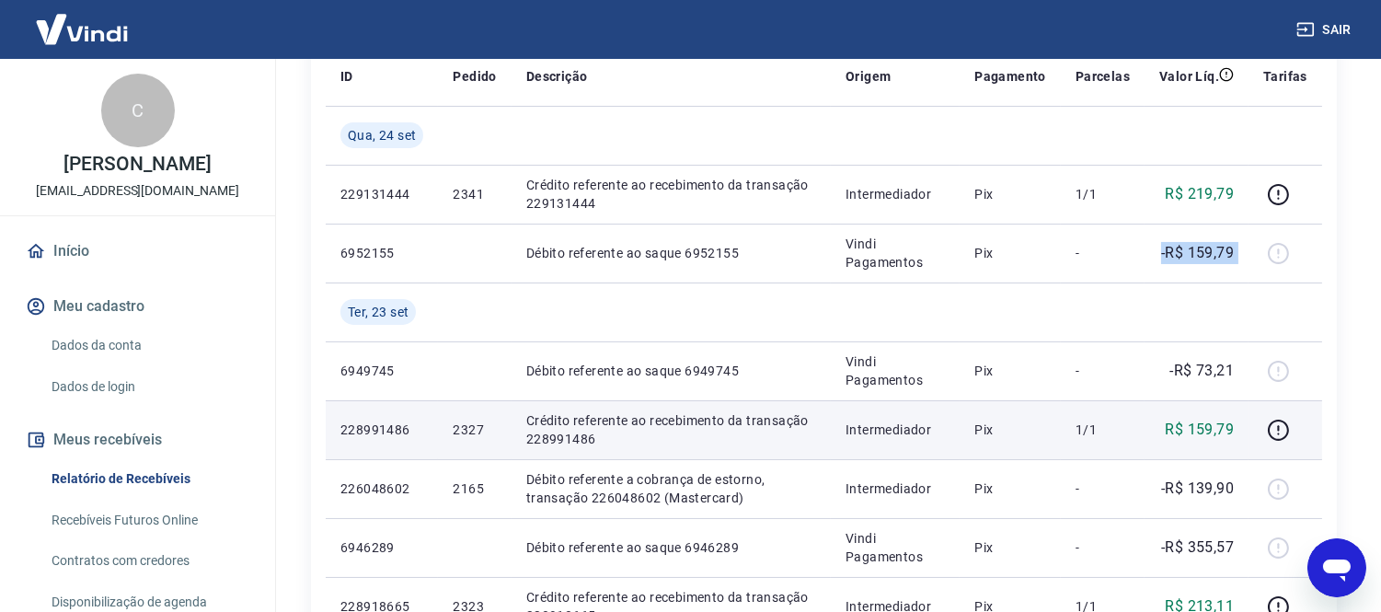
scroll to position [306, 0]
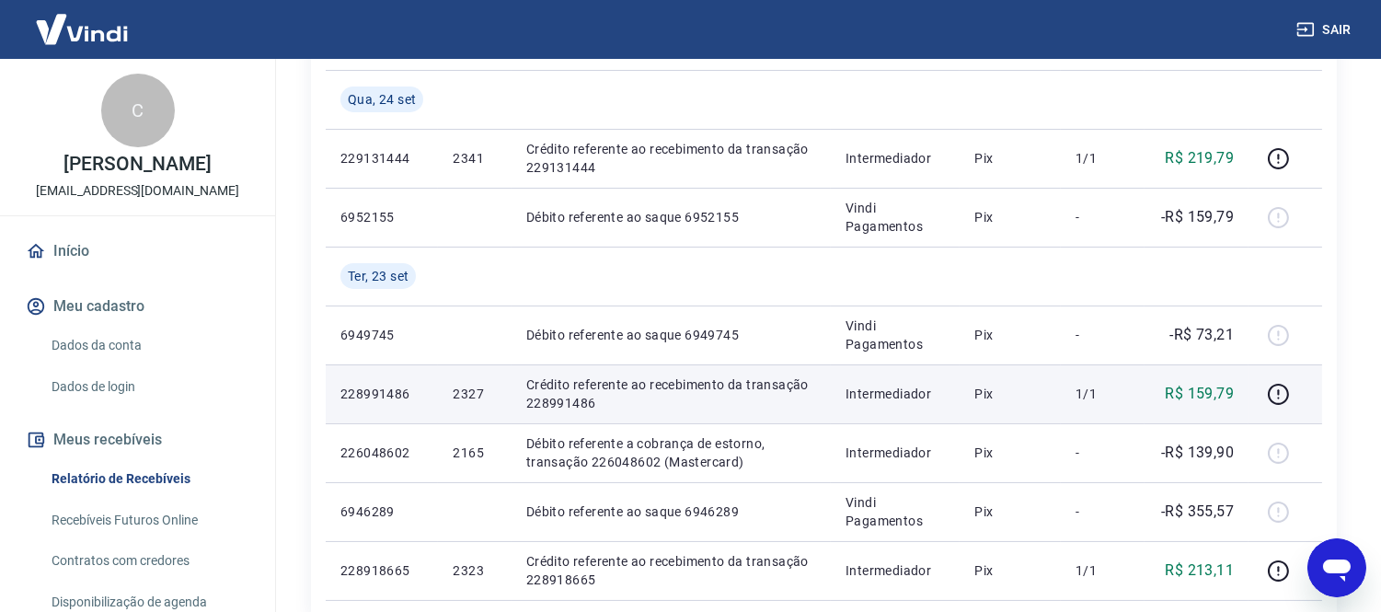
click at [366, 391] on p "228991486" at bounding box center [381, 393] width 83 height 18
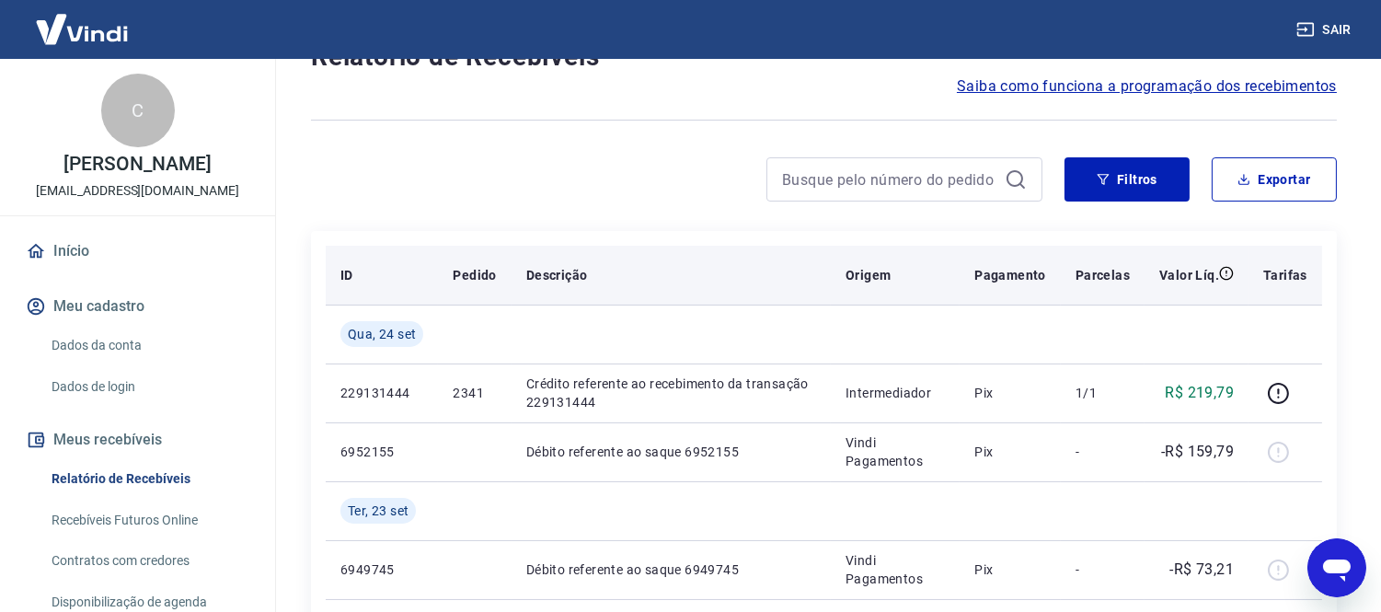
scroll to position [0, 0]
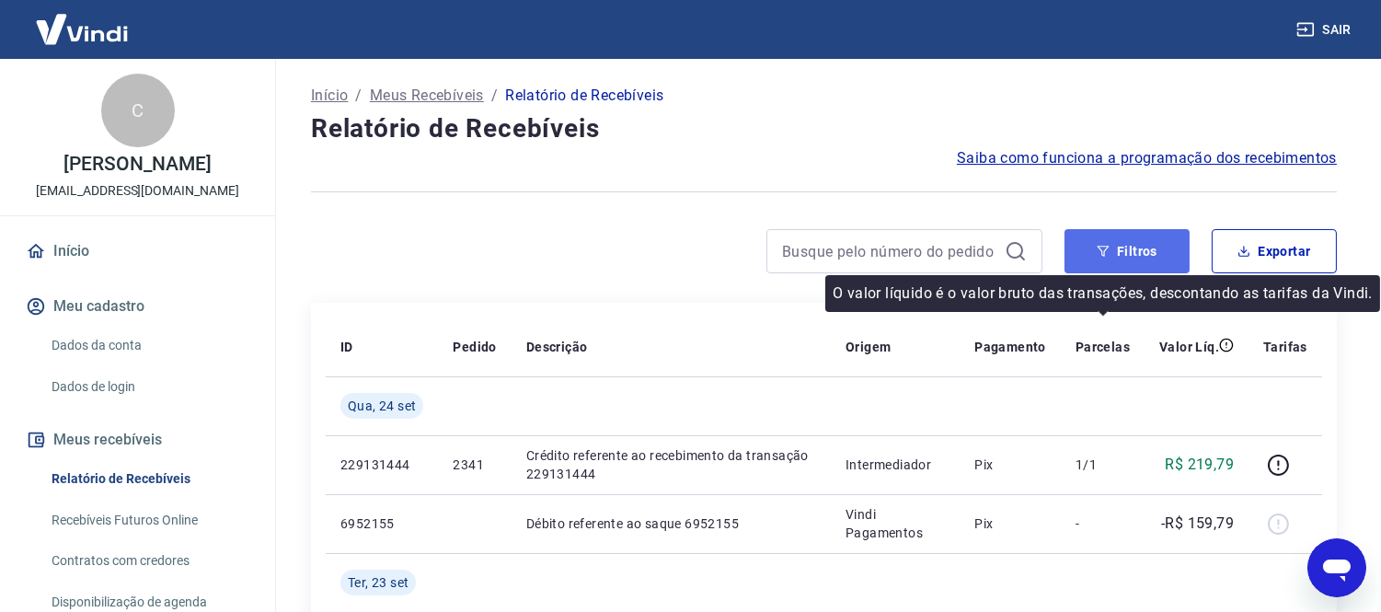
click at [1093, 247] on button "Filtros" at bounding box center [1126, 251] width 125 height 44
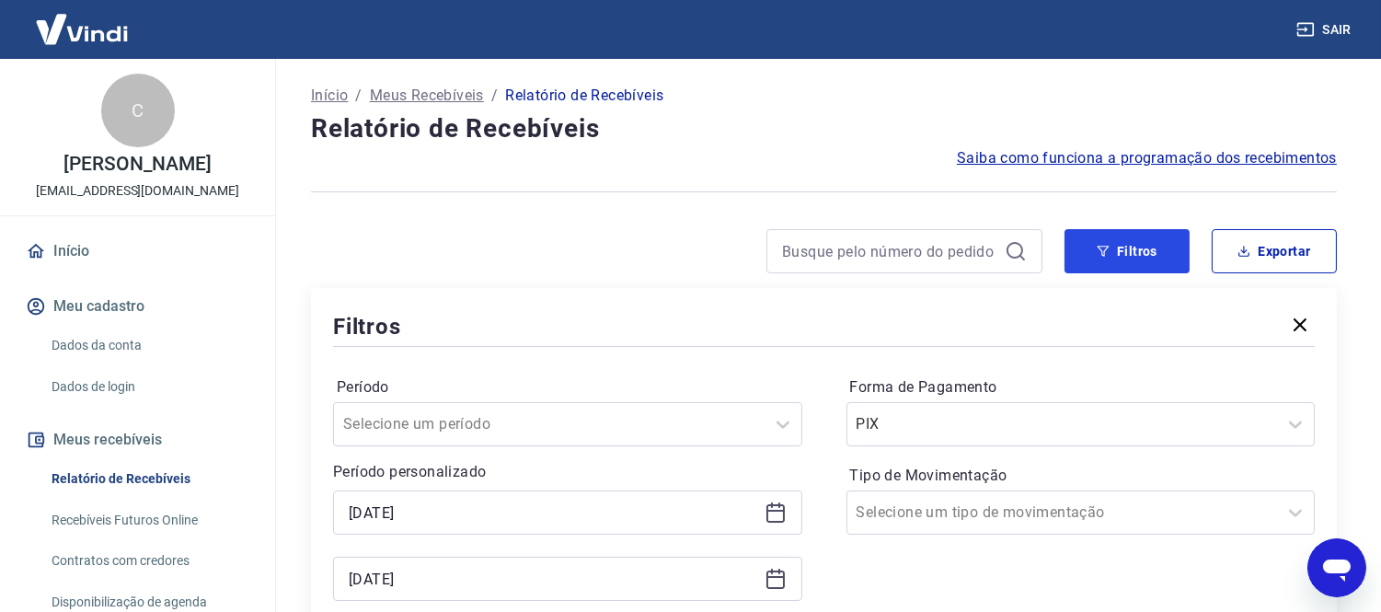
scroll to position [204, 0]
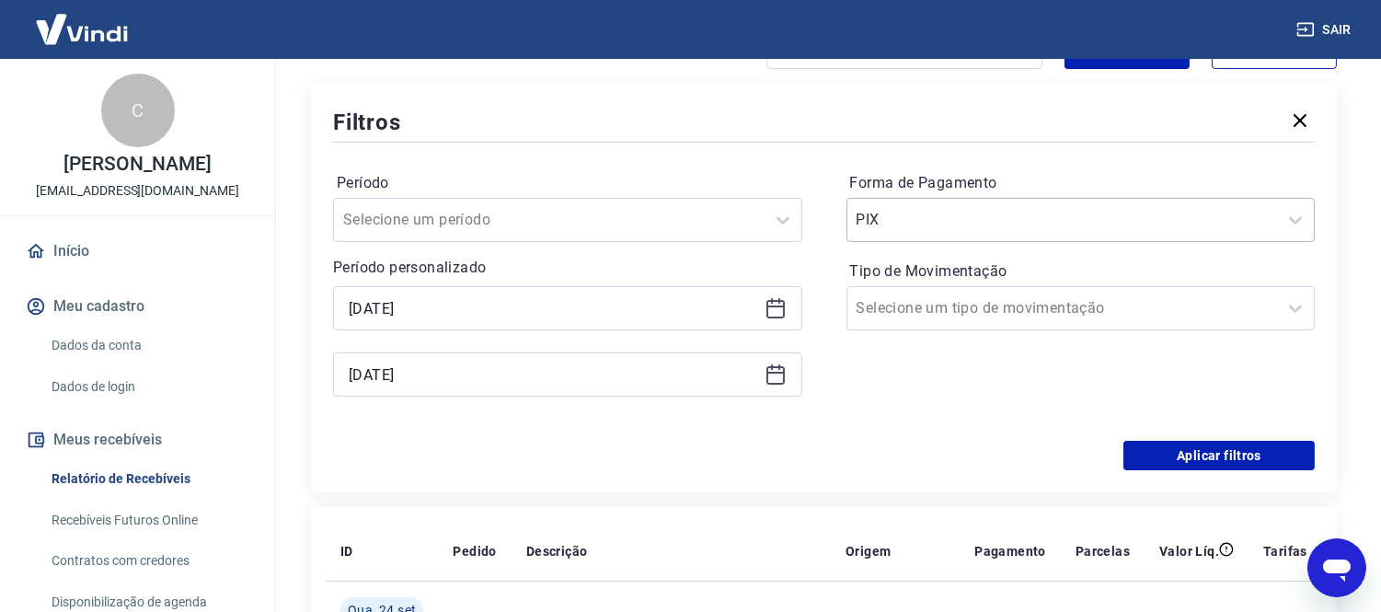
click at [894, 200] on div "PIX" at bounding box center [1080, 220] width 469 height 44
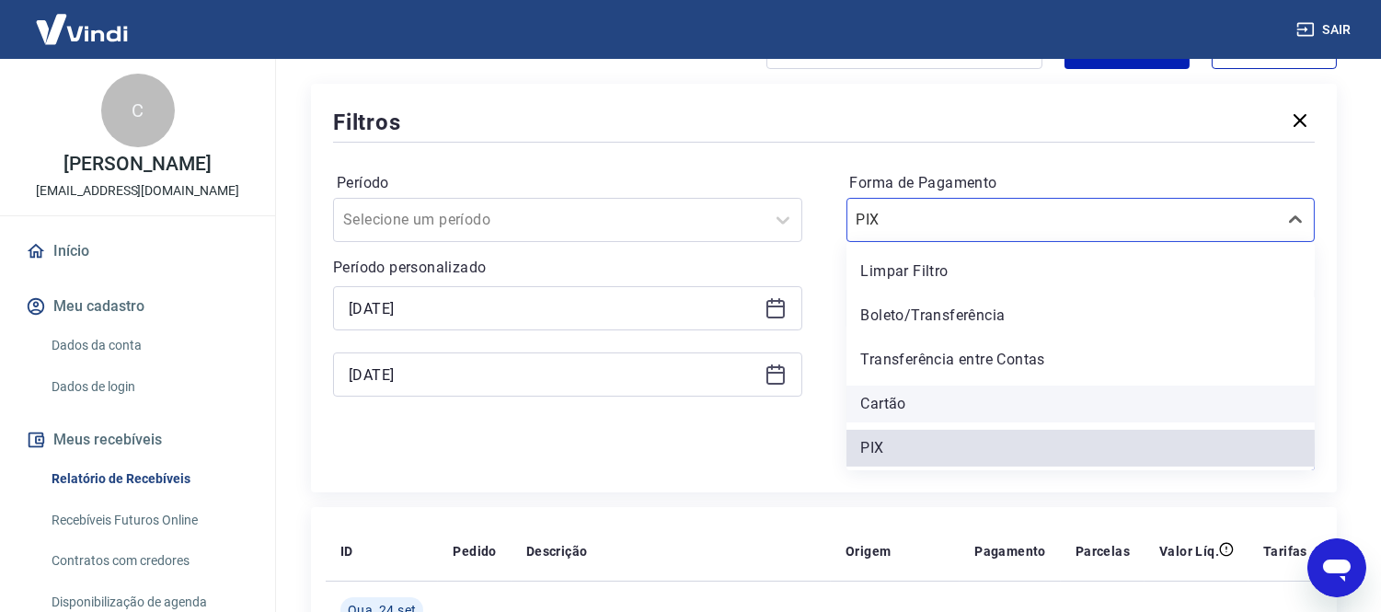
click at [904, 389] on div "Cartão" at bounding box center [1080, 403] width 469 height 37
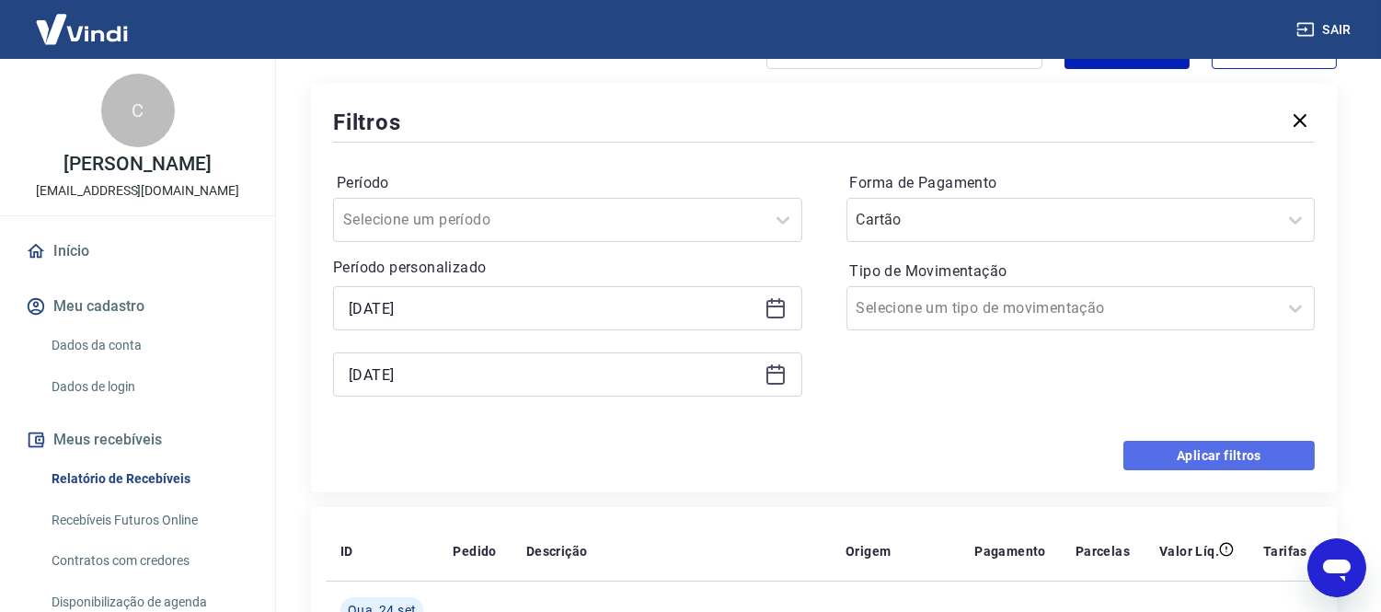
click at [1198, 461] on button "Aplicar filtros" at bounding box center [1218, 455] width 191 height 29
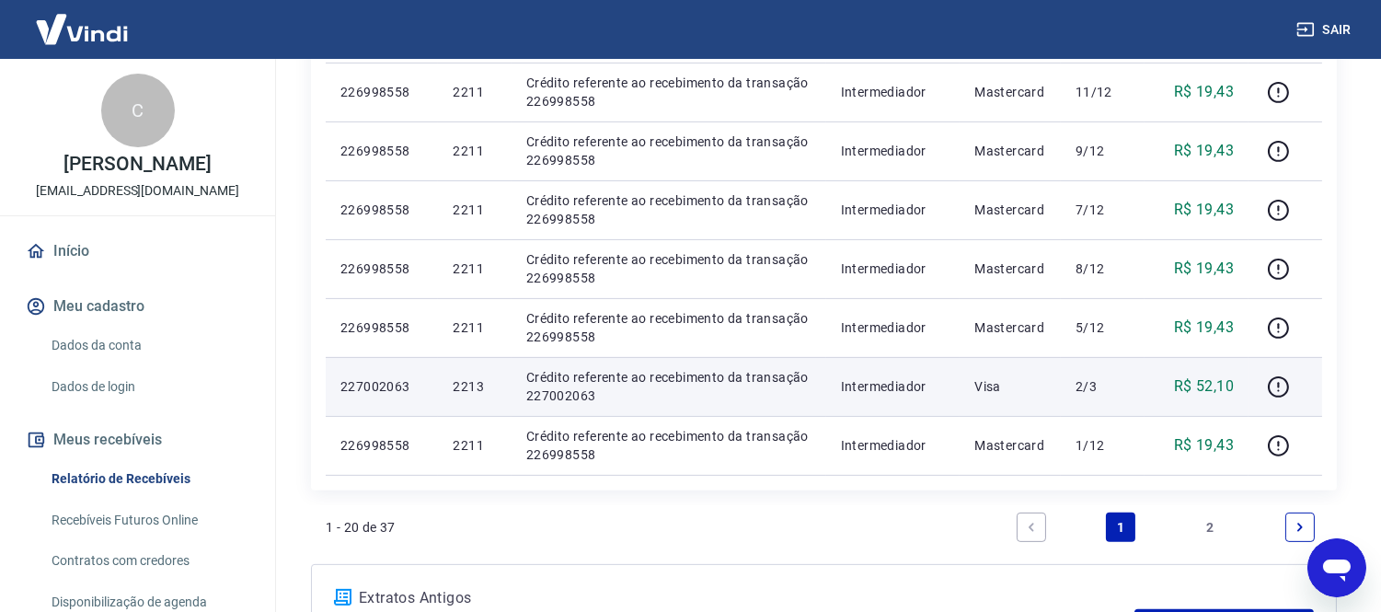
scroll to position [1302, 0]
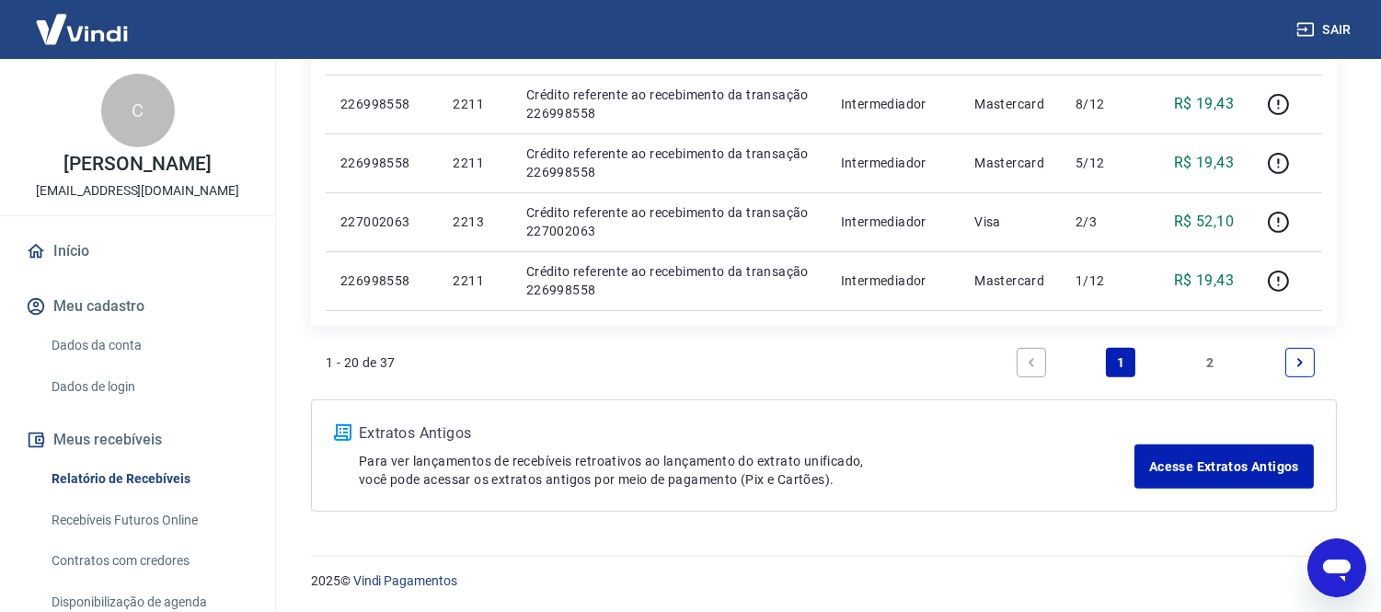
drag, startPoint x: 1202, startPoint y: 360, endPoint x: 639, endPoint y: 481, distance: 575.9
click at [1202, 360] on link "2" at bounding box center [1210, 362] width 29 height 29
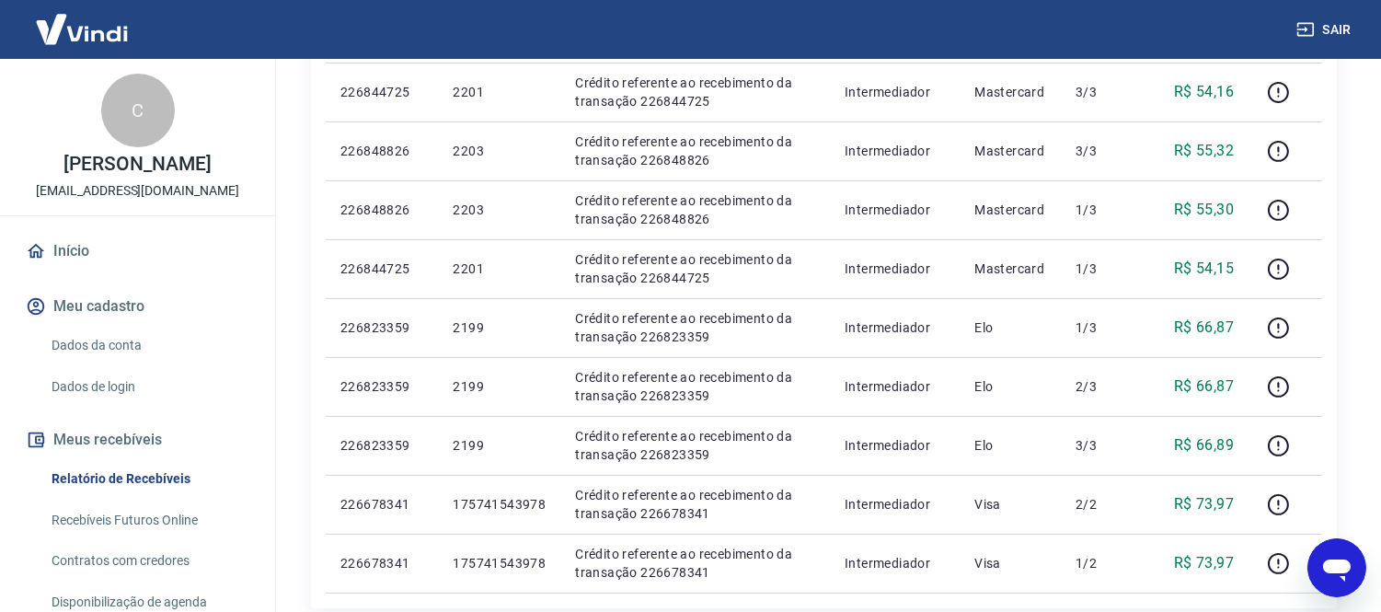
scroll to position [1185, 0]
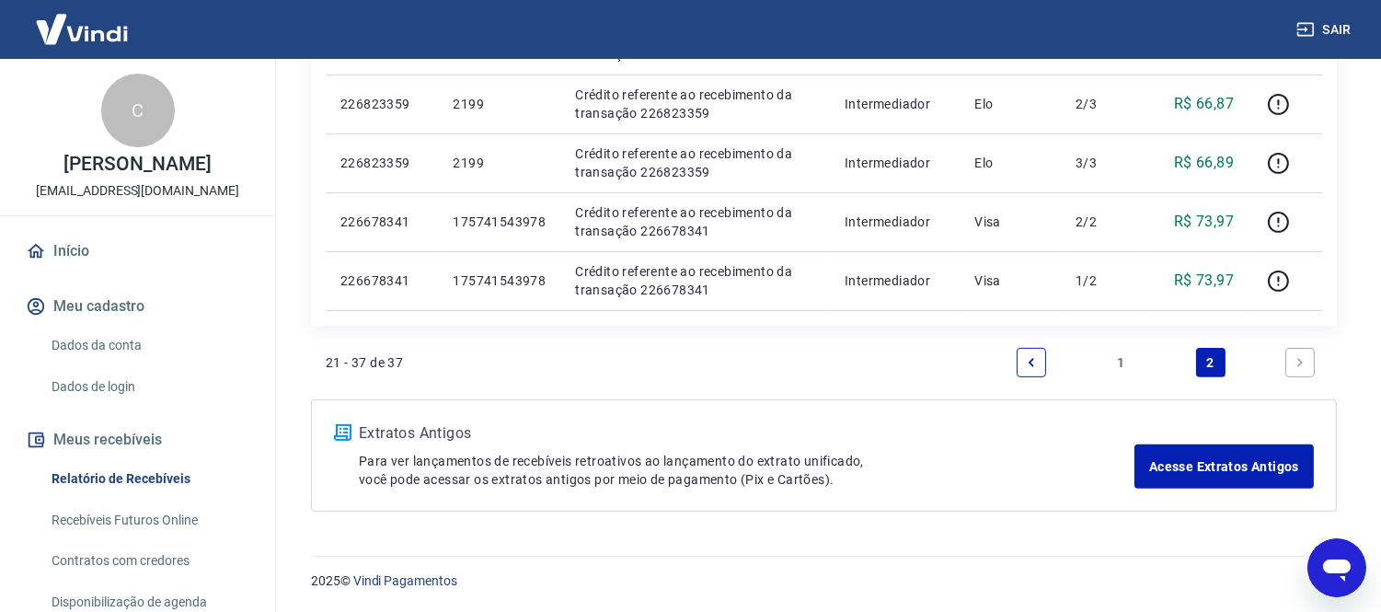
drag, startPoint x: 1127, startPoint y: 366, endPoint x: 699, endPoint y: 476, distance: 441.7
click at [1127, 366] on link "1" at bounding box center [1120, 362] width 29 height 29
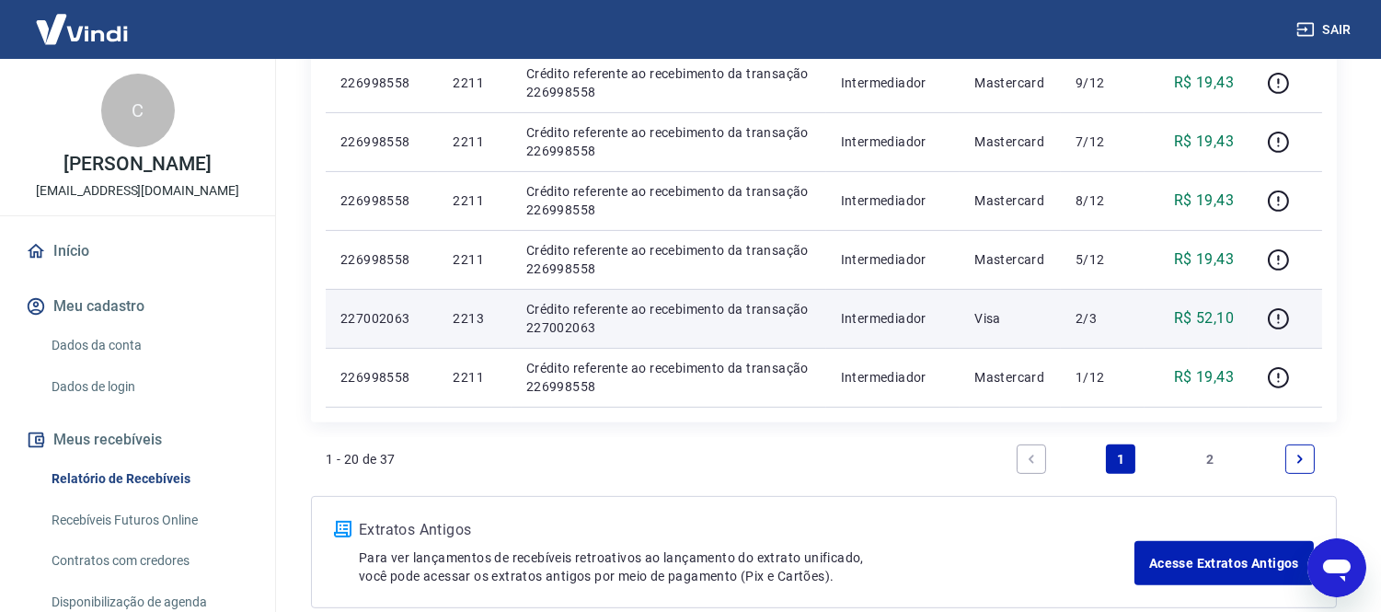
scroll to position [1098, 0]
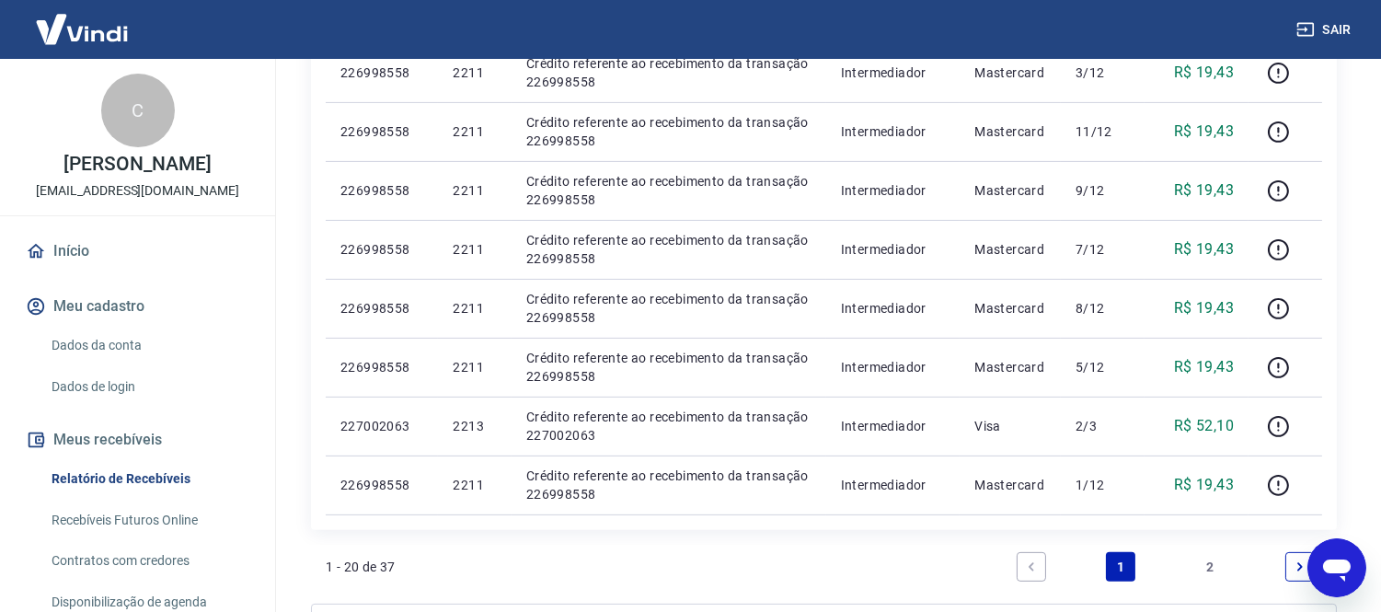
click at [1211, 568] on link "2" at bounding box center [1210, 566] width 29 height 29
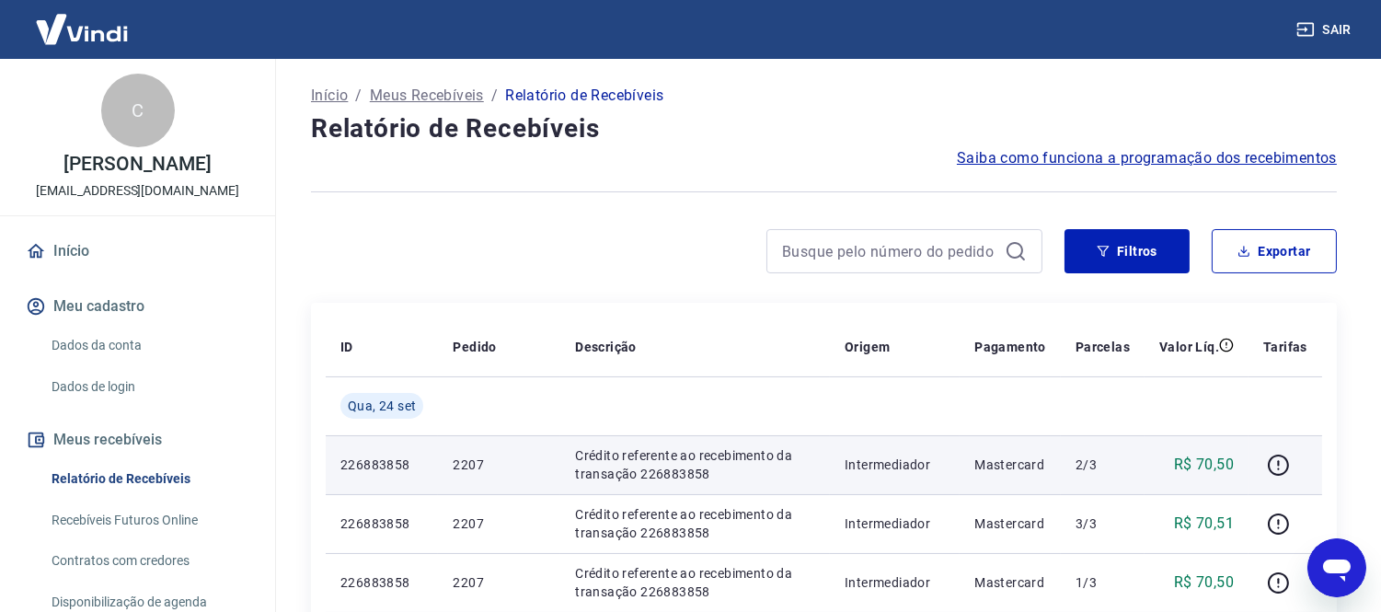
click at [398, 457] on p "226883858" at bounding box center [381, 464] width 83 height 18
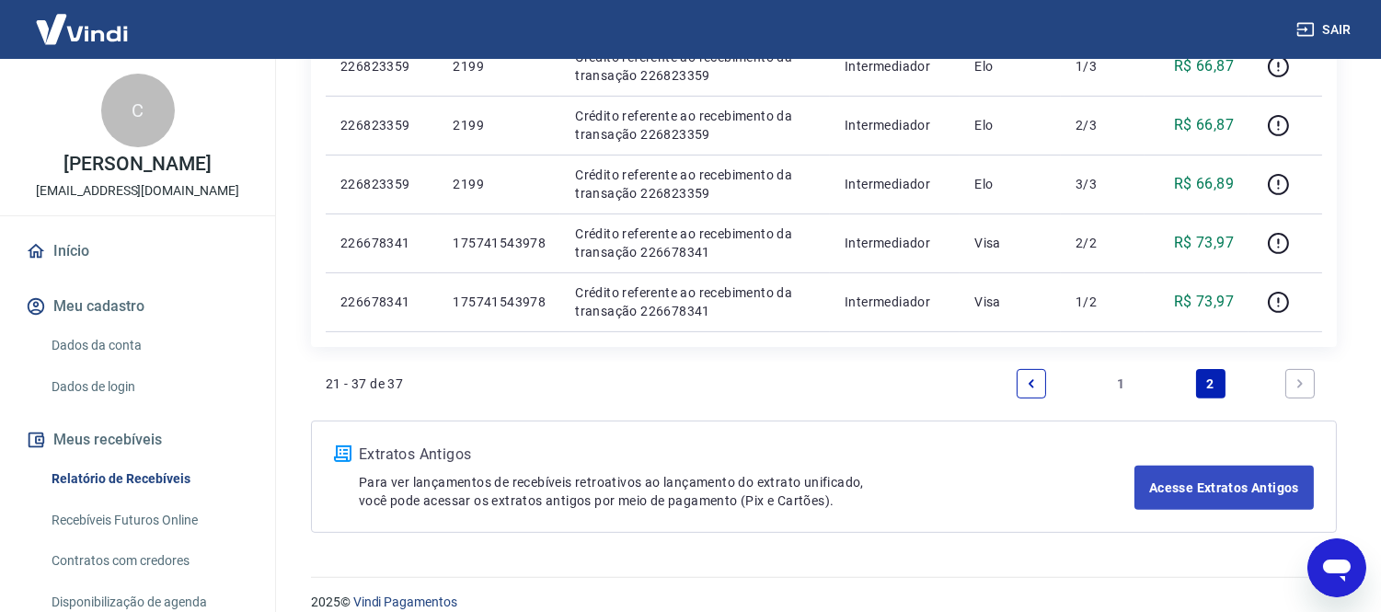
scroll to position [1185, 0]
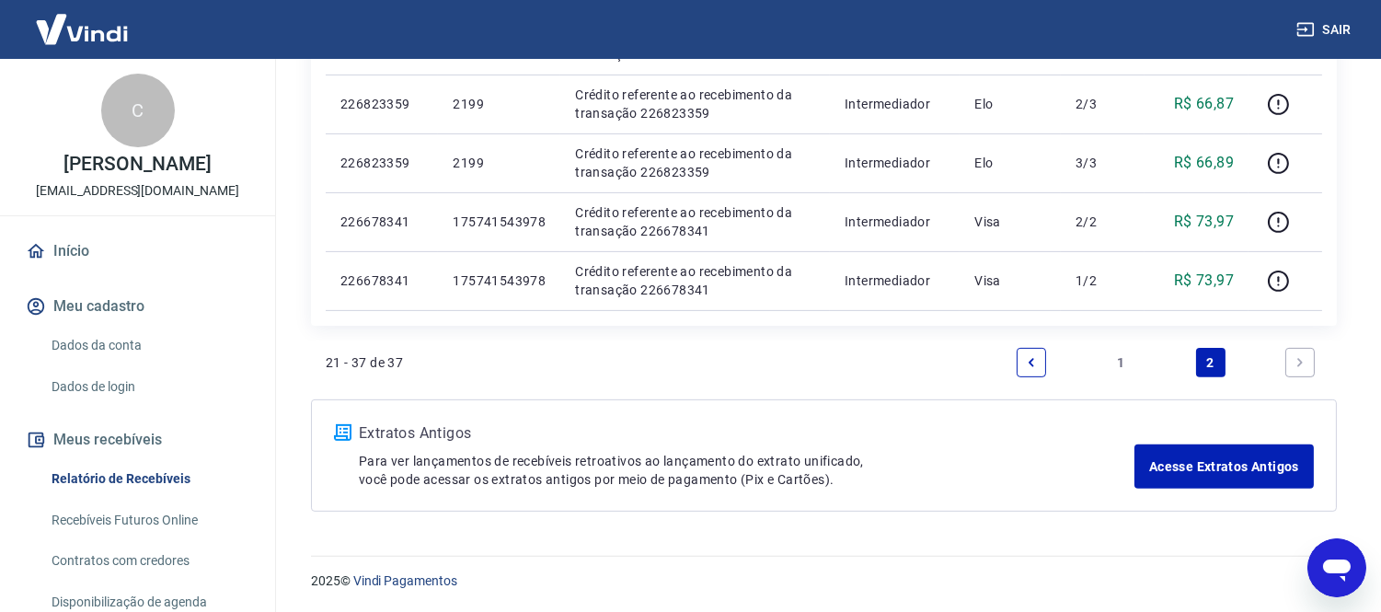
click at [1127, 359] on link "1" at bounding box center [1120, 362] width 29 height 29
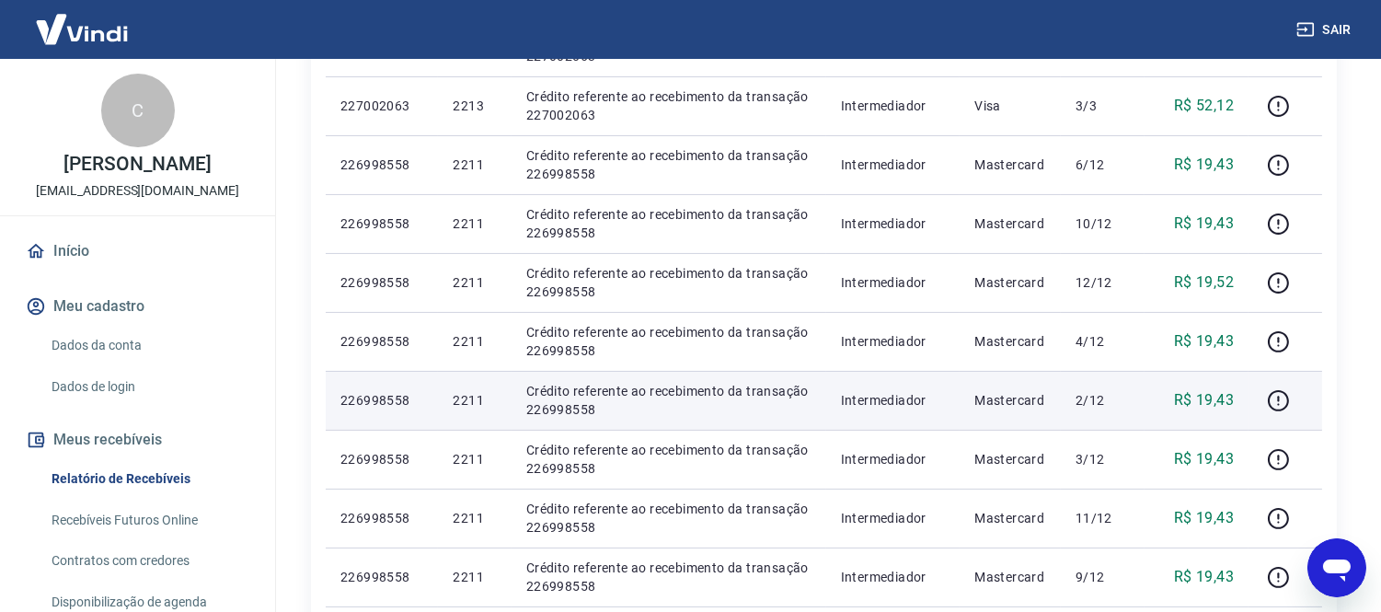
scroll to position [690, 0]
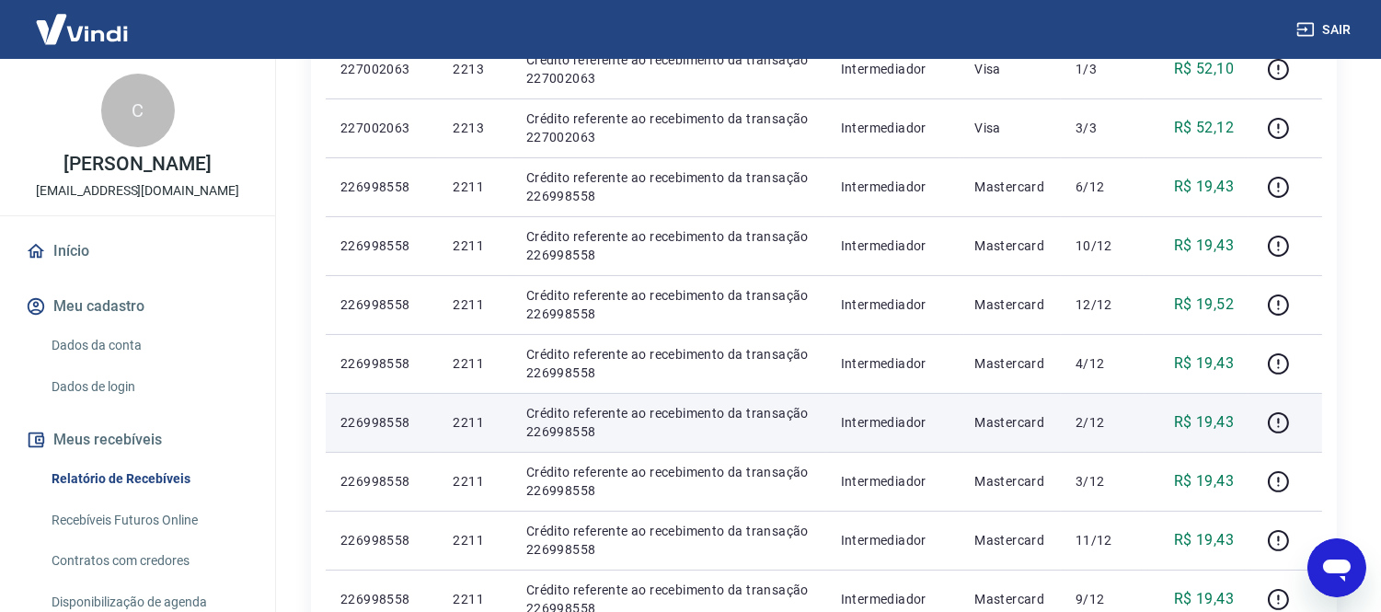
click at [362, 419] on p "226998558" at bounding box center [381, 422] width 83 height 18
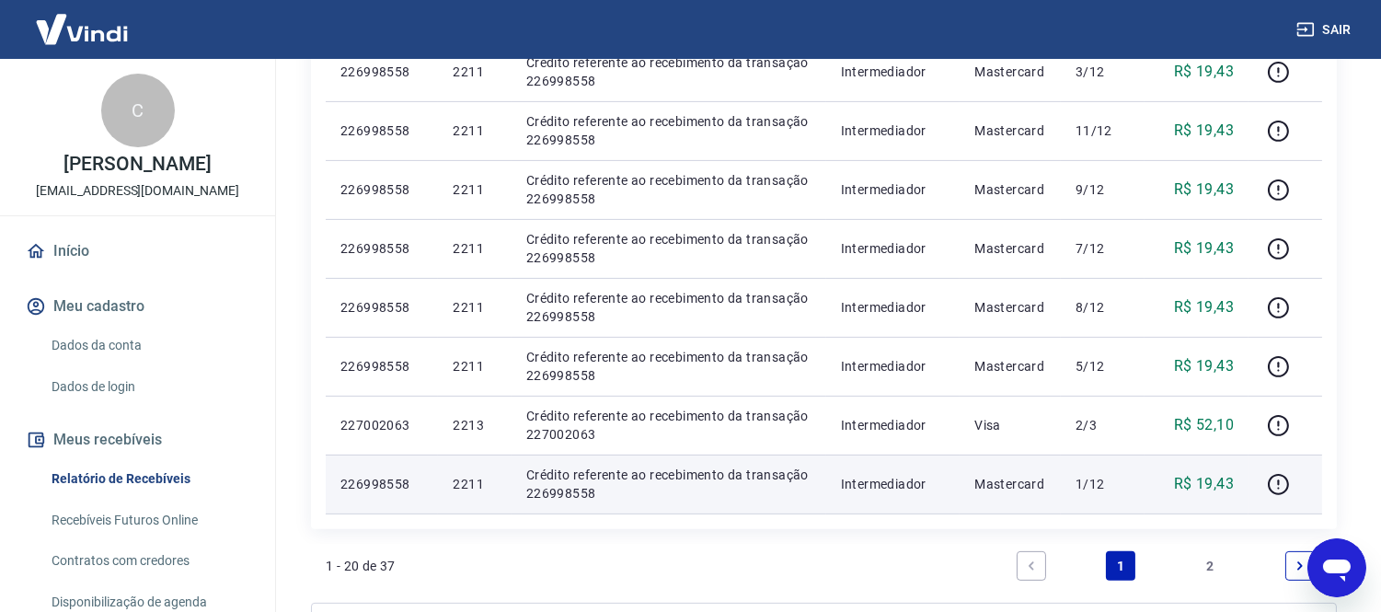
scroll to position [1098, 0]
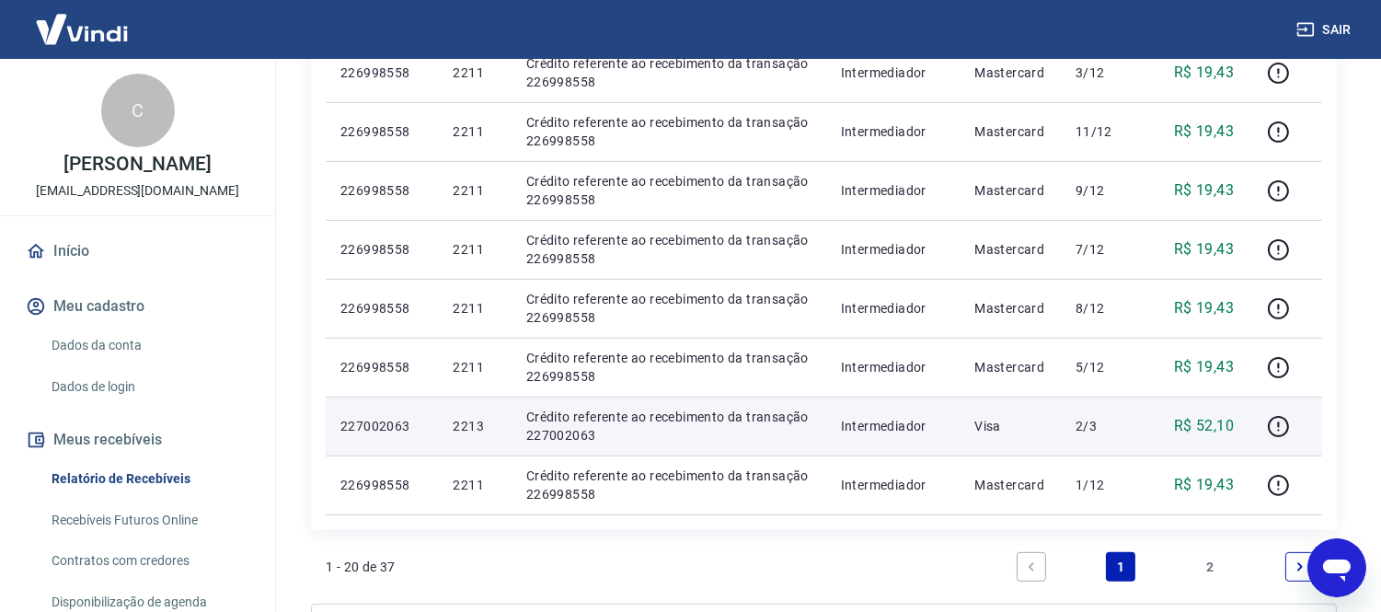
click at [405, 426] on p "227002063" at bounding box center [381, 426] width 83 height 18
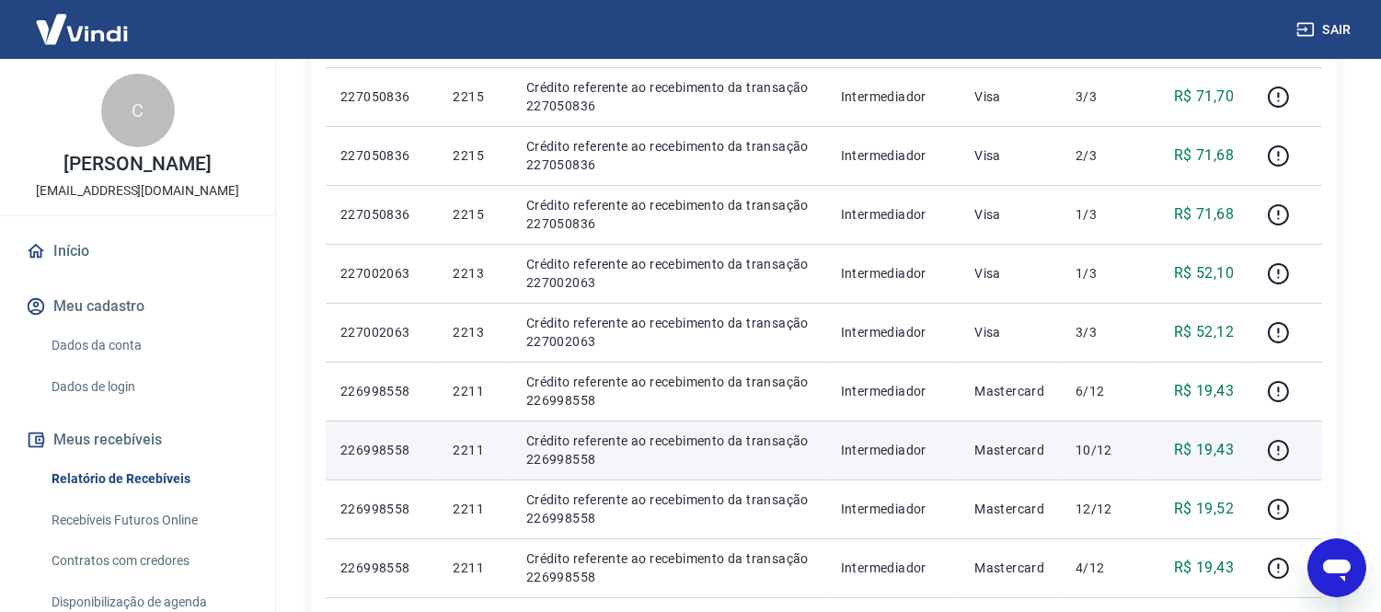
scroll to position [485, 0]
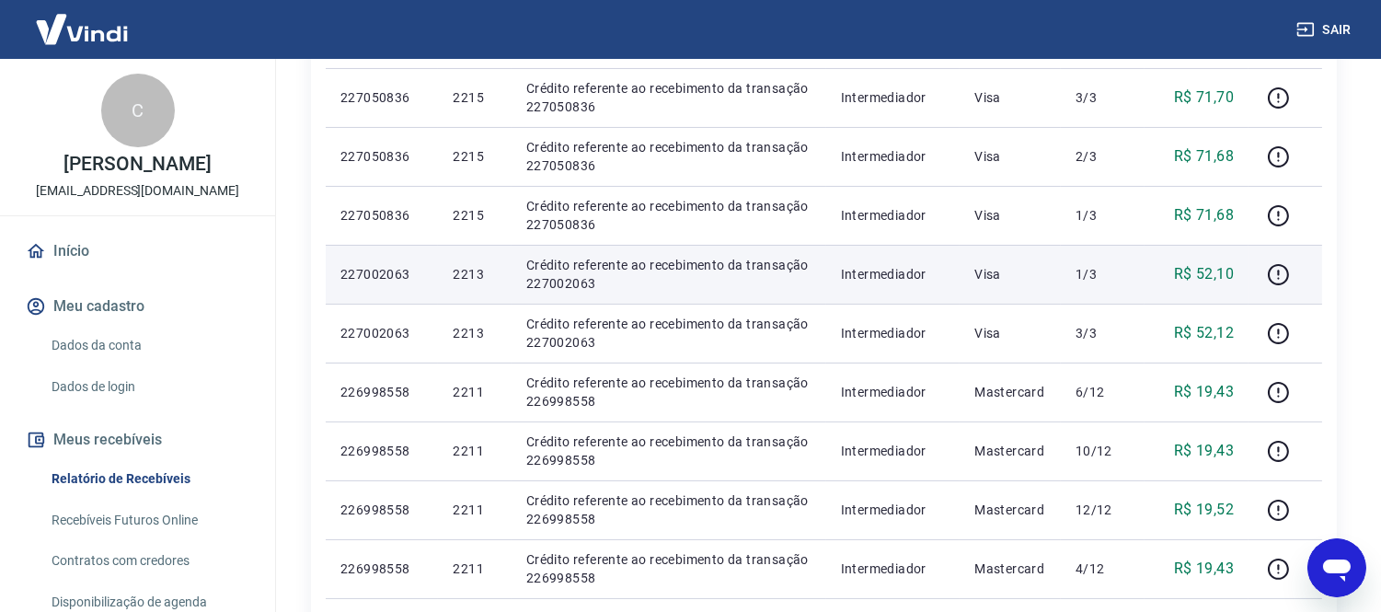
click at [392, 270] on p "227002063" at bounding box center [381, 274] width 83 height 18
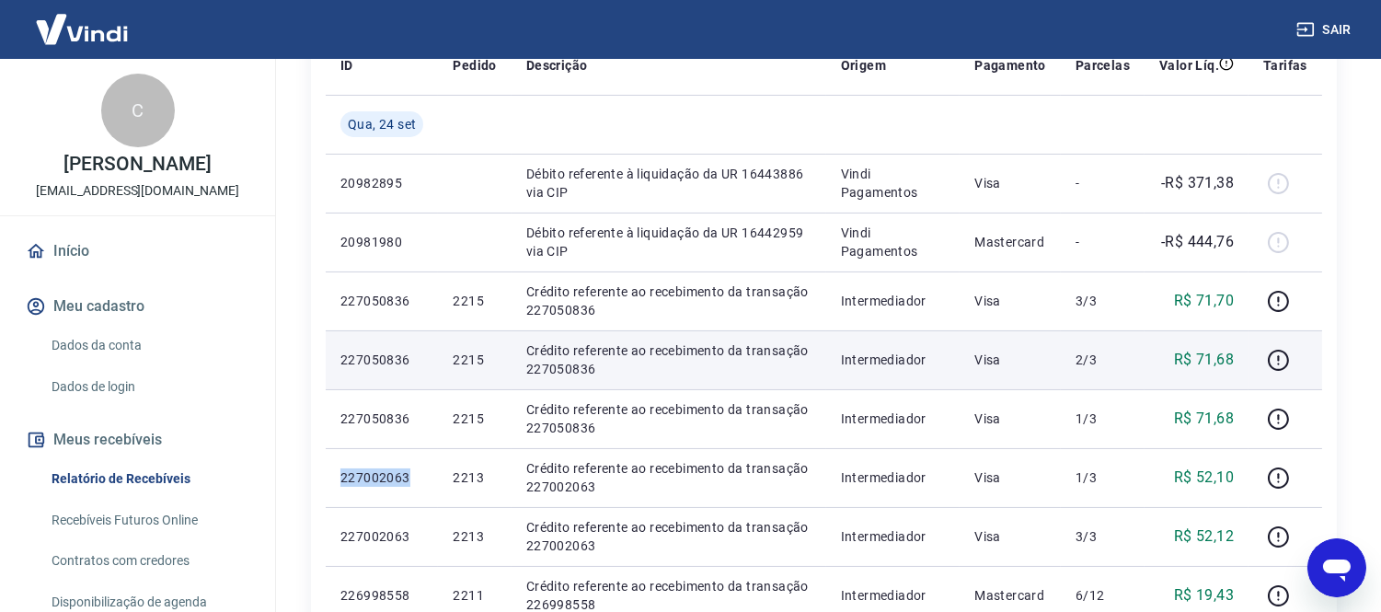
scroll to position [281, 0]
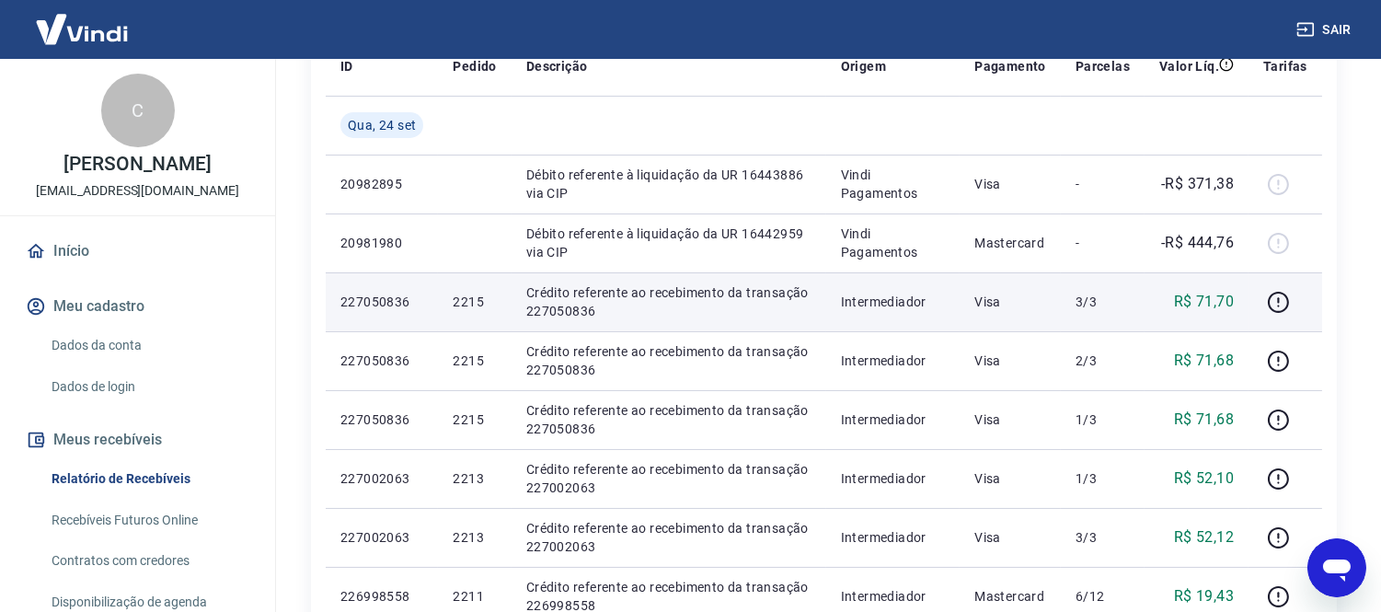
click at [387, 301] on p "227050836" at bounding box center [381, 302] width 83 height 18
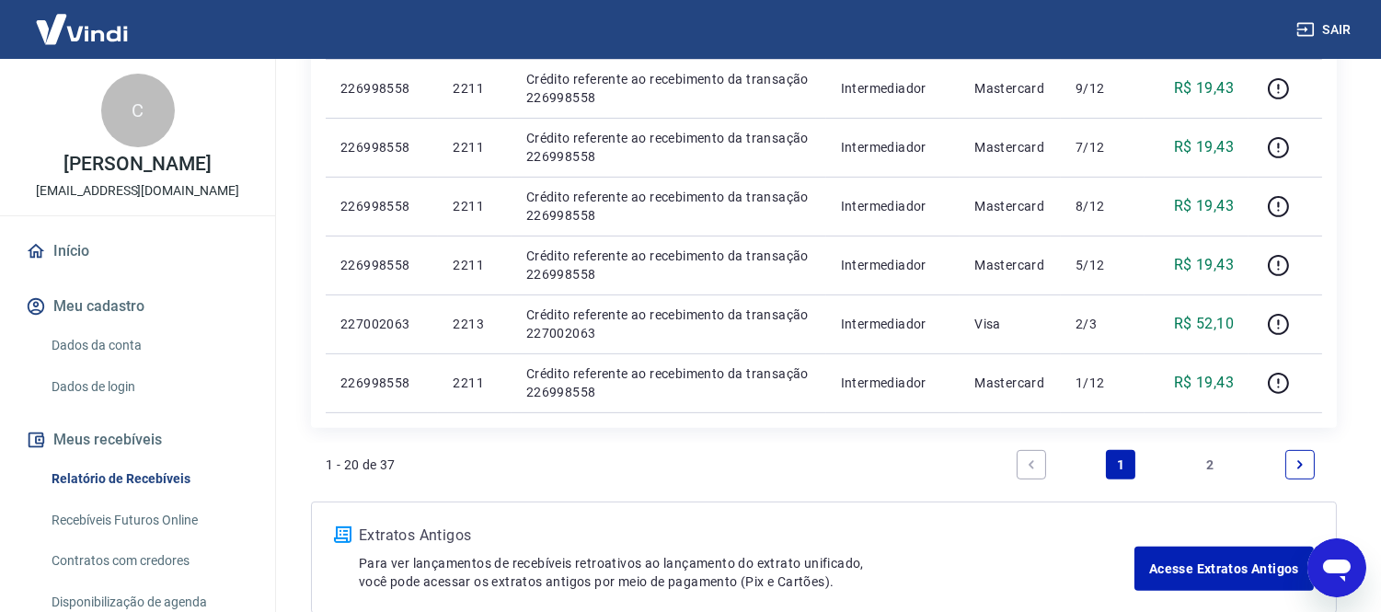
scroll to position [1302, 0]
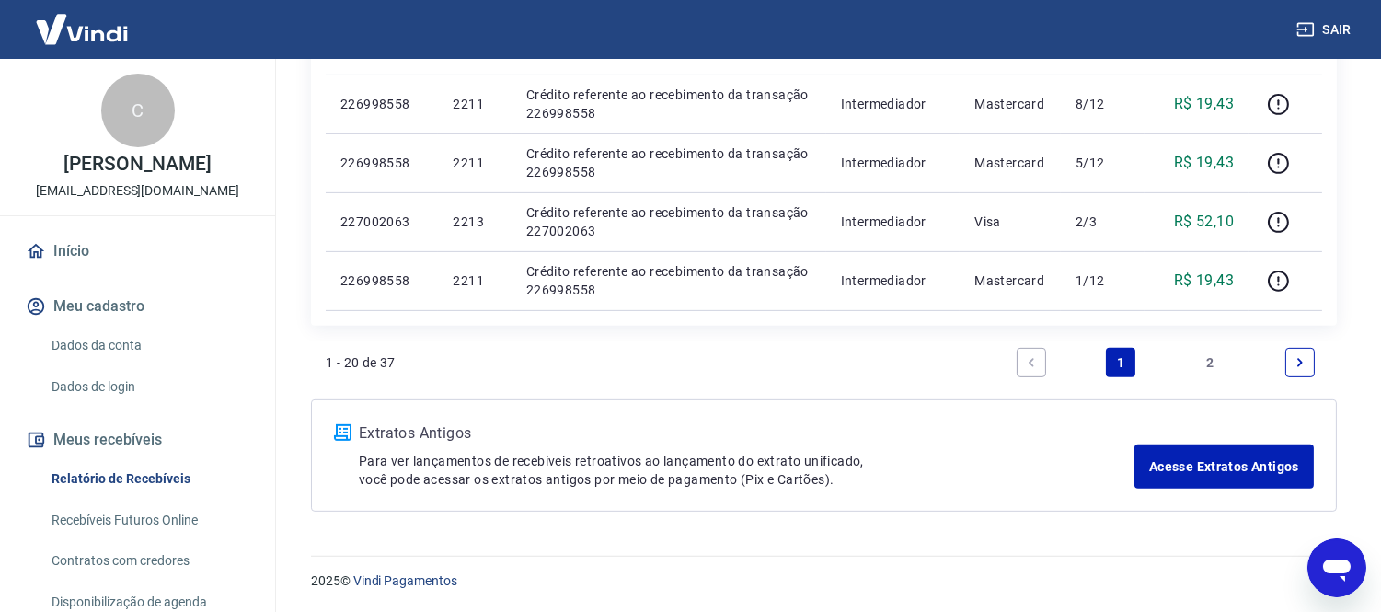
click at [1201, 350] on link "2" at bounding box center [1210, 362] width 29 height 29
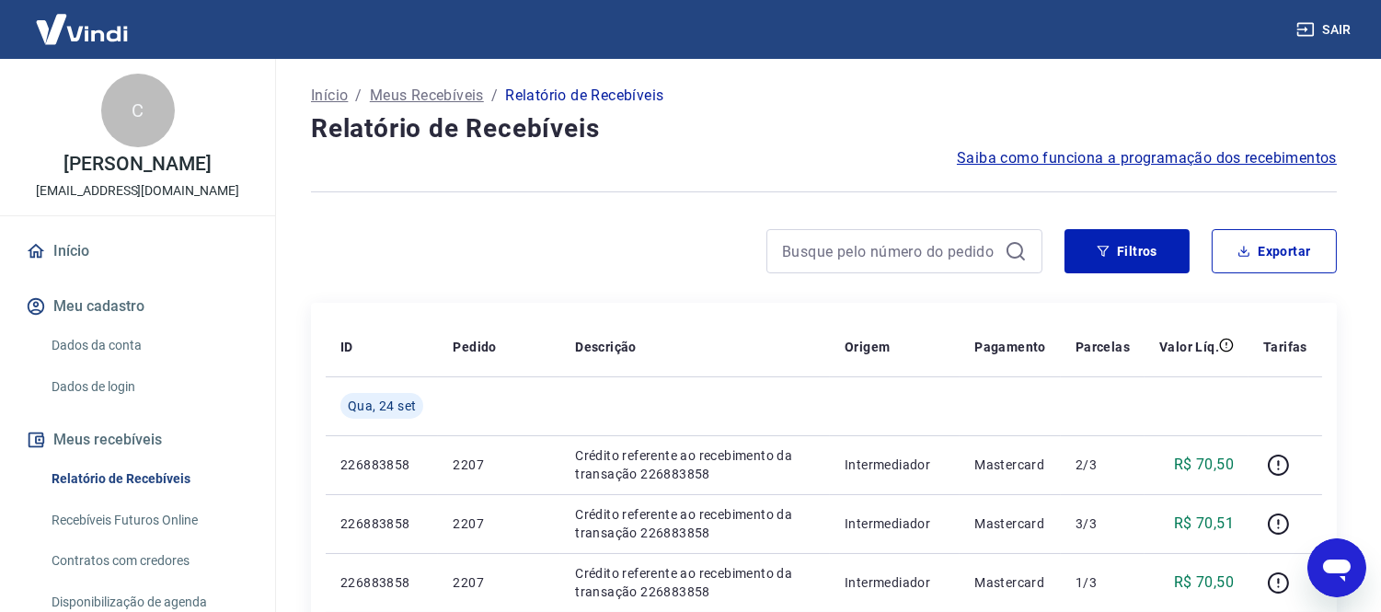
scroll to position [204, 0]
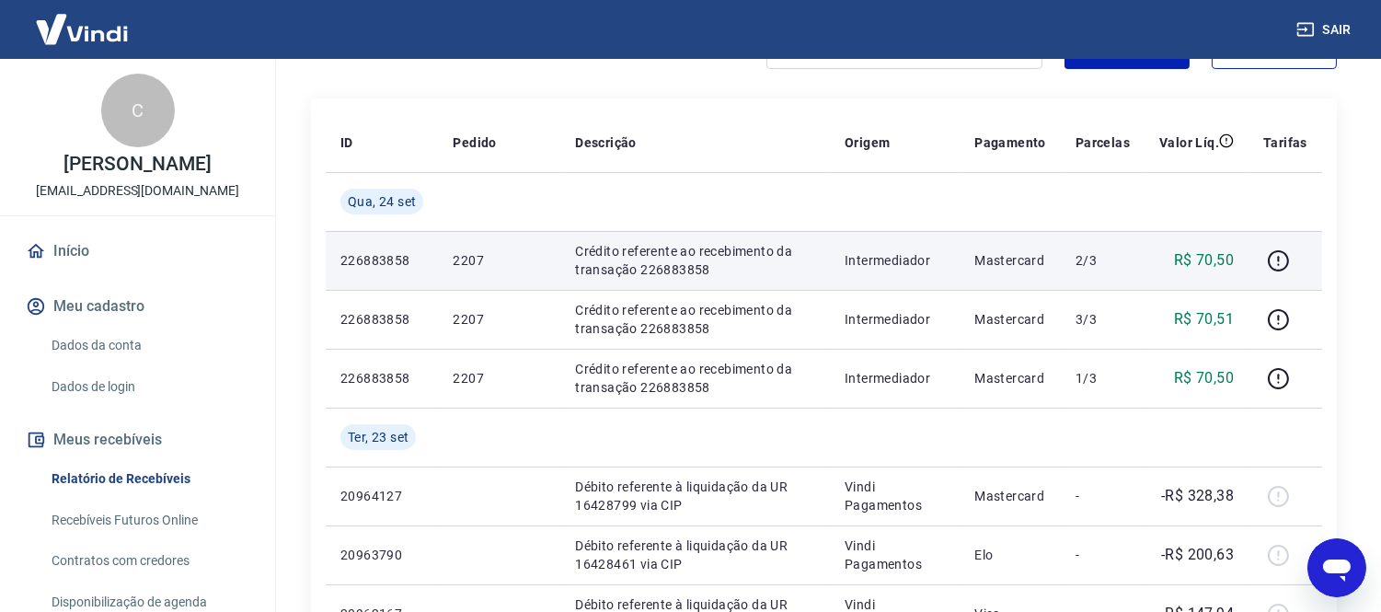
click at [388, 256] on p "226883858" at bounding box center [381, 260] width 83 height 18
drag, startPoint x: 388, startPoint y: 256, endPoint x: 410, endPoint y: 269, distance: 25.6
click at [389, 256] on p "226883858" at bounding box center [381, 260] width 83 height 18
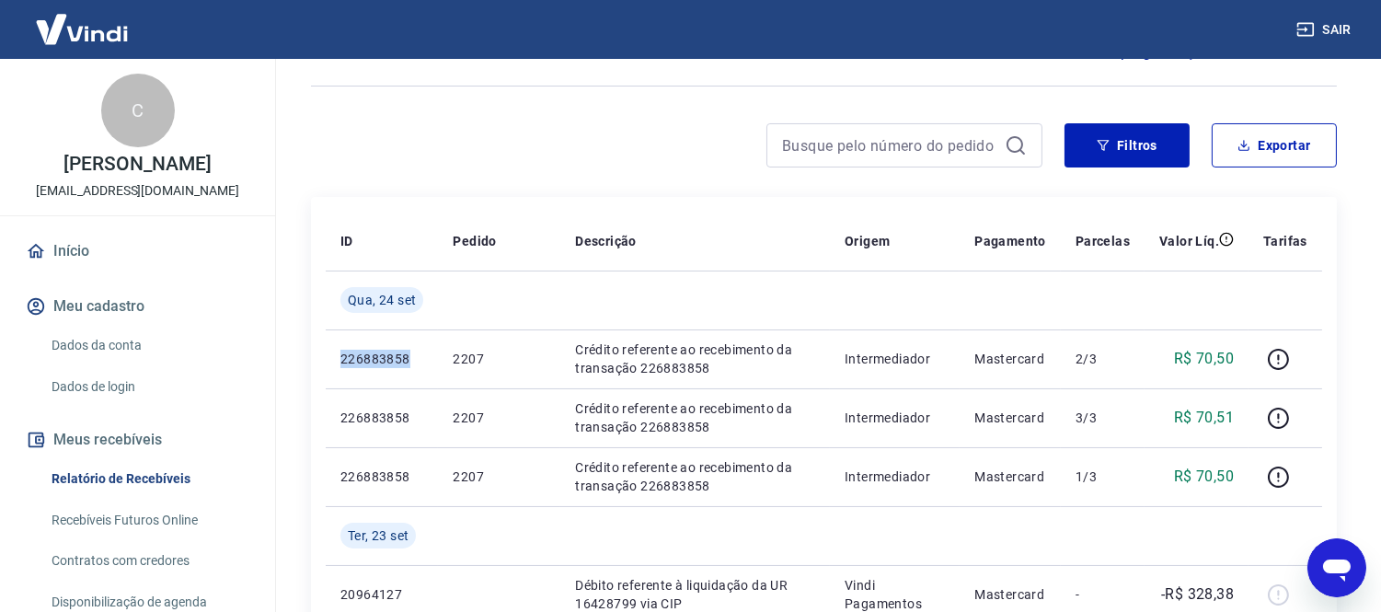
scroll to position [0, 0]
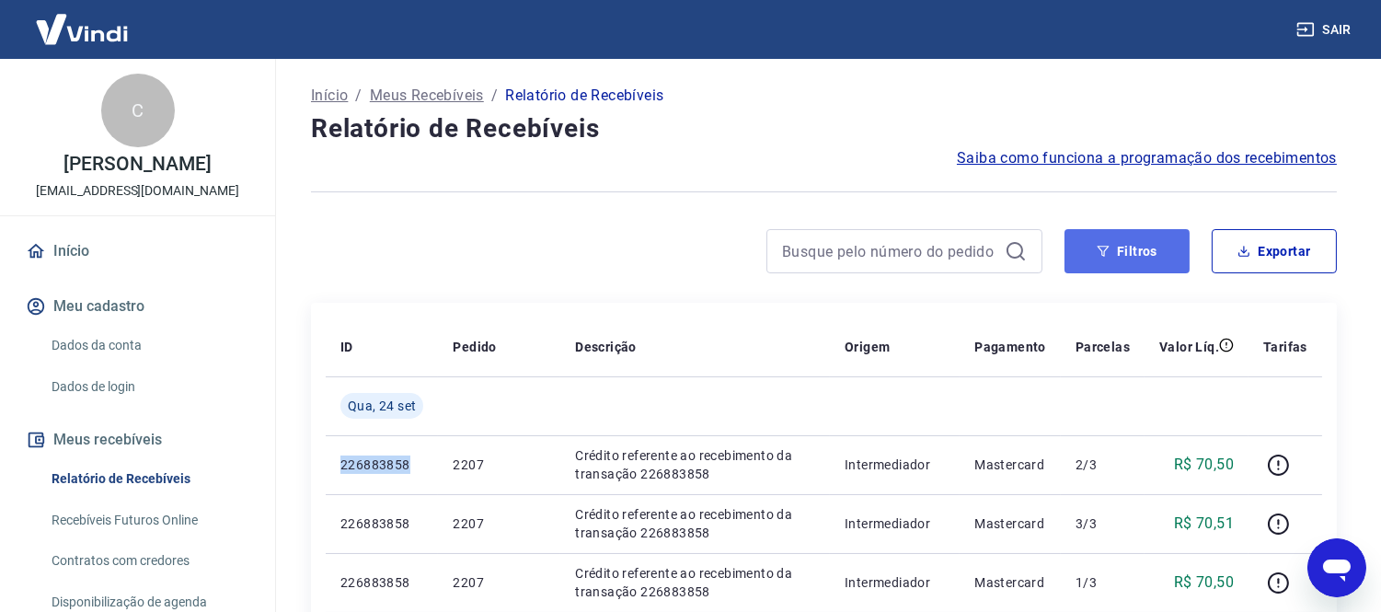
click at [1126, 232] on button "Filtros" at bounding box center [1126, 251] width 125 height 44
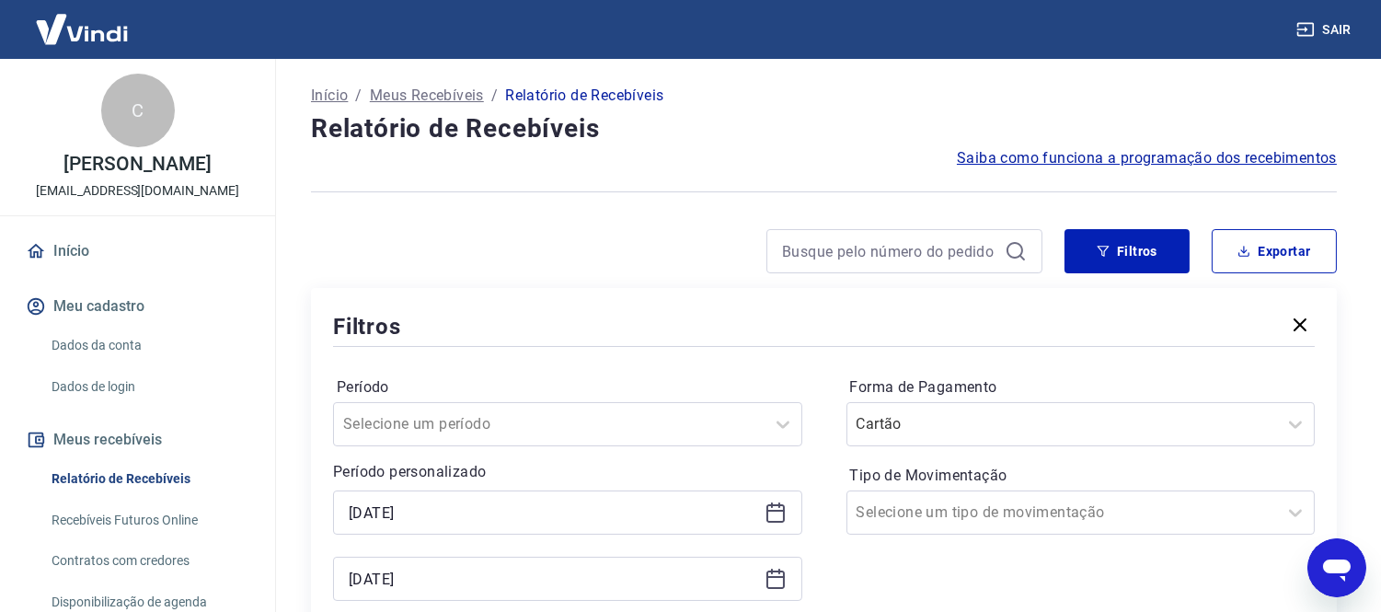
click at [774, 511] on icon at bounding box center [775, 512] width 22 height 22
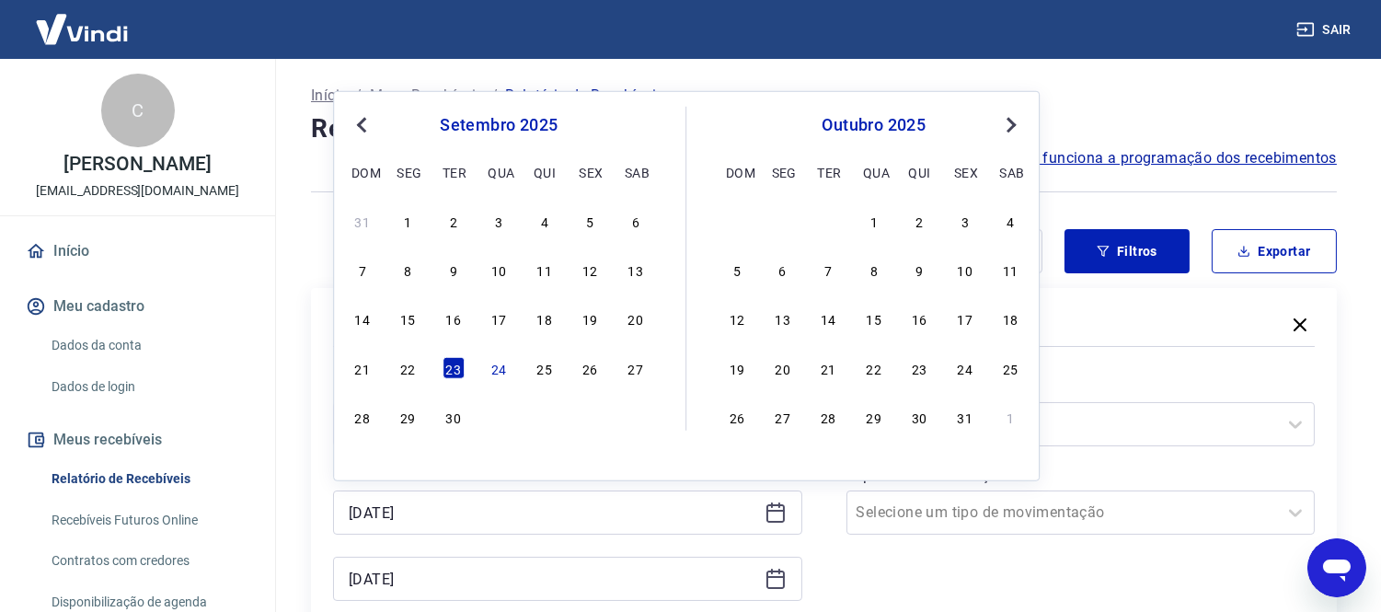
click at [557, 310] on div "14 15 16 17 18 19 20" at bounding box center [499, 318] width 300 height 27
drag, startPoint x: 548, startPoint y: 311, endPoint x: 559, endPoint y: 317, distance: 12.8
click at [549, 313] on div "18" at bounding box center [545, 318] width 22 height 22
type input "[DATE]"
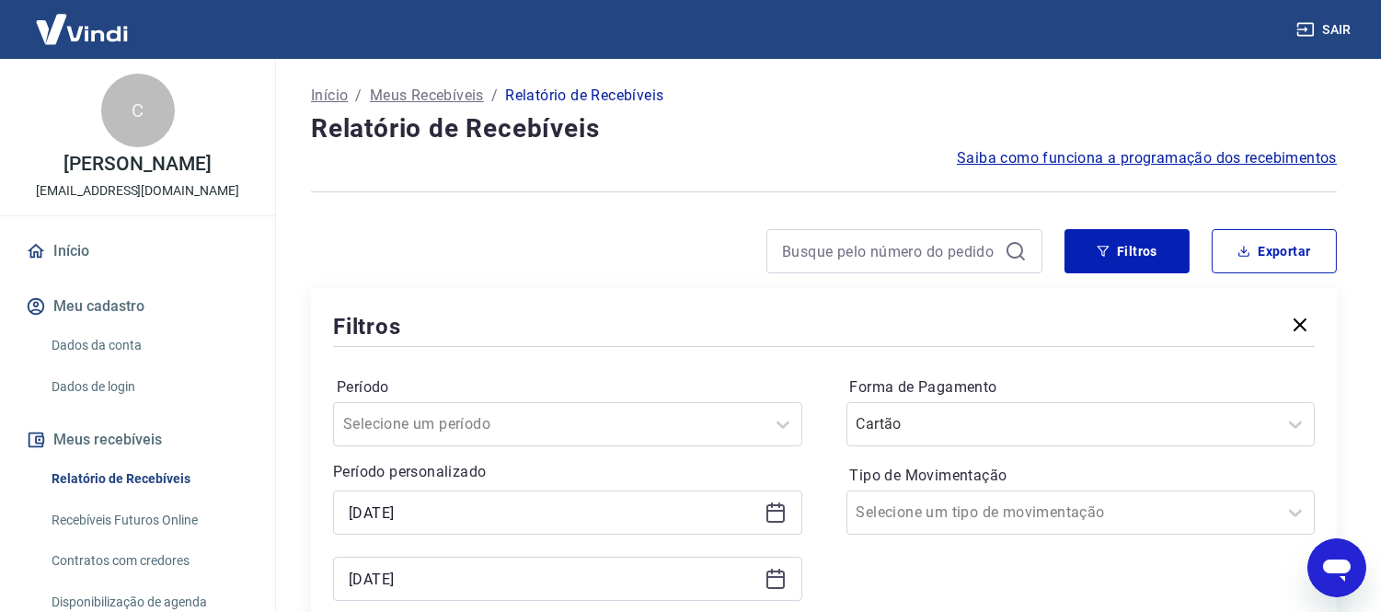
click at [771, 583] on icon at bounding box center [775, 579] width 22 height 22
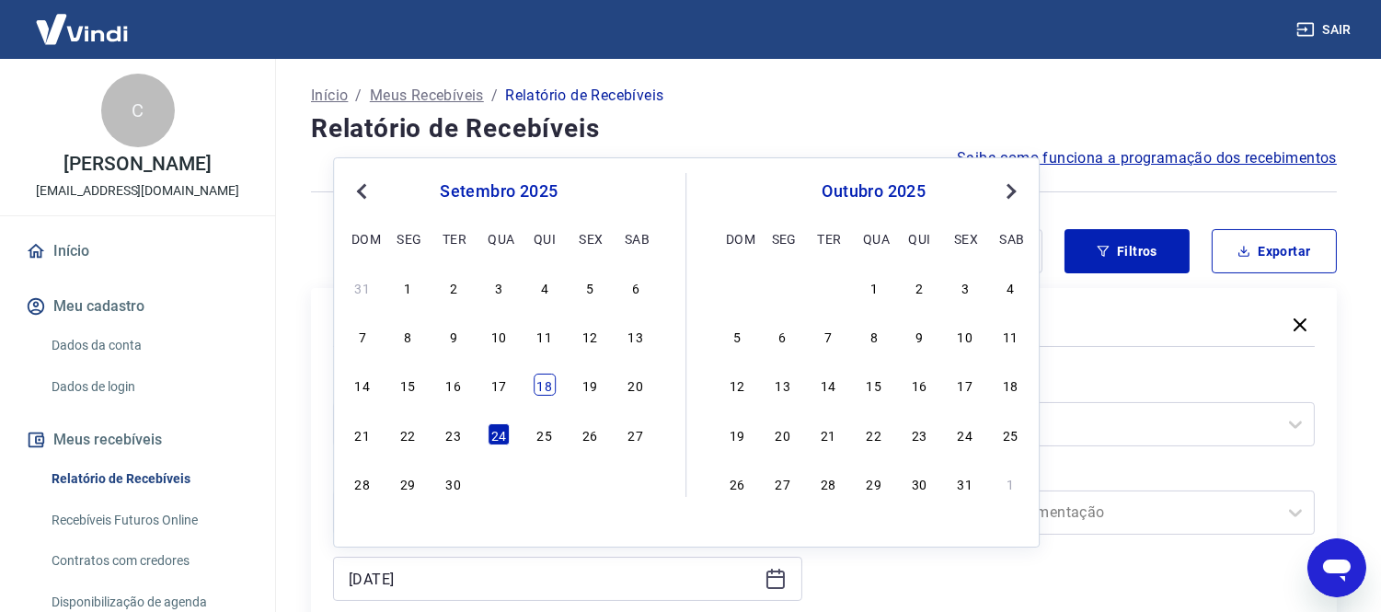
click at [552, 386] on div "18" at bounding box center [545, 384] width 22 height 22
type input "[DATE]"
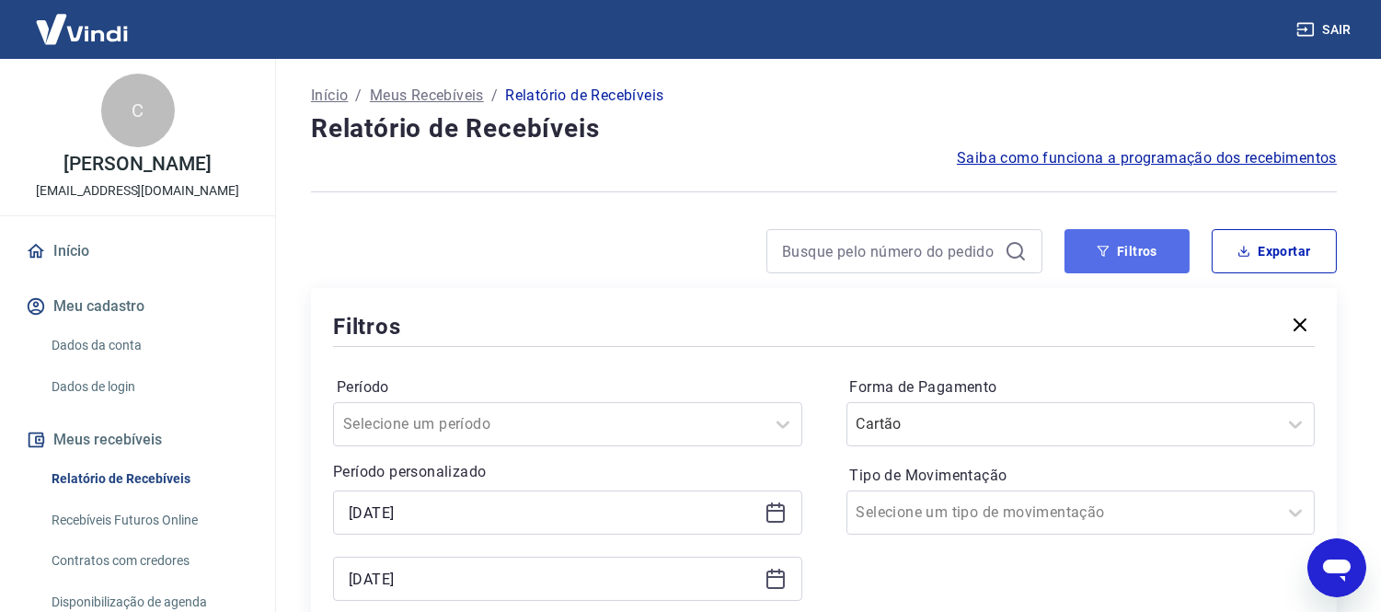
click at [1175, 243] on button "Filtros" at bounding box center [1126, 251] width 125 height 44
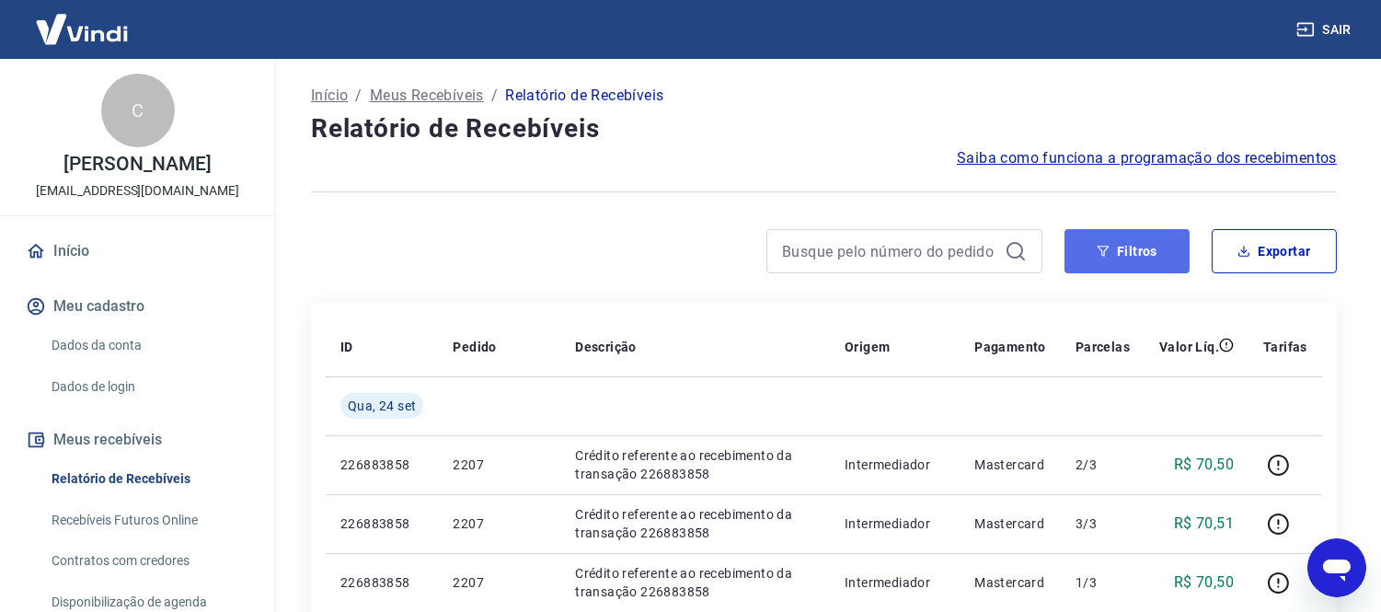
click at [1105, 256] on icon "button" at bounding box center [1102, 251] width 13 height 13
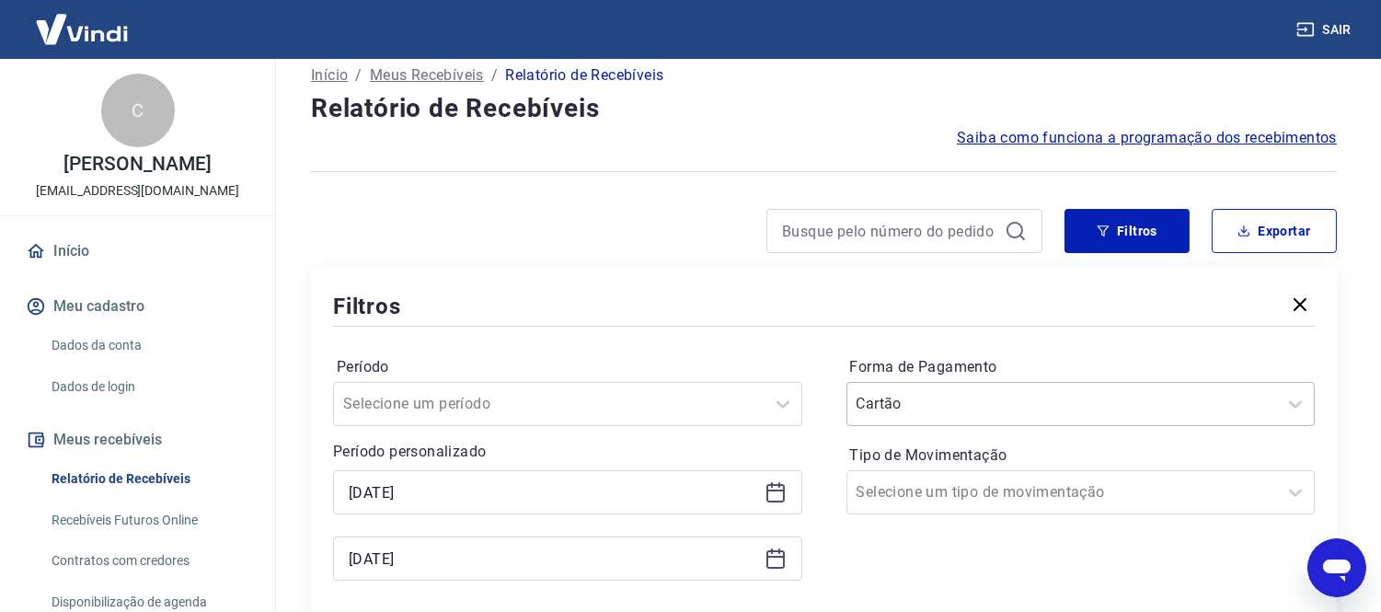
click at [936, 414] on div "Cartão" at bounding box center [1080, 404] width 469 height 44
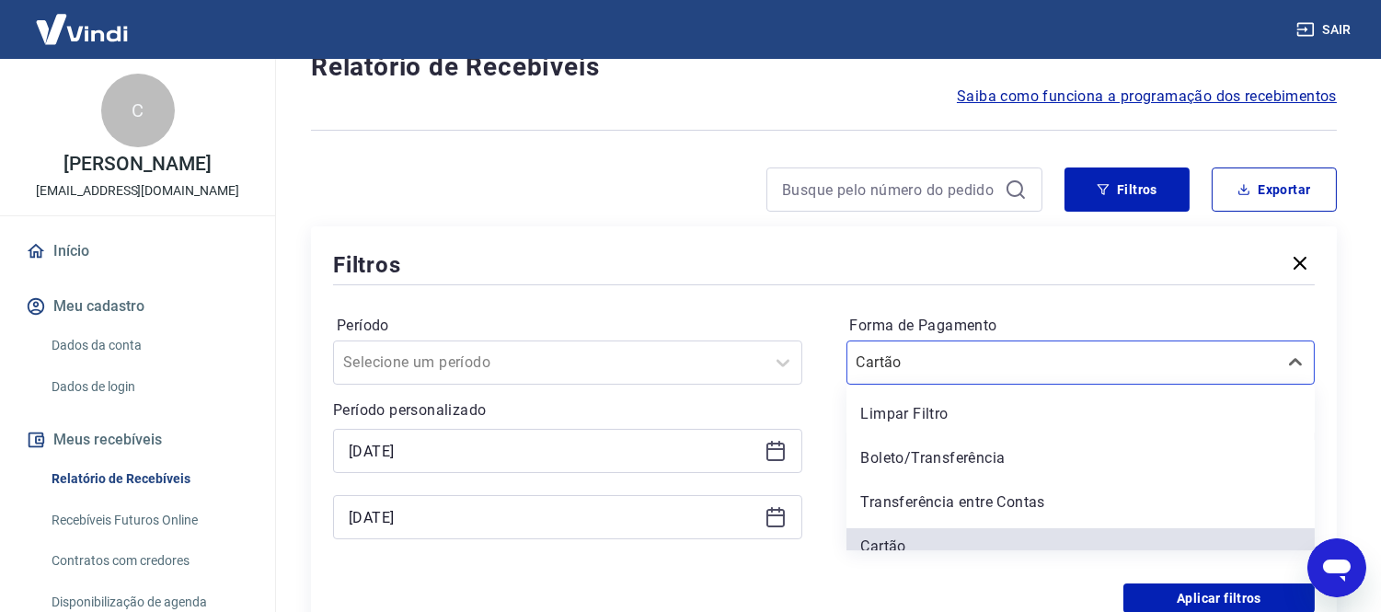
scroll to position [62, 0]
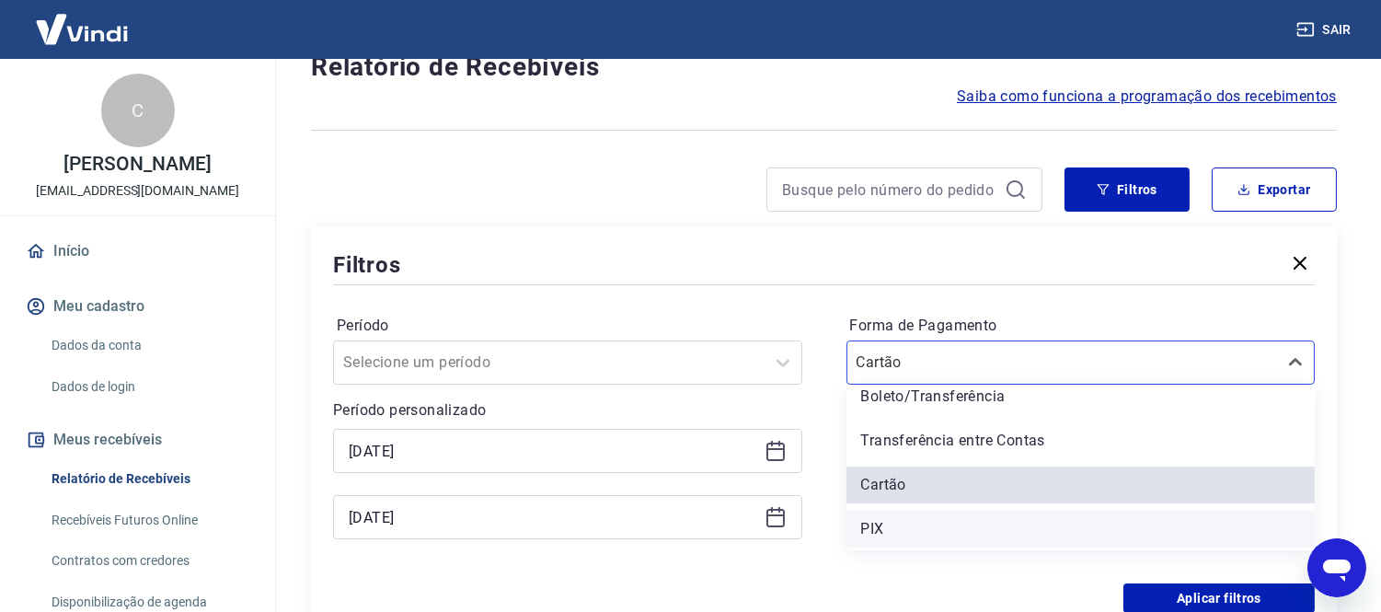
click at [890, 534] on div "PIX" at bounding box center [1080, 529] width 469 height 37
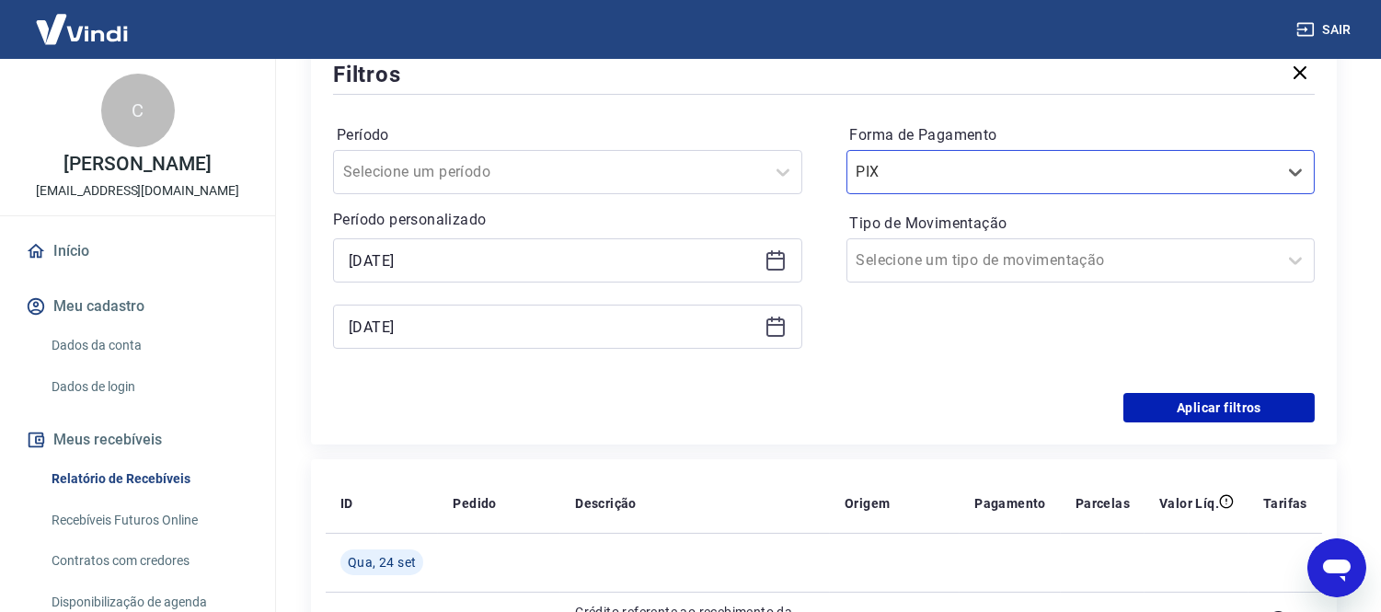
scroll to position [267, 0]
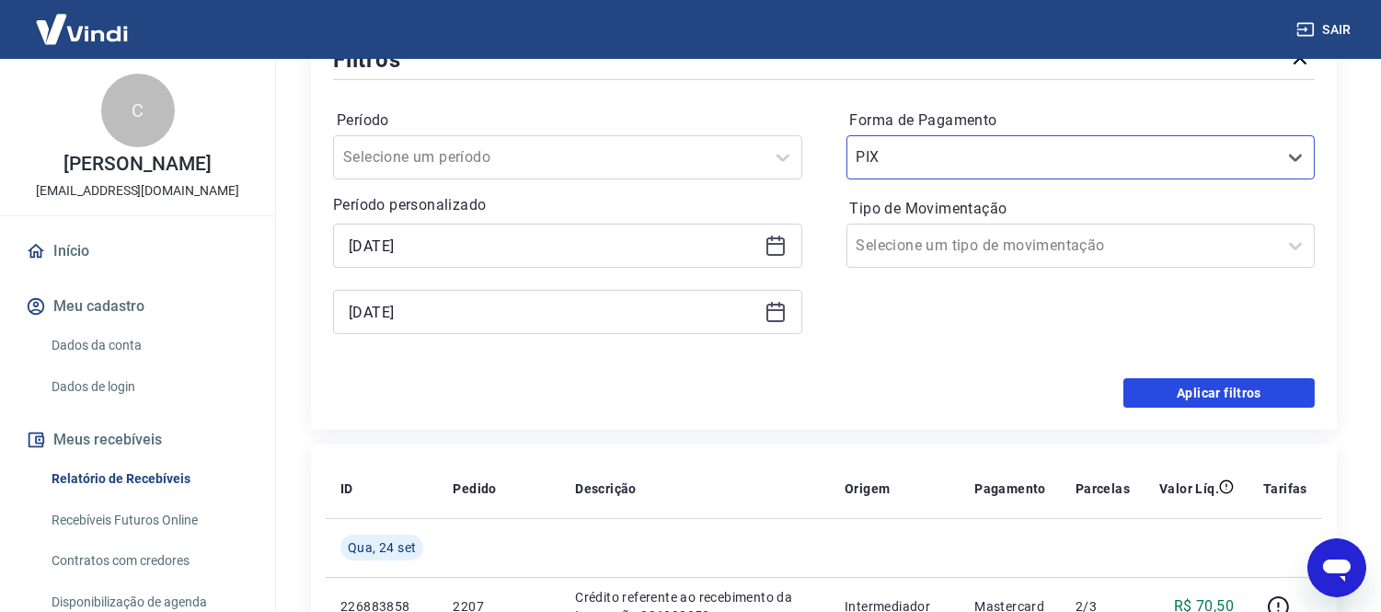
click at [1178, 386] on button "Aplicar filtros" at bounding box center [1218, 392] width 191 height 29
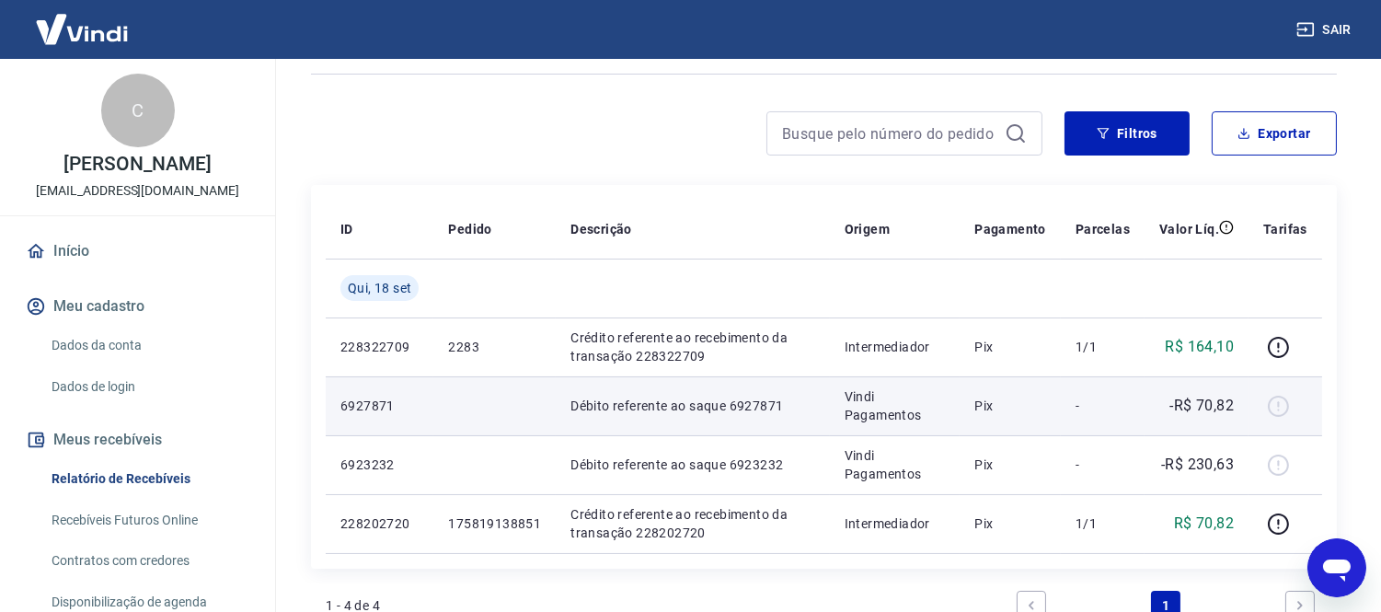
scroll to position [306, 0]
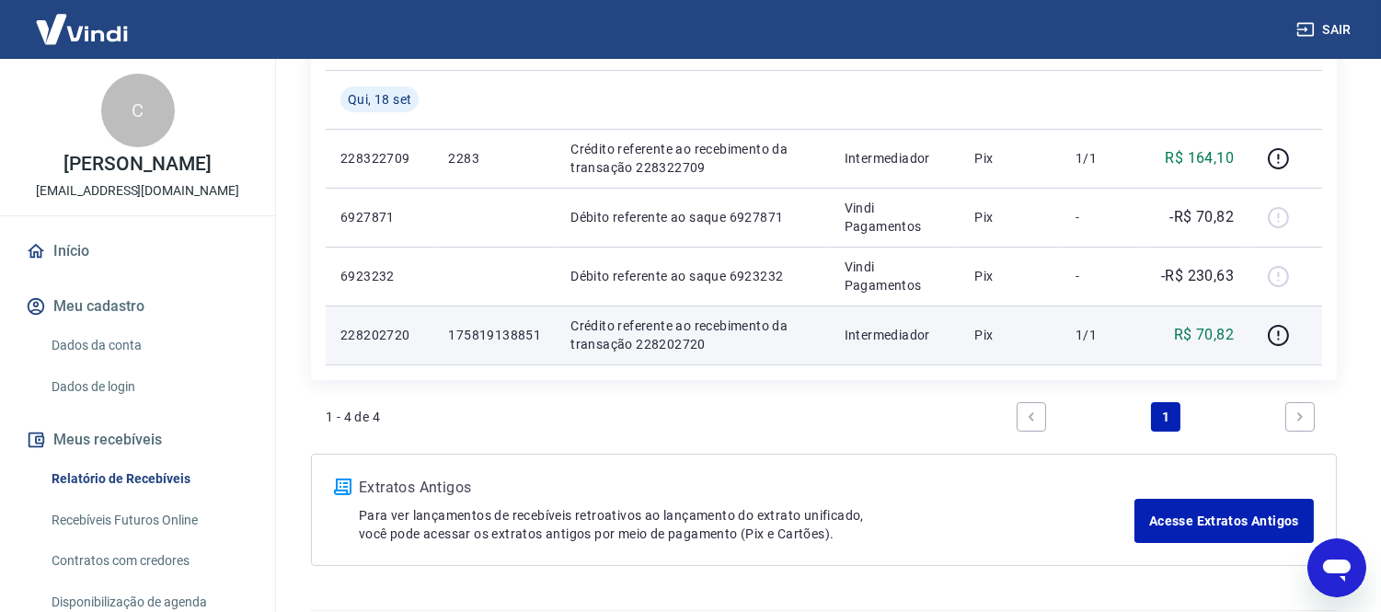
click at [364, 340] on p "228202720" at bounding box center [379, 335] width 78 height 18
click at [364, 338] on p "228202720" at bounding box center [379, 335] width 78 height 18
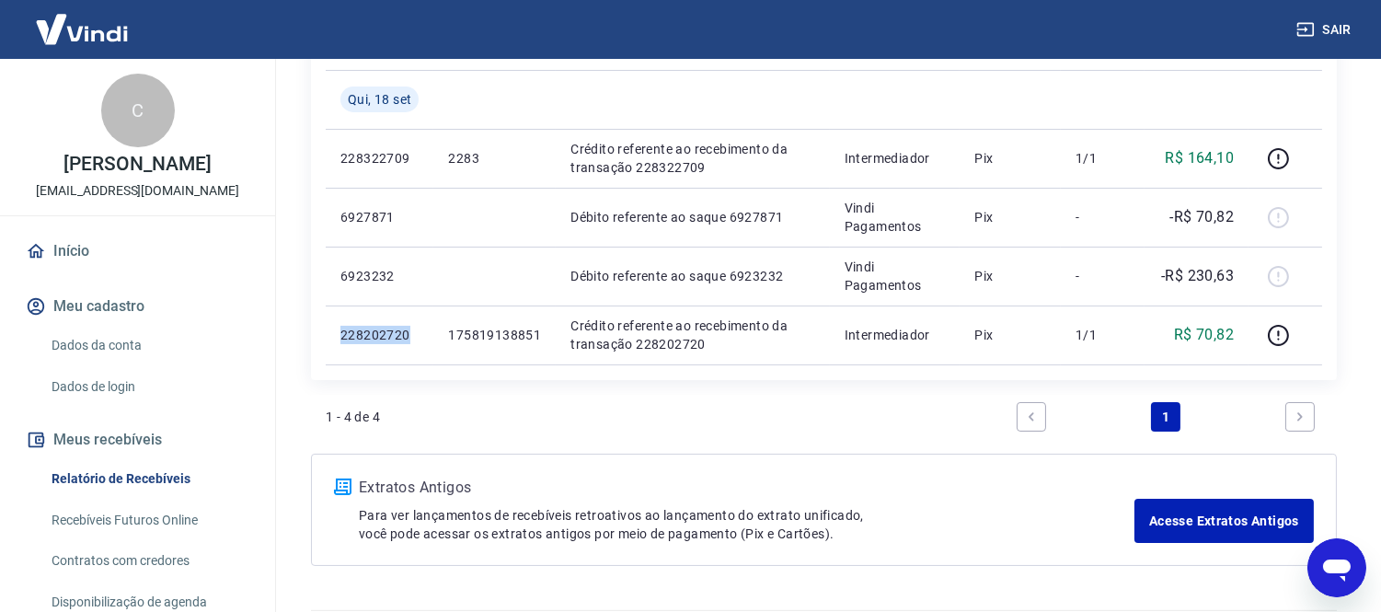
scroll to position [204, 0]
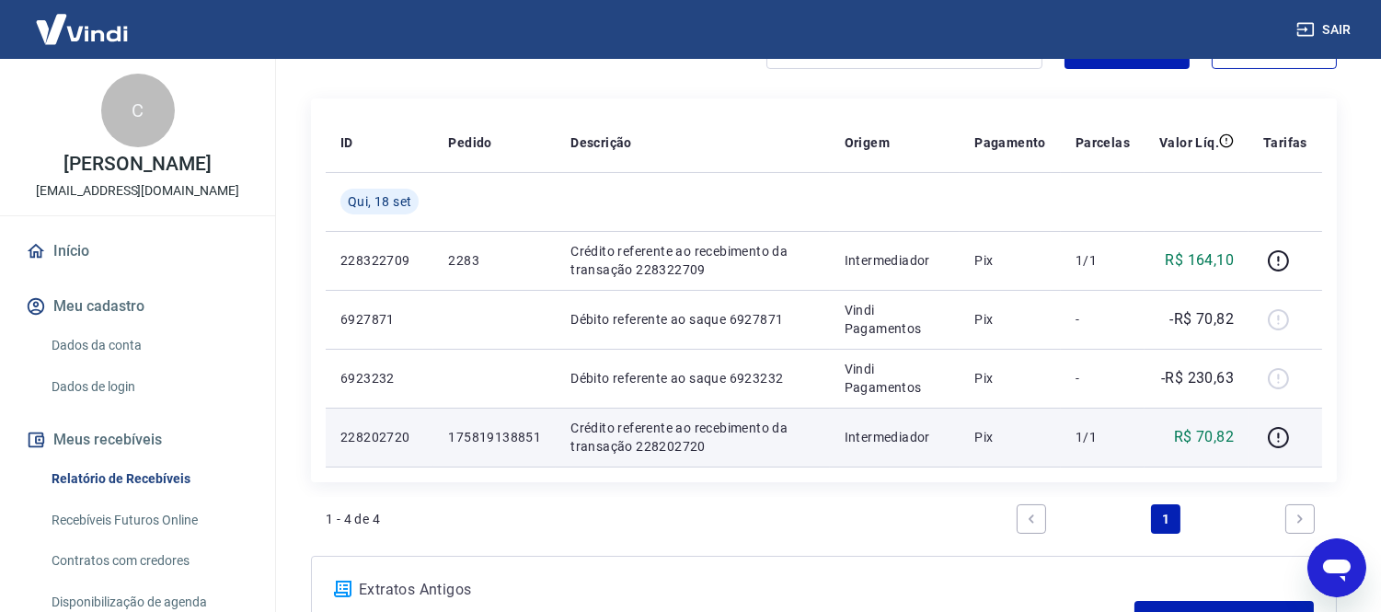
click at [690, 453] on p "Crédito referente ao recebimento da transação 228202720" at bounding box center [692, 437] width 245 height 37
click at [387, 429] on p "228202720" at bounding box center [379, 437] width 78 height 18
drag, startPoint x: 1200, startPoint y: 439, endPoint x: 1235, endPoint y: 438, distance: 35.0
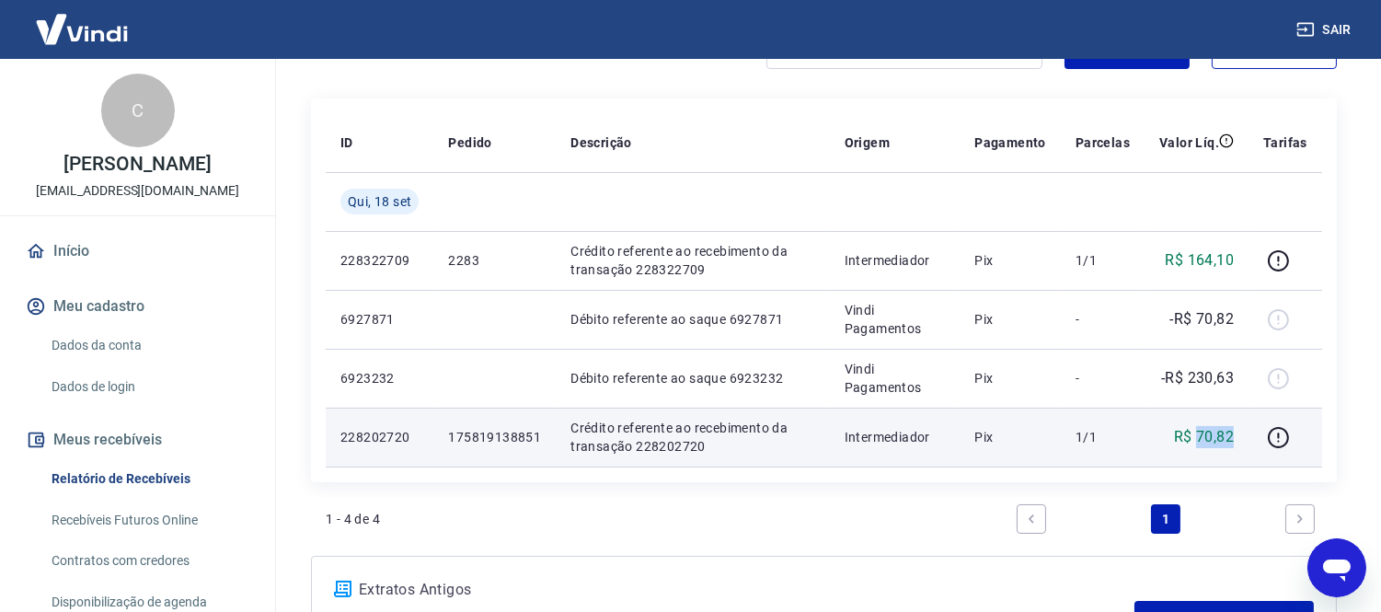
click at [1235, 438] on td "R$ 70,82" at bounding box center [1196, 436] width 104 height 59
click at [389, 438] on p "228202720" at bounding box center [379, 437] width 78 height 18
